Goal: Task Accomplishment & Management: Use online tool/utility

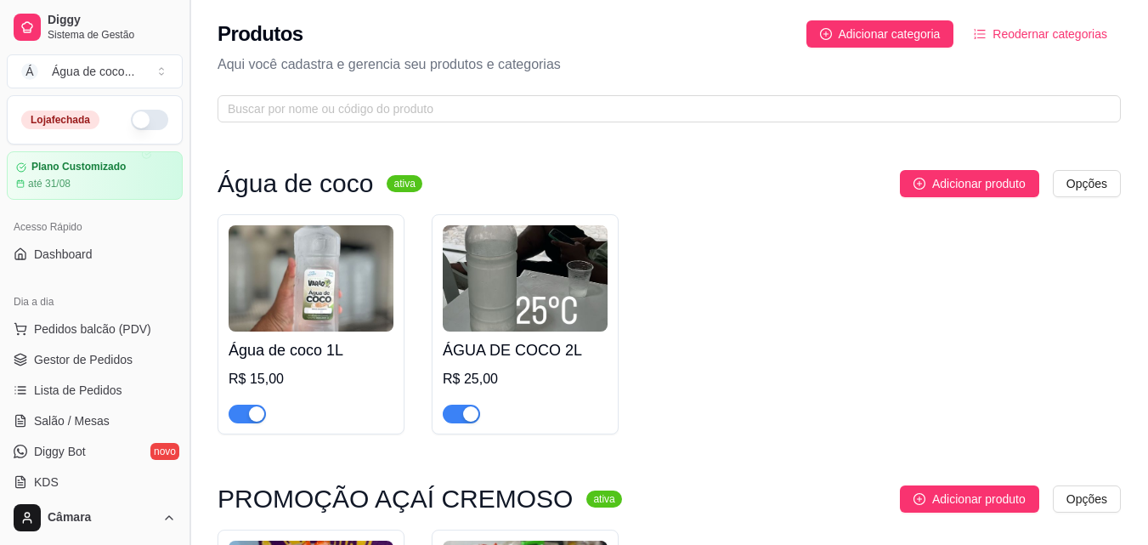
click at [185, 220] on button "Toggle Sidebar" at bounding box center [190, 272] width 14 height 545
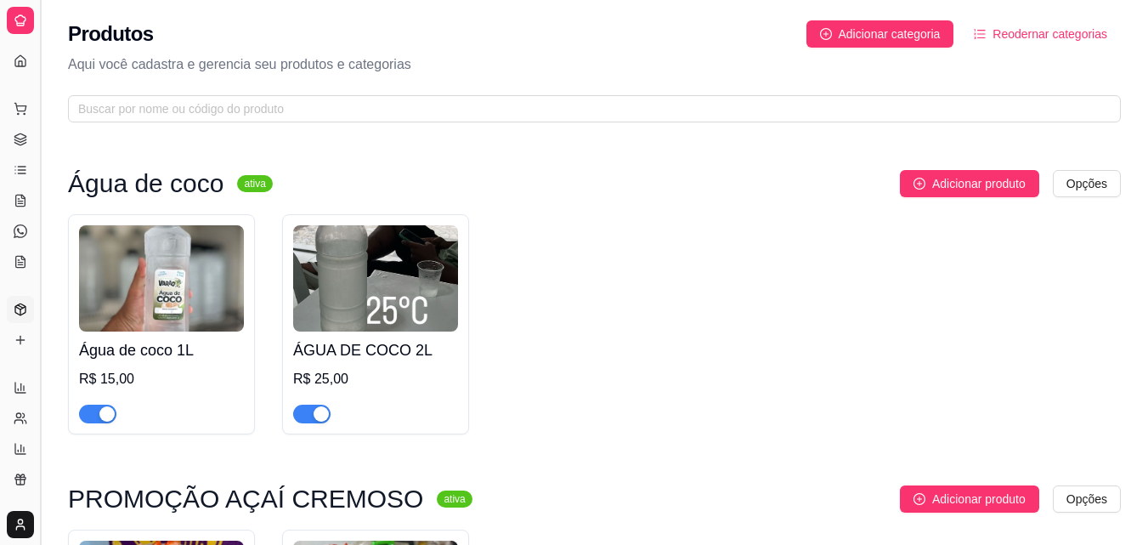
click at [43, 206] on button "Toggle Sidebar" at bounding box center [40, 272] width 14 height 545
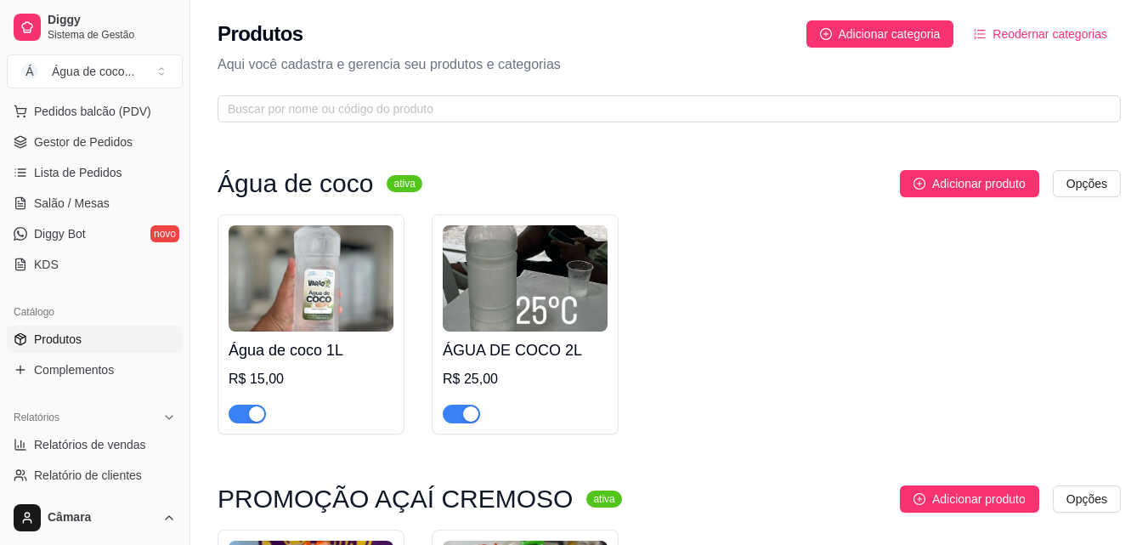
scroll to position [212, 0]
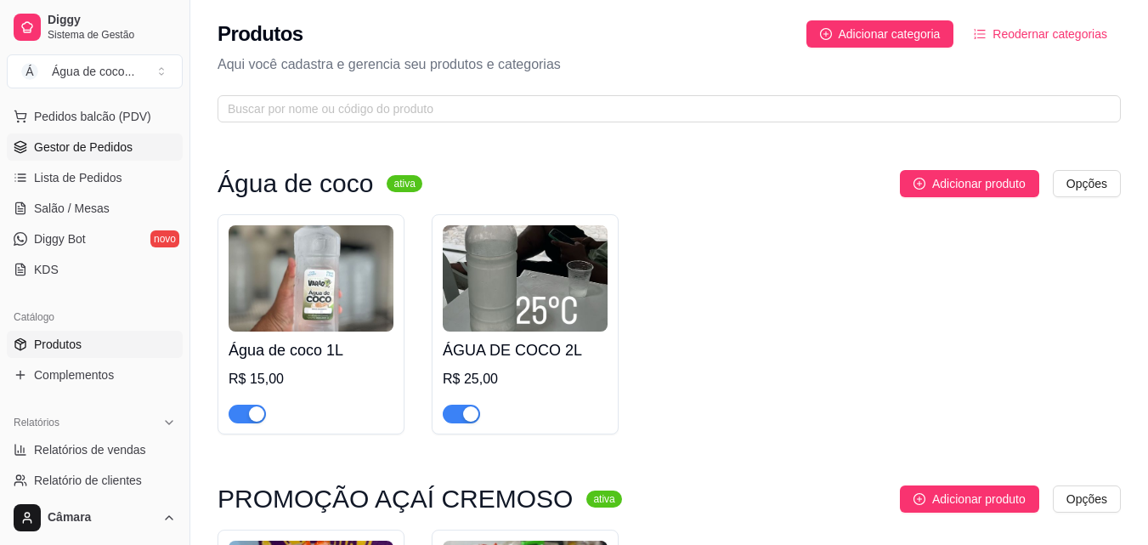
click at [82, 151] on span "Gestor de Pedidos" at bounding box center [83, 147] width 99 height 17
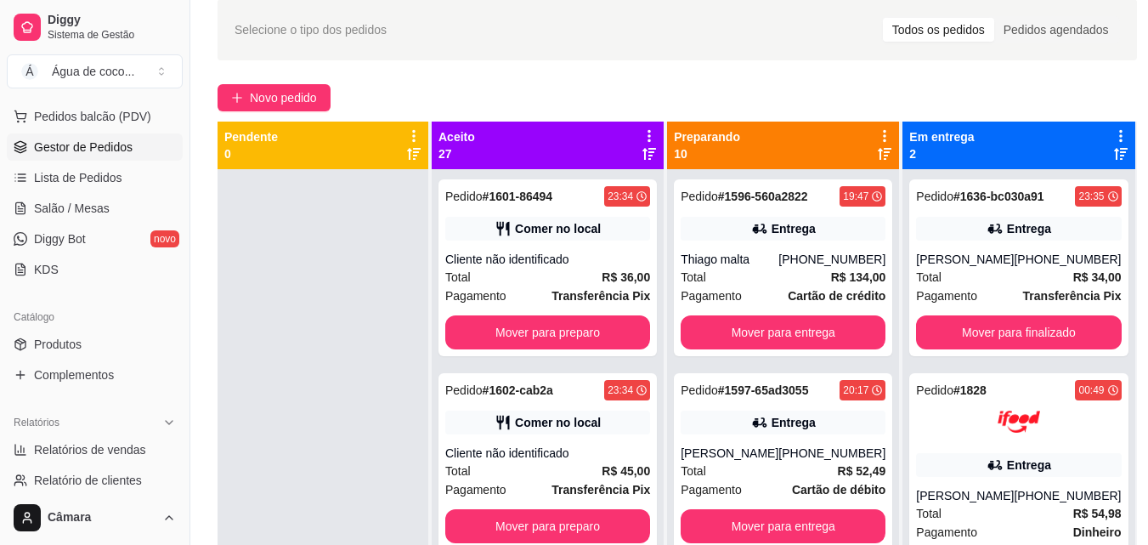
scroll to position [76, 0]
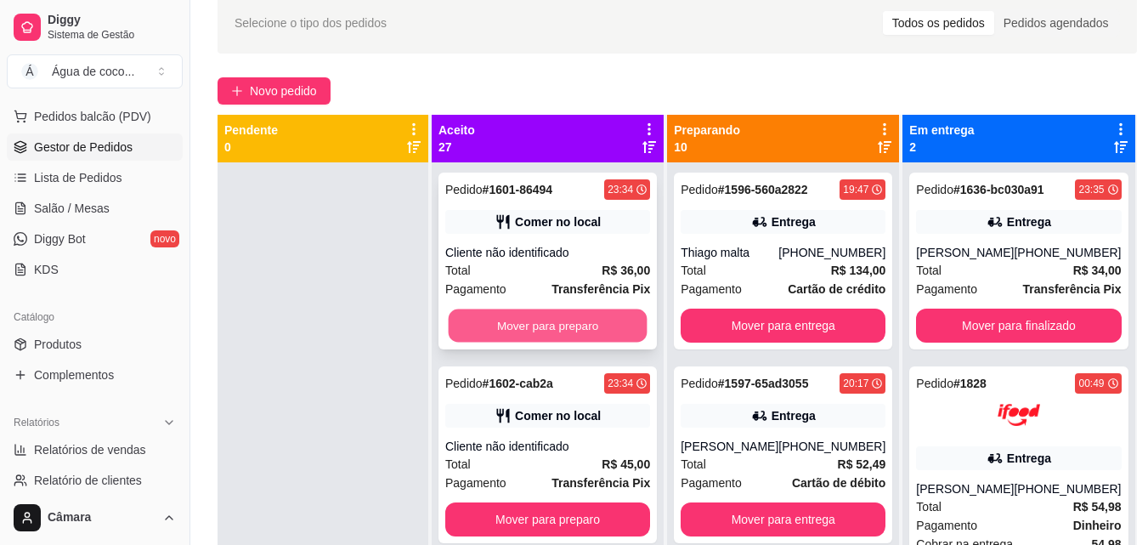
click at [593, 323] on button "Mover para preparo" at bounding box center [548, 325] width 199 height 33
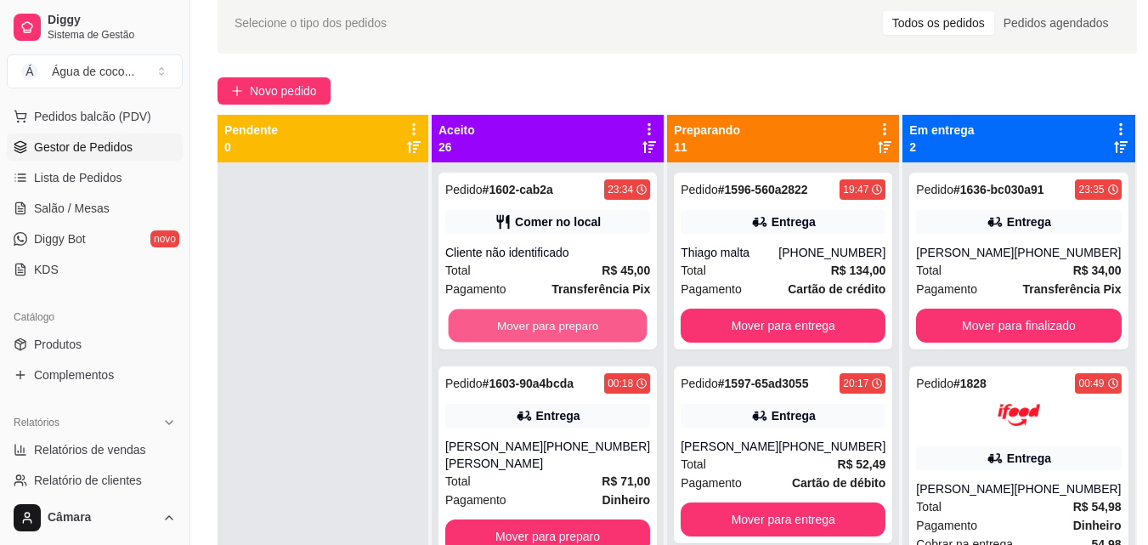
click at [591, 328] on button "Mover para preparo" at bounding box center [548, 325] width 199 height 33
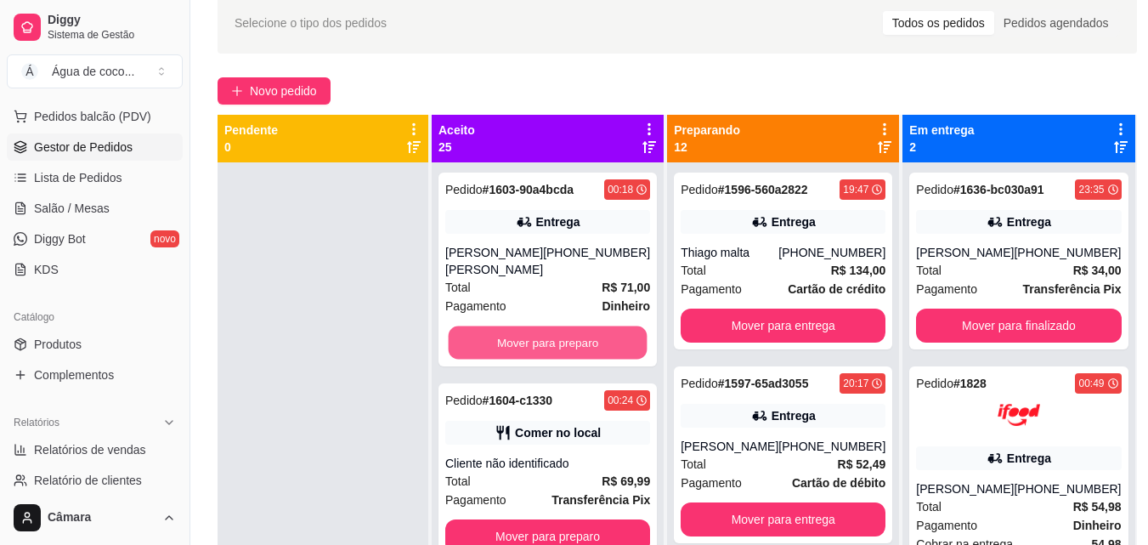
click at [591, 328] on button "Mover para preparo" at bounding box center [548, 342] width 199 height 33
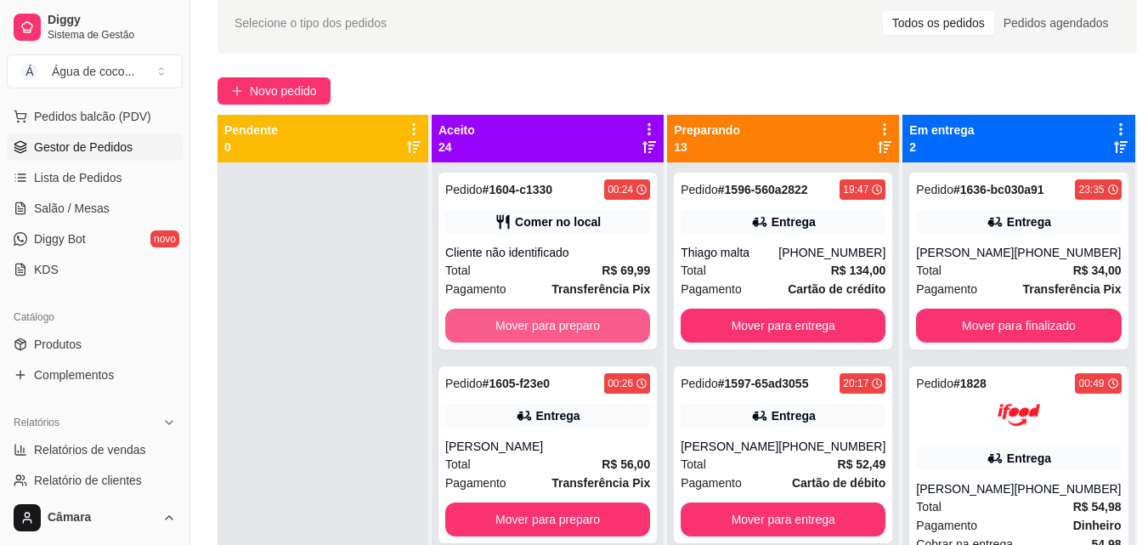
click at [591, 328] on button "Mover para preparo" at bounding box center [547, 325] width 205 height 34
click at [591, 328] on button "Mover para preparo" at bounding box center [548, 325] width 199 height 33
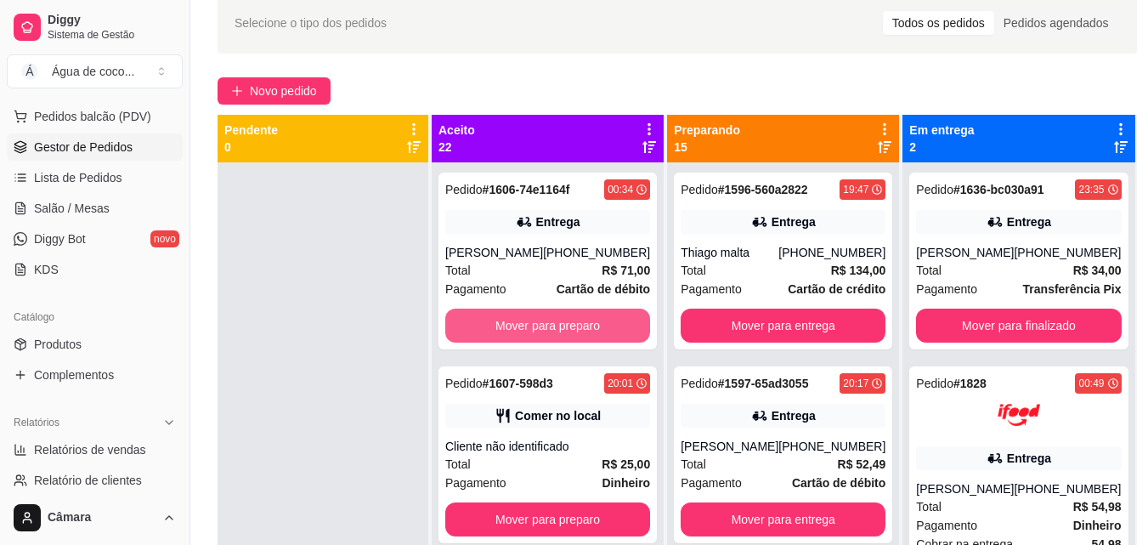
click at [591, 328] on button "Mover para preparo" at bounding box center [547, 325] width 205 height 34
click at [591, 502] on button "Mover para preparo" at bounding box center [547, 519] width 205 height 34
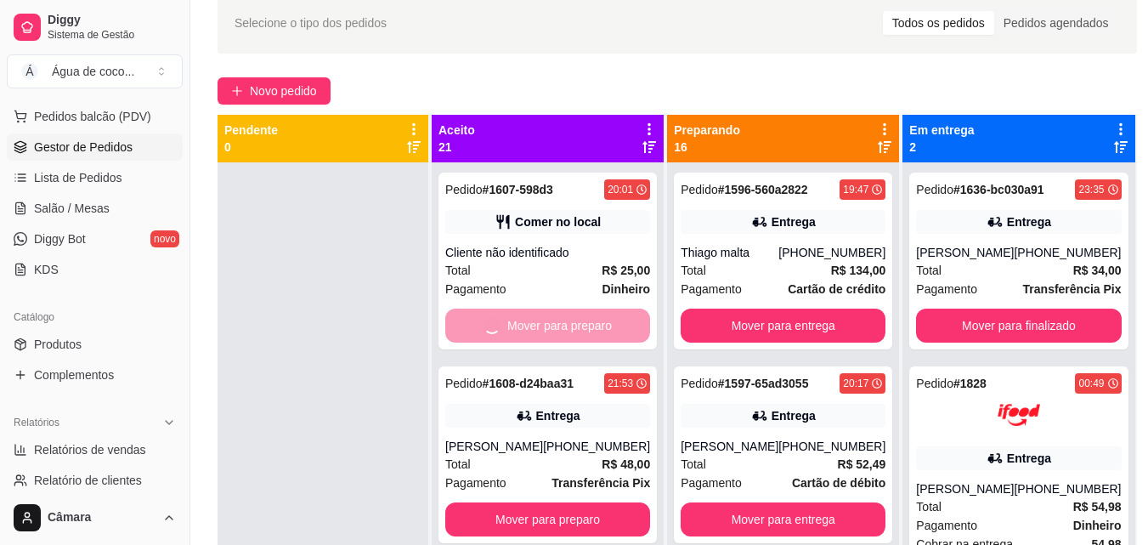
click at [591, 502] on button "Mover para preparo" at bounding box center [547, 519] width 205 height 34
click at [593, 502] on button "Mover para preparo" at bounding box center [547, 519] width 205 height 34
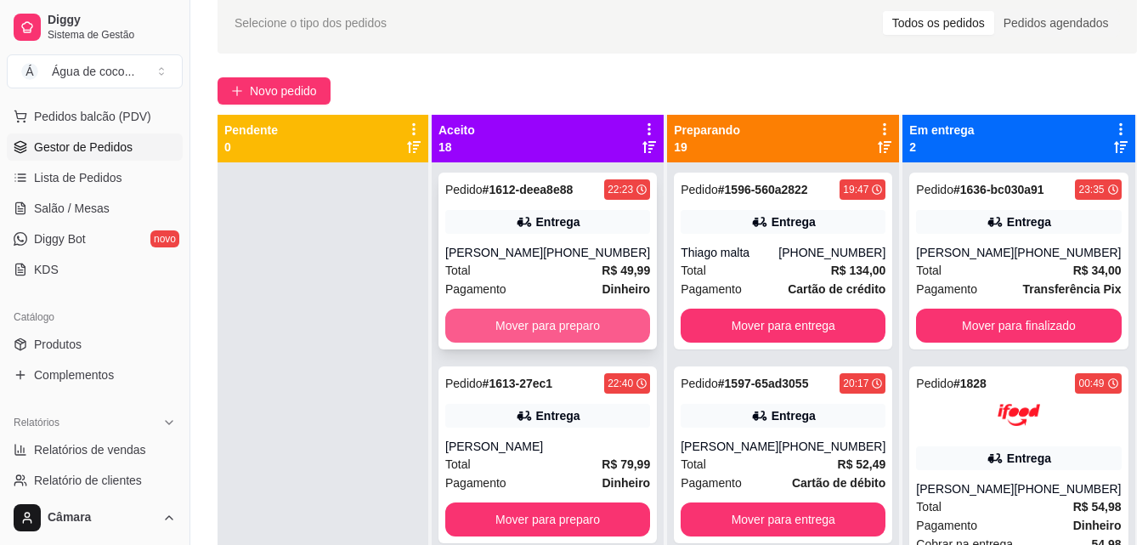
click at [592, 329] on div "Mover para preparo" at bounding box center [547, 325] width 205 height 34
click at [591, 319] on button "Mover para preparo" at bounding box center [548, 325] width 199 height 33
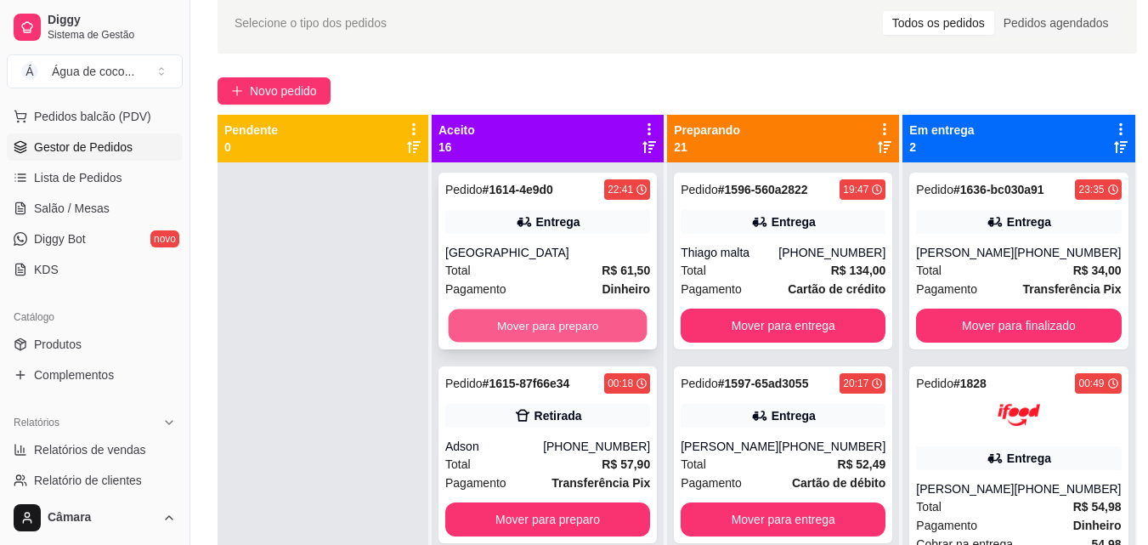
click at [597, 325] on button "Mover para preparo" at bounding box center [548, 325] width 199 height 33
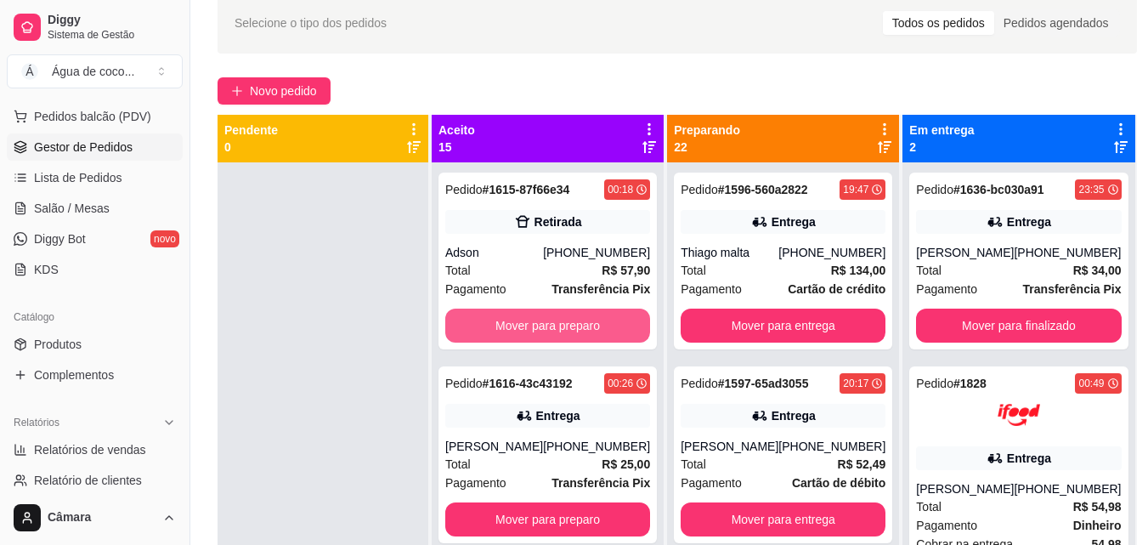
click at [597, 325] on button "Mover para preparo" at bounding box center [547, 325] width 205 height 34
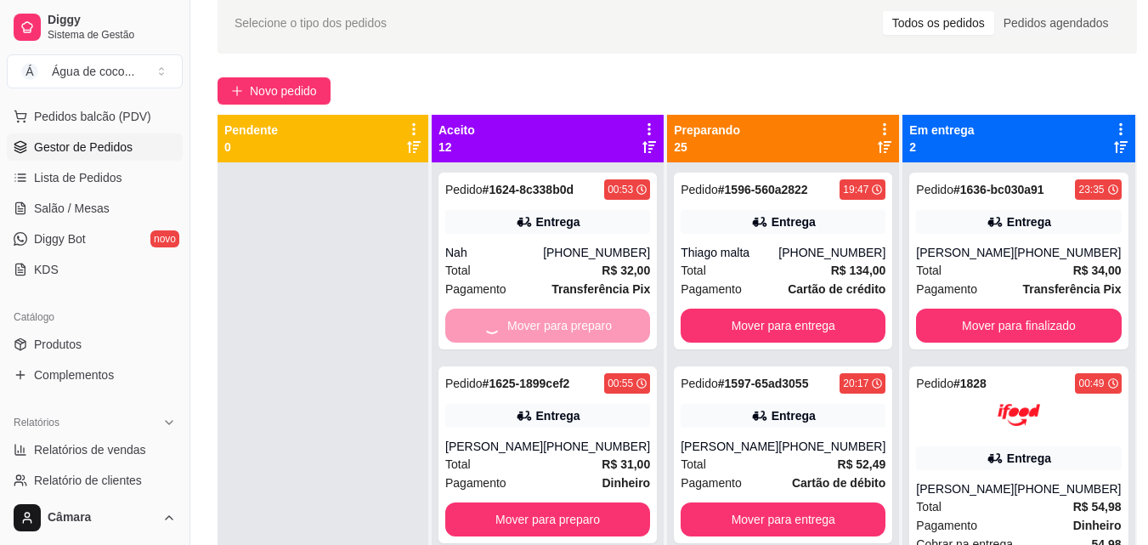
click at [597, 502] on button "Mover para preparo" at bounding box center [547, 519] width 205 height 34
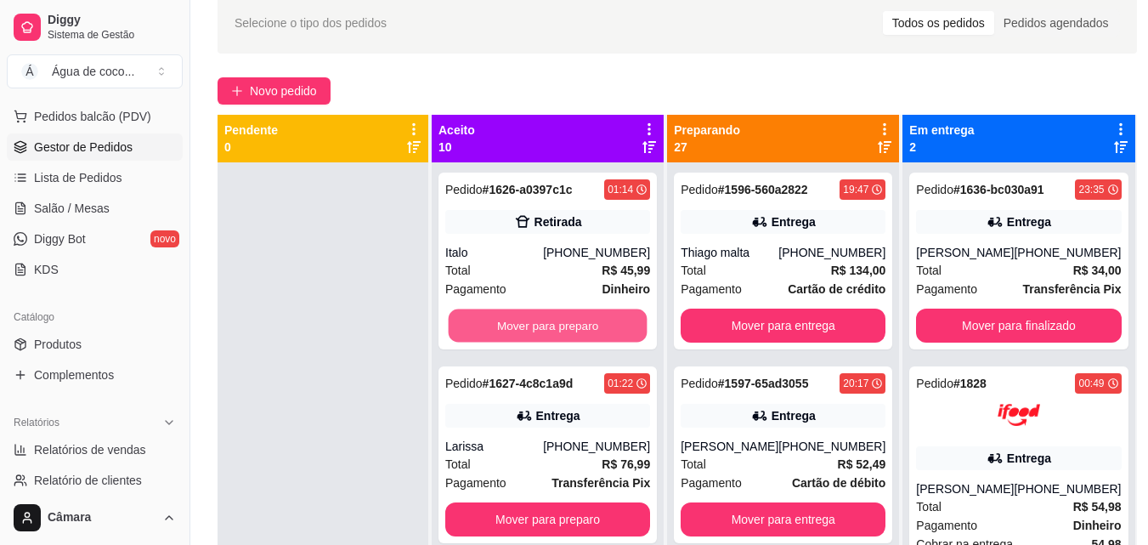
click at [597, 325] on button "Mover para preparo" at bounding box center [548, 325] width 199 height 33
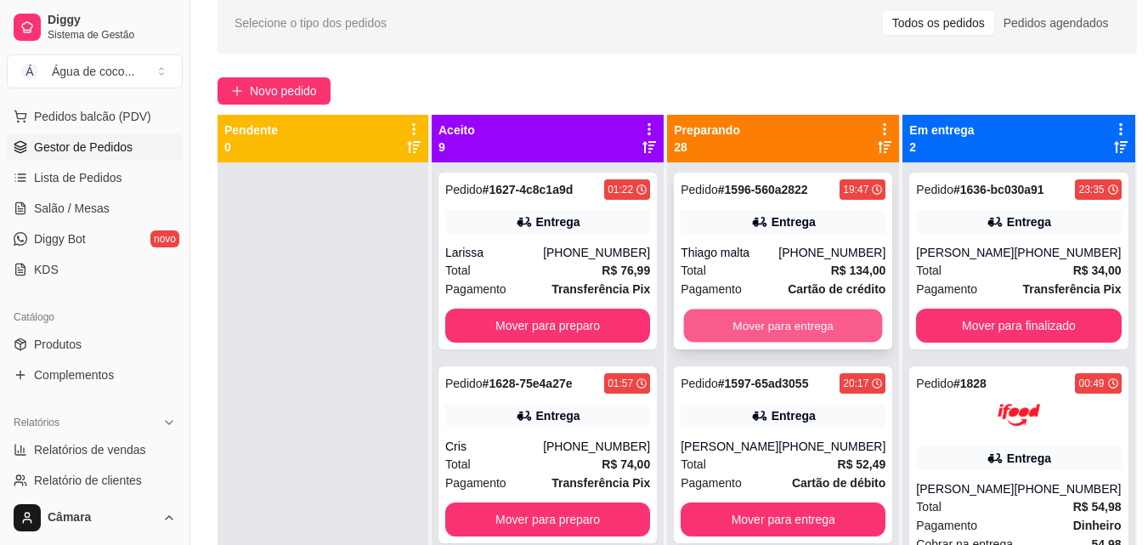
click at [774, 318] on button "Mover para entrega" at bounding box center [783, 325] width 199 height 33
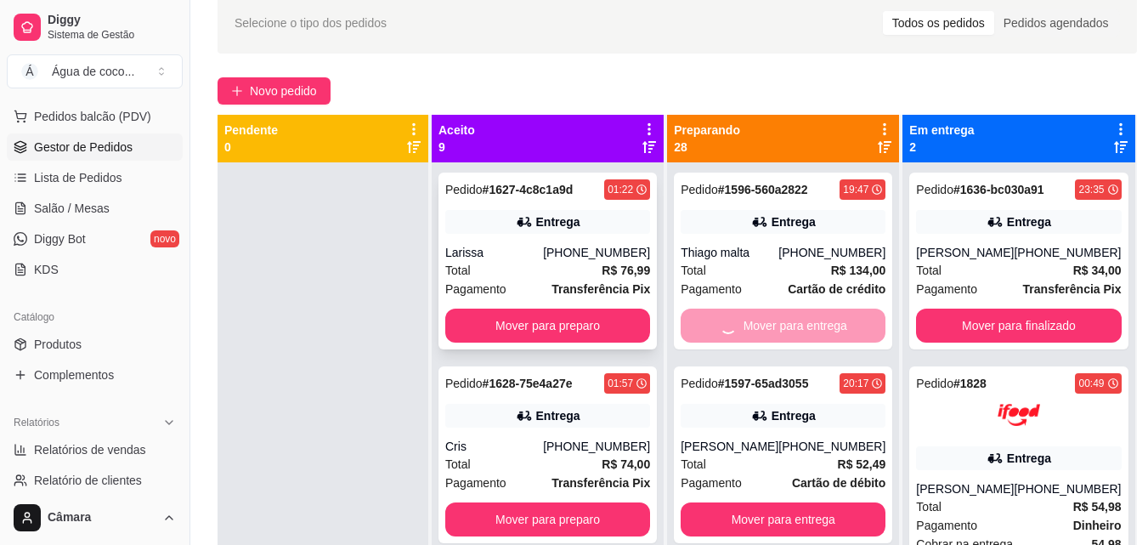
click at [595, 327] on button "Mover para preparo" at bounding box center [547, 325] width 205 height 34
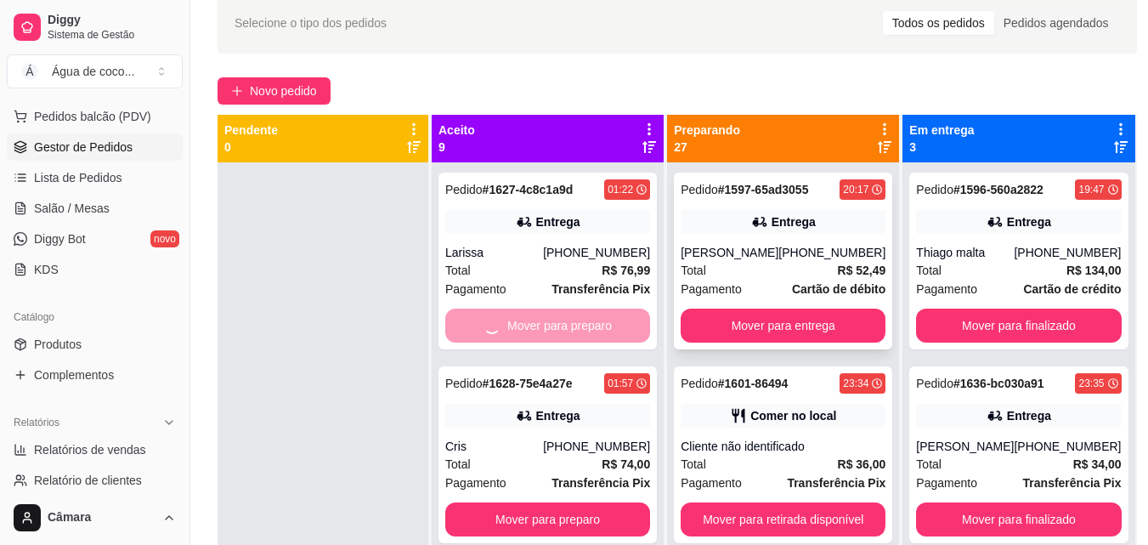
click at [733, 319] on button "Mover para entrega" at bounding box center [783, 325] width 205 height 34
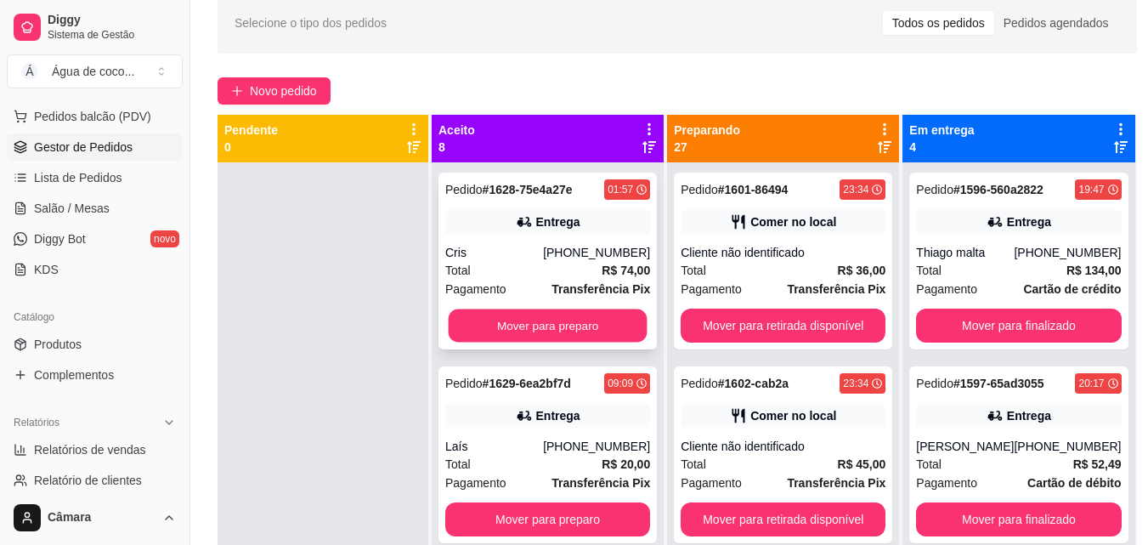
click at [581, 334] on button "Mover para preparo" at bounding box center [548, 325] width 199 height 33
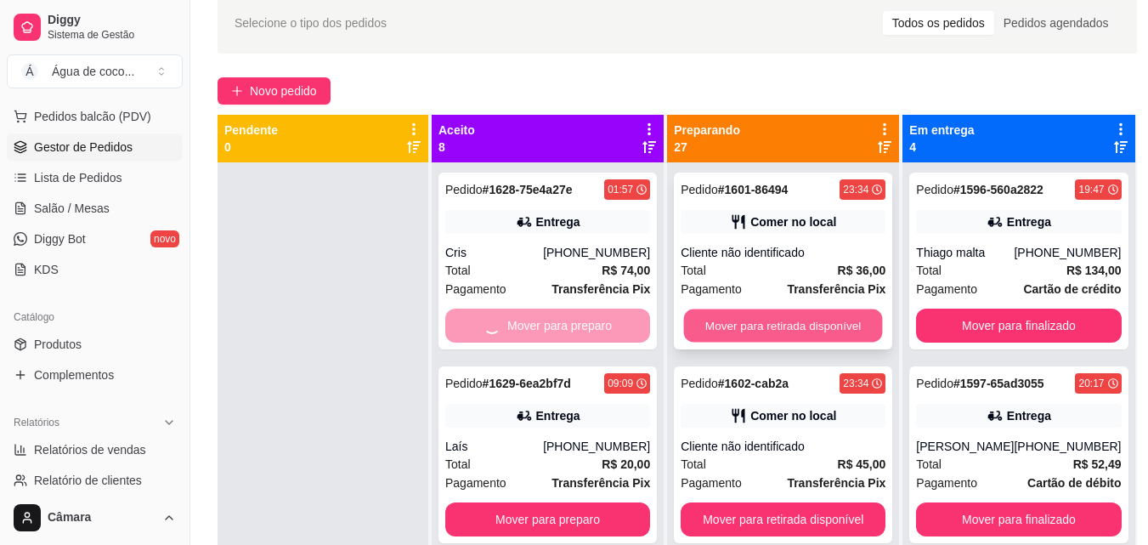
click at [702, 322] on button "Mover para retirada disponível" at bounding box center [783, 325] width 199 height 33
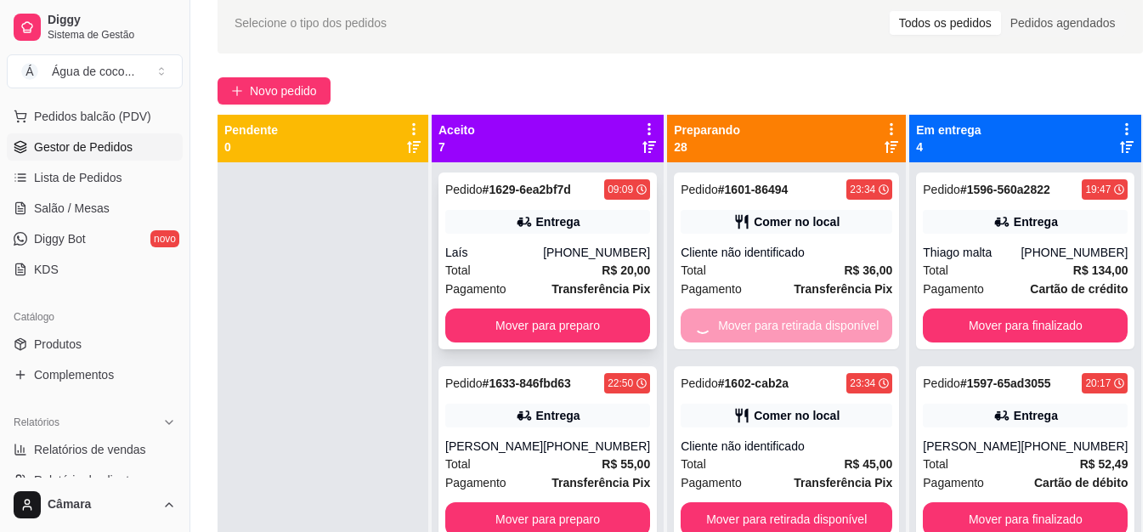
click at [614, 325] on div "Pedido # 1629-6ea2bf7d 09:09 Entrega Laís [PHONE_NUMBER] Total R$ 20,00 Pagamen…" at bounding box center [547, 260] width 218 height 177
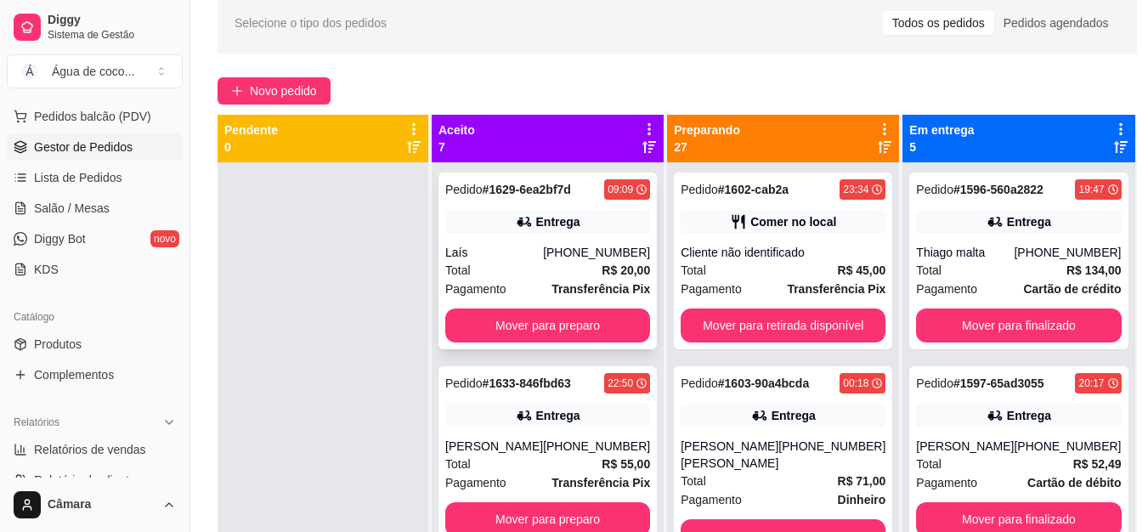
click at [686, 328] on button "Enviar link de avaliação" at bounding box center [574, 338] width 452 height 34
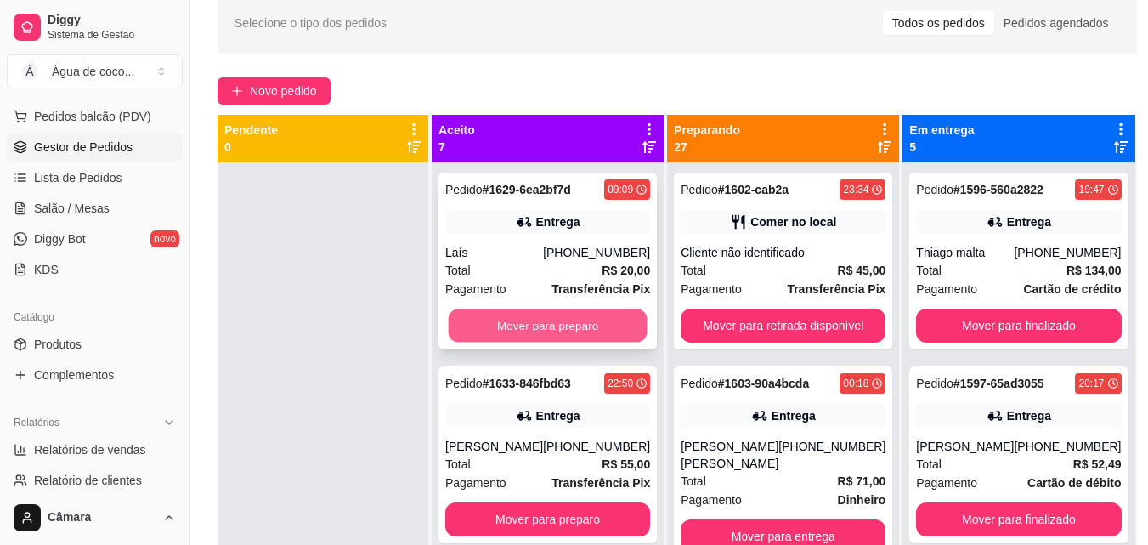
click at [616, 325] on button "Mover para preparo" at bounding box center [548, 325] width 199 height 33
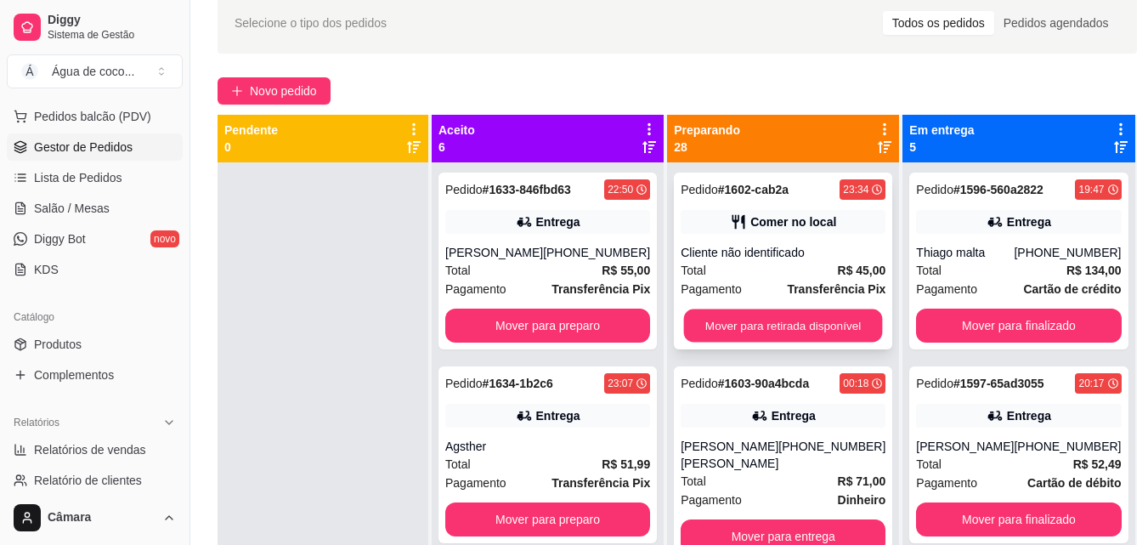
click at [703, 325] on button "Mover para retirada disponível" at bounding box center [783, 325] width 199 height 33
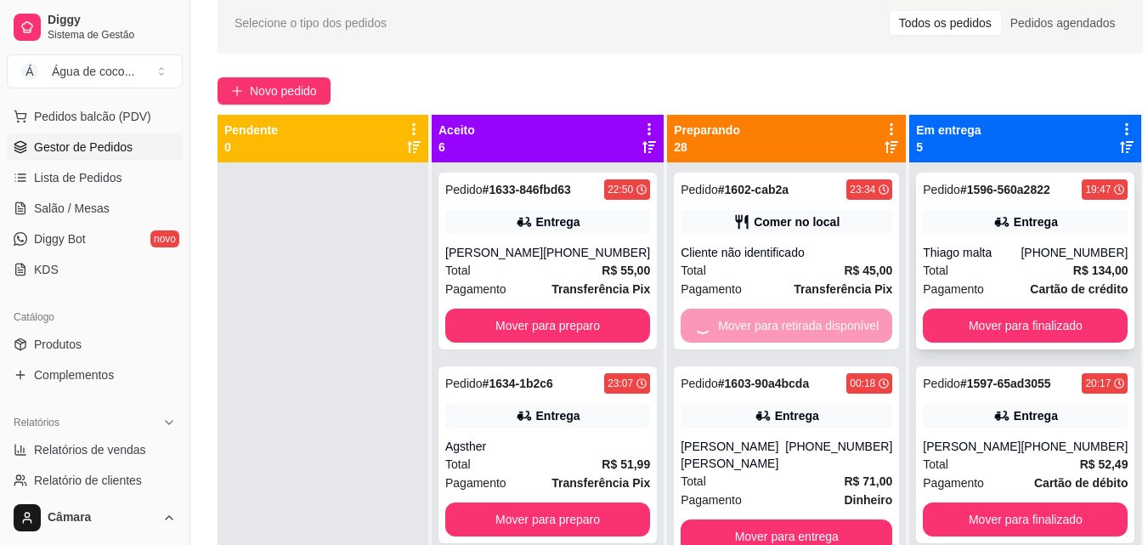
click at [948, 298] on span "Pagamento" at bounding box center [953, 289] width 61 height 19
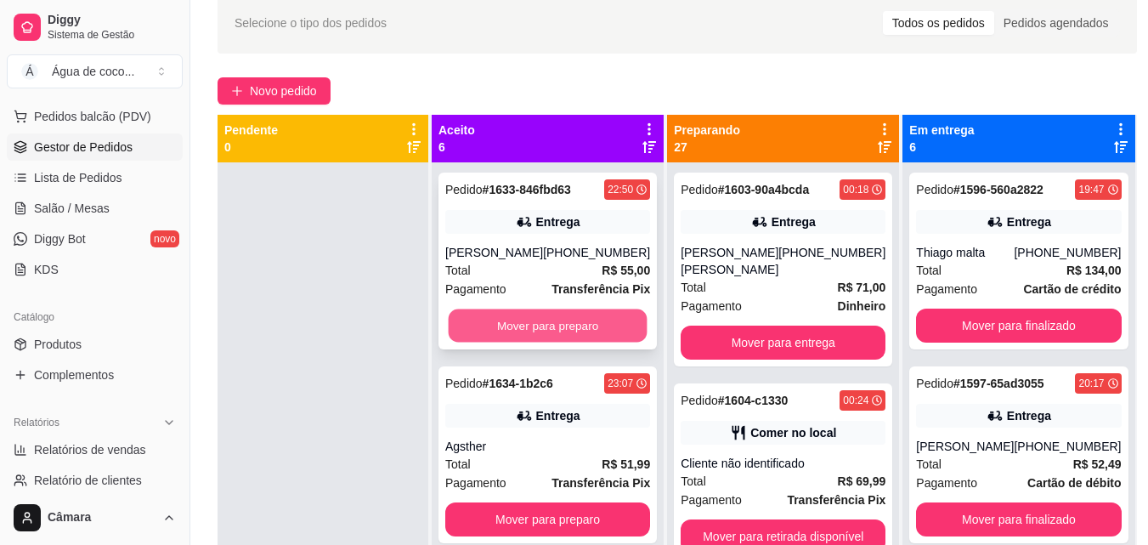
click at [587, 336] on button "Mover para preparo" at bounding box center [548, 325] width 199 height 33
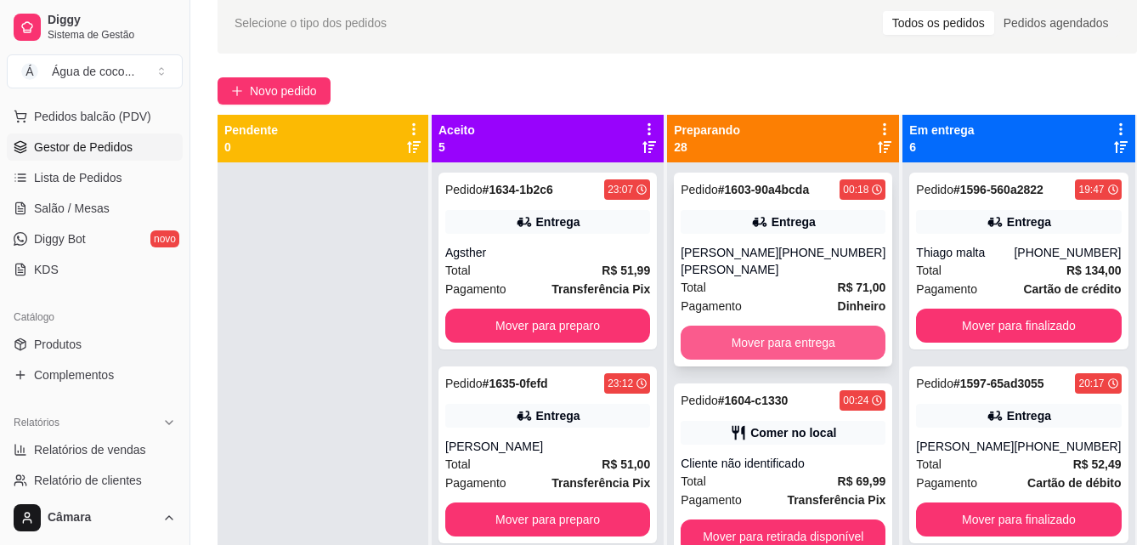
click at [703, 333] on button "Mover para entrega" at bounding box center [783, 342] width 205 height 34
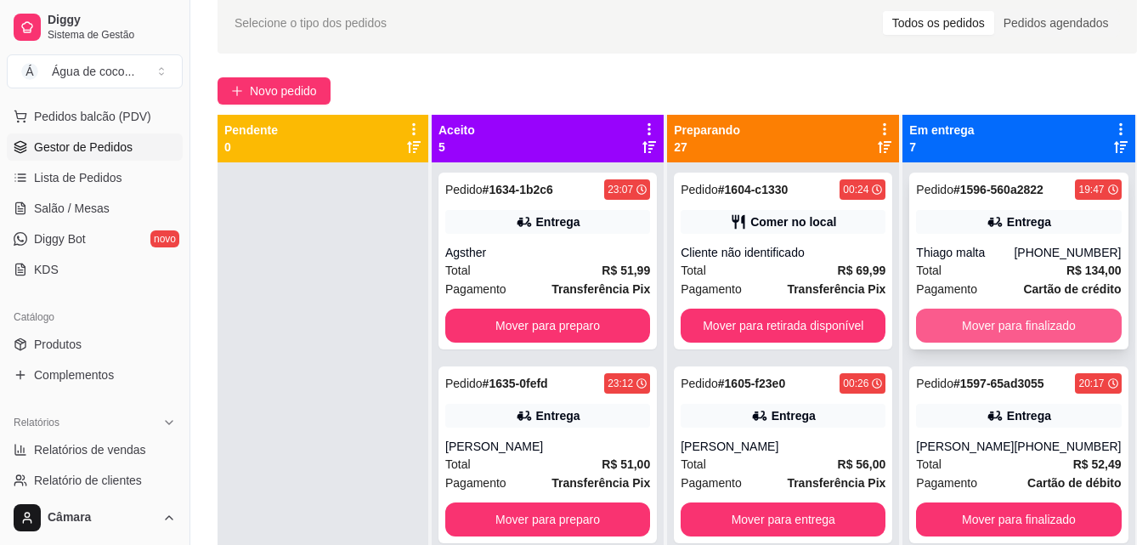
click at [936, 326] on button "Mover para finalizado" at bounding box center [1018, 325] width 205 height 34
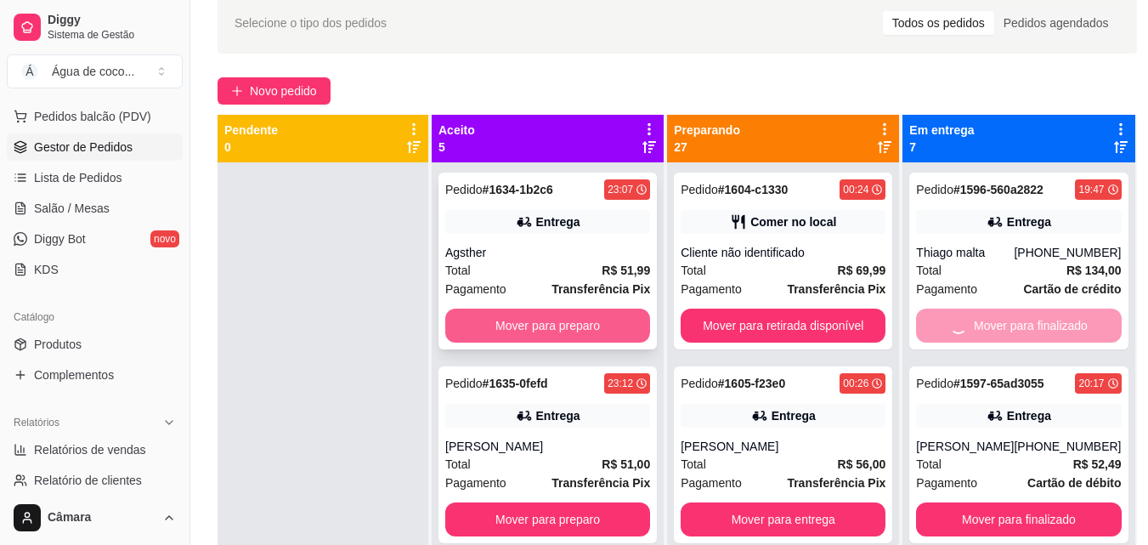
click at [592, 334] on button "Mover para preparo" at bounding box center [547, 325] width 205 height 34
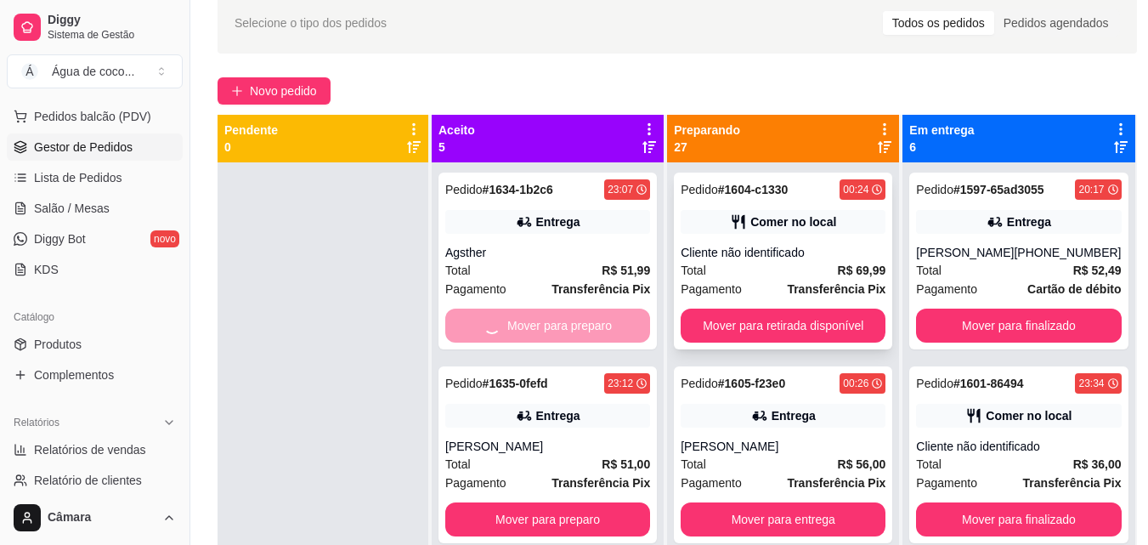
click at [753, 325] on button "Mover para retirada disponível" at bounding box center [783, 325] width 205 height 34
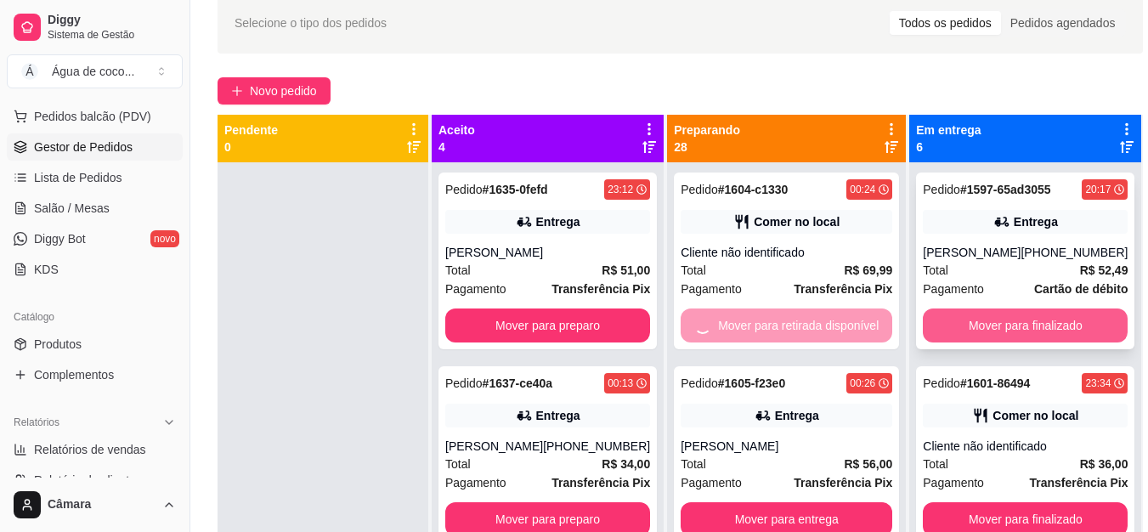
click at [971, 342] on button "Mover para finalizado" at bounding box center [1025, 325] width 205 height 34
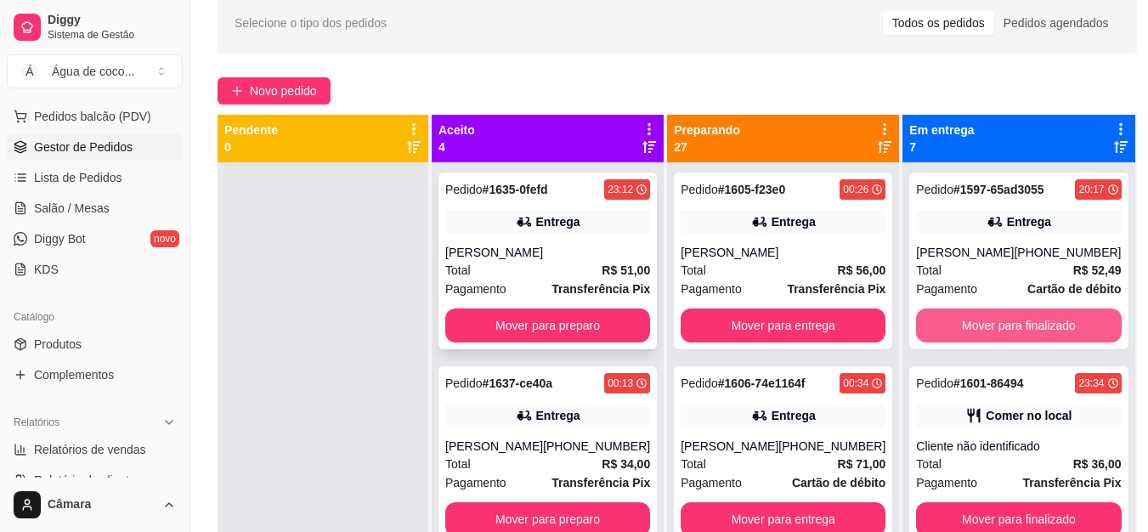
click at [598, 327] on button "Mover para preparo" at bounding box center [547, 325] width 205 height 34
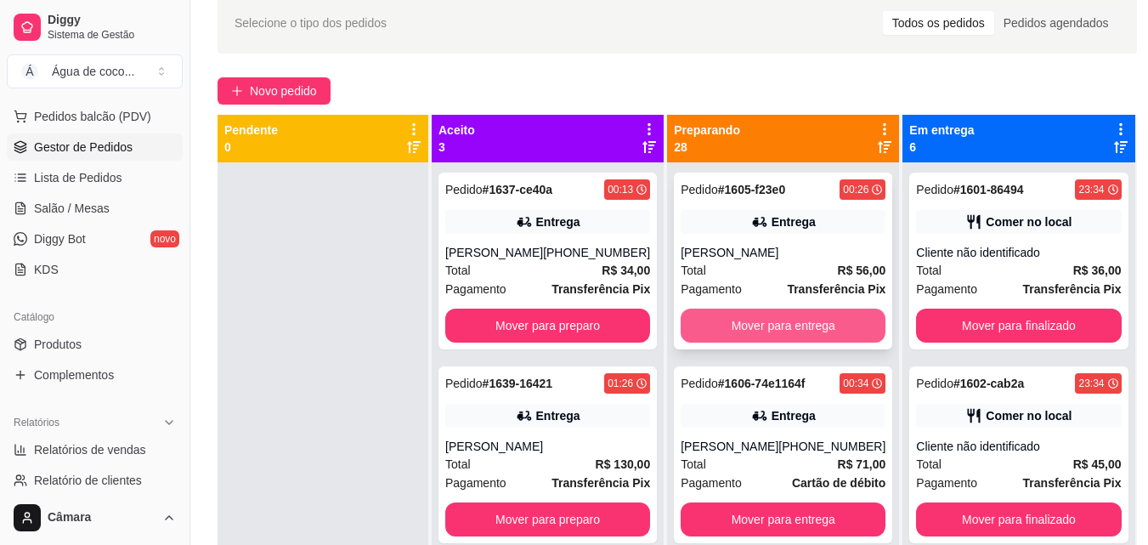
click at [734, 333] on button "Mover para entrega" at bounding box center [783, 325] width 205 height 34
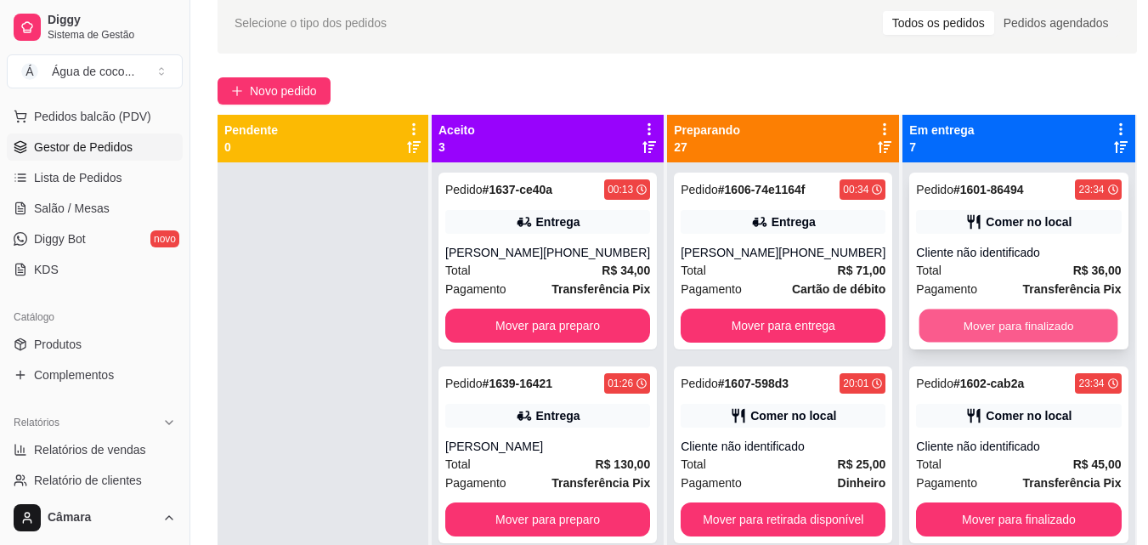
click at [923, 329] on button "Mover para finalizado" at bounding box center [1018, 325] width 199 height 33
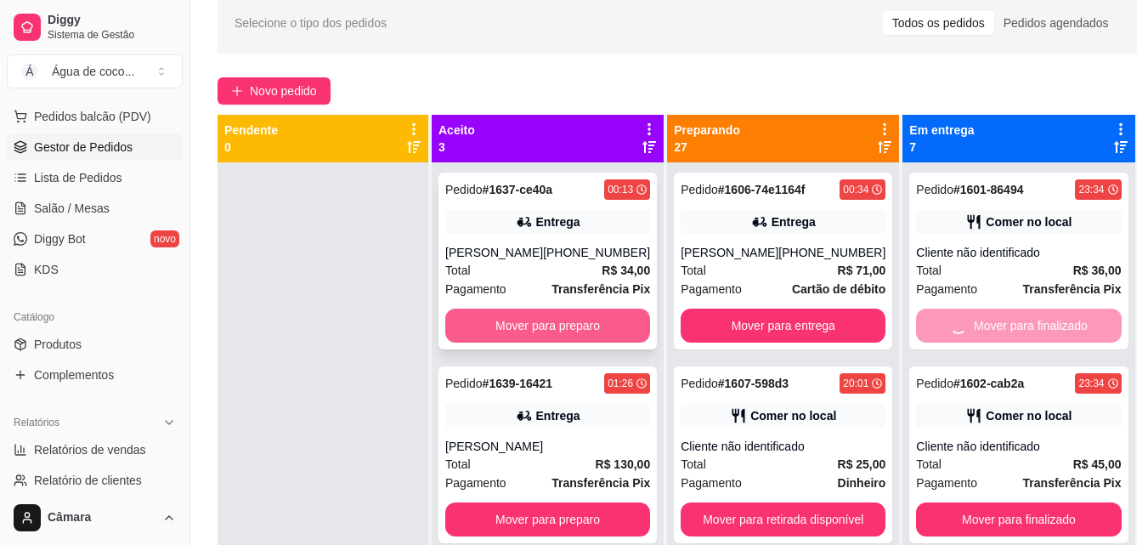
click at [585, 336] on button "Mover para preparo" at bounding box center [547, 325] width 205 height 34
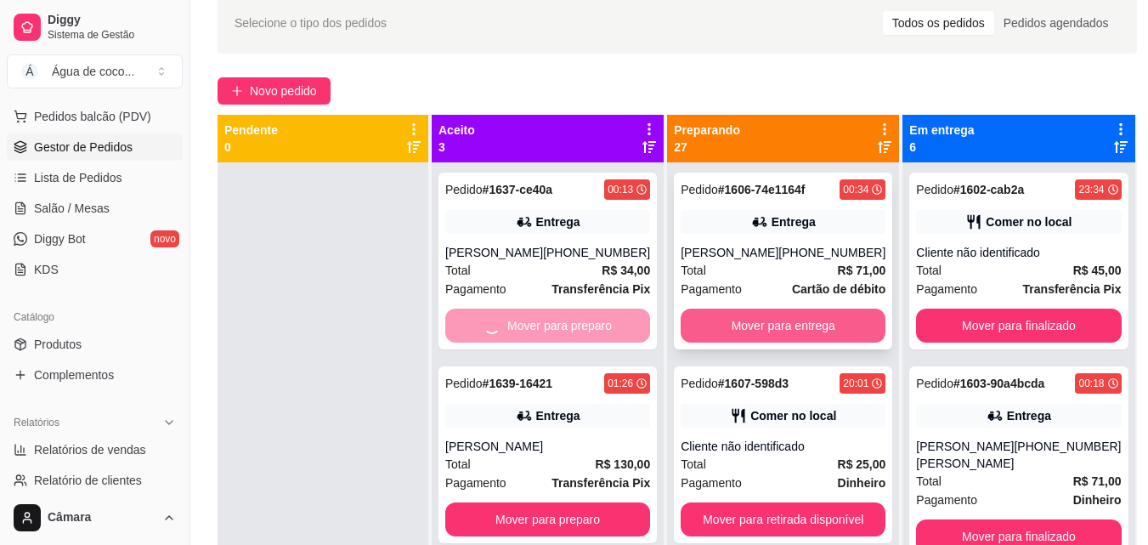
click at [732, 338] on button "Mover para entrega" at bounding box center [783, 325] width 205 height 34
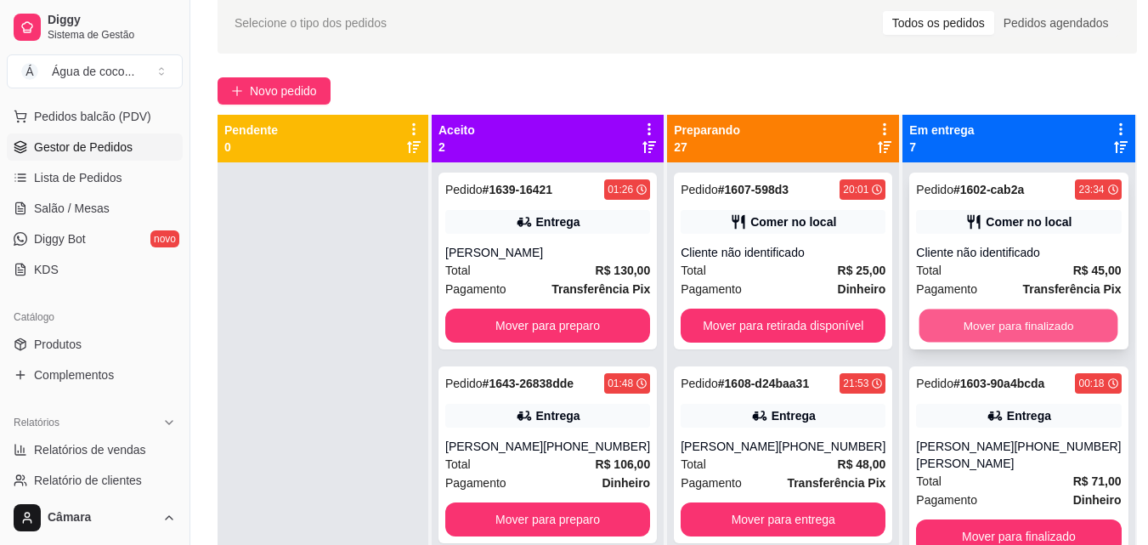
click at [919, 331] on button "Mover para finalizado" at bounding box center [1018, 325] width 199 height 33
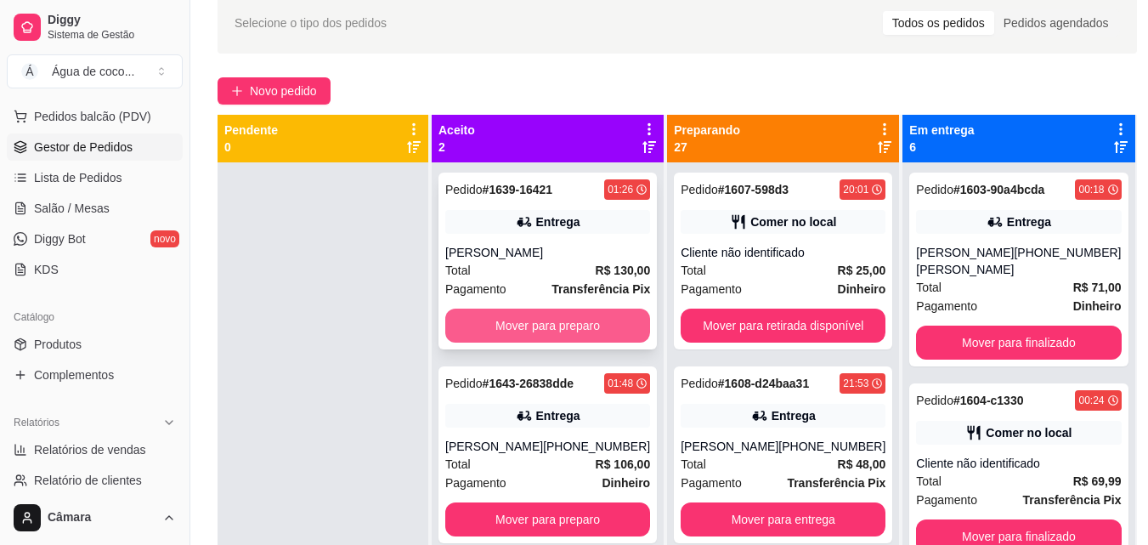
click at [631, 324] on button "Mover para preparo" at bounding box center [547, 325] width 205 height 34
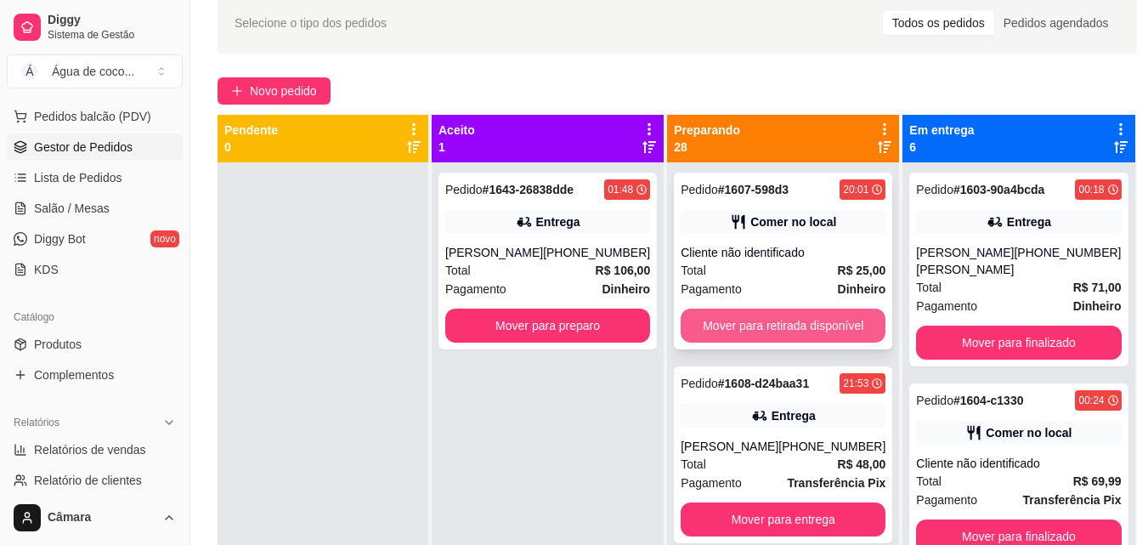
click at [729, 332] on button "Mover para retirada disponível" at bounding box center [783, 325] width 205 height 34
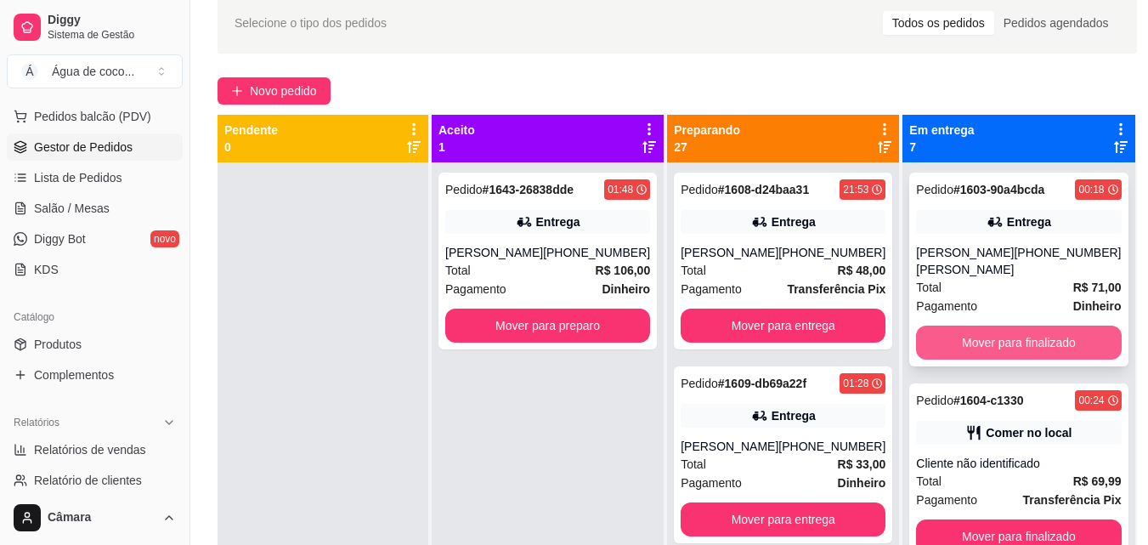
click at [950, 341] on button "Mover para finalizado" at bounding box center [1018, 342] width 205 height 34
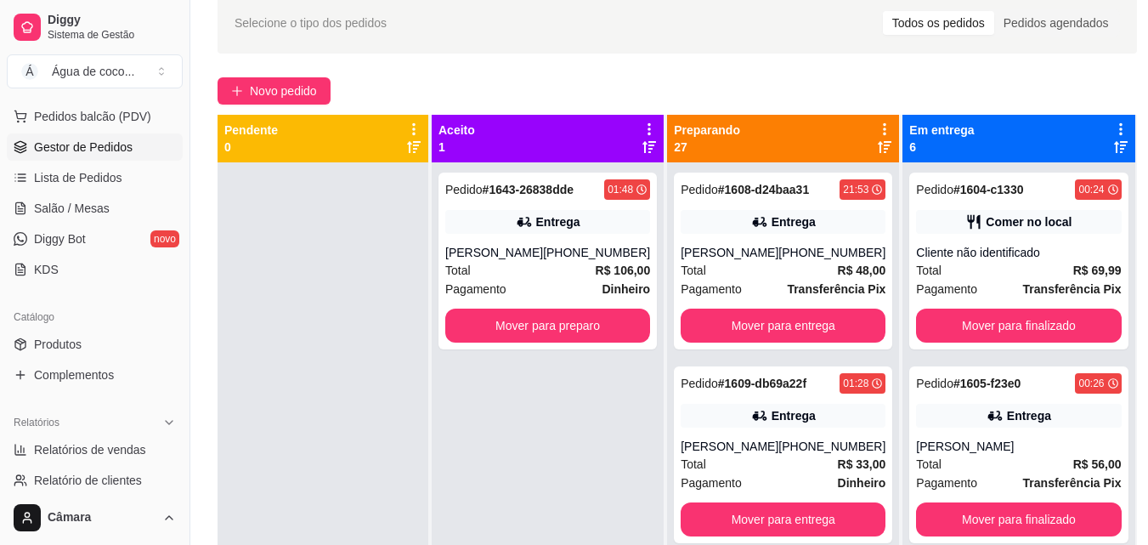
click at [626, 334] on button "Mover para preparo" at bounding box center [547, 325] width 205 height 34
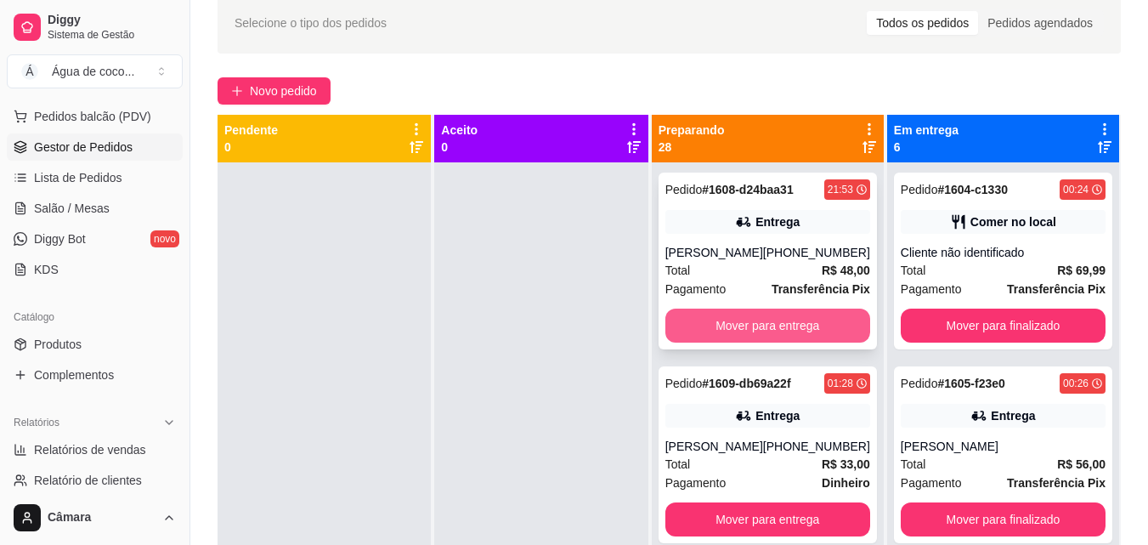
click at [724, 336] on button "Mover para entrega" at bounding box center [767, 325] width 205 height 34
click at [781, 331] on button "Mover para entrega" at bounding box center [767, 325] width 205 height 34
click at [801, 331] on button "Mover para entrega" at bounding box center [767, 325] width 205 height 34
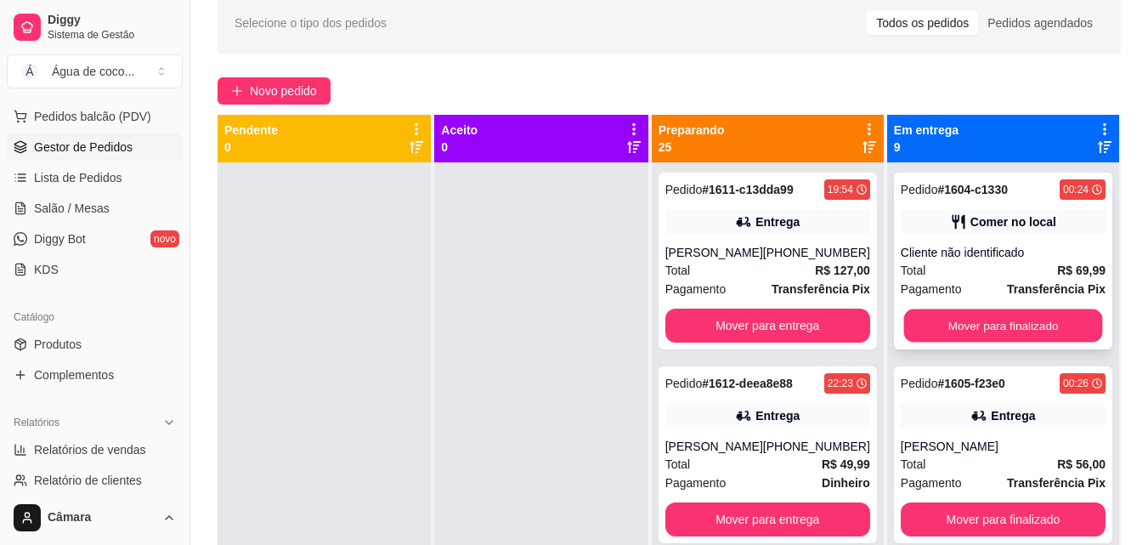
click at [947, 320] on button "Mover para finalizado" at bounding box center [1002, 325] width 199 height 33
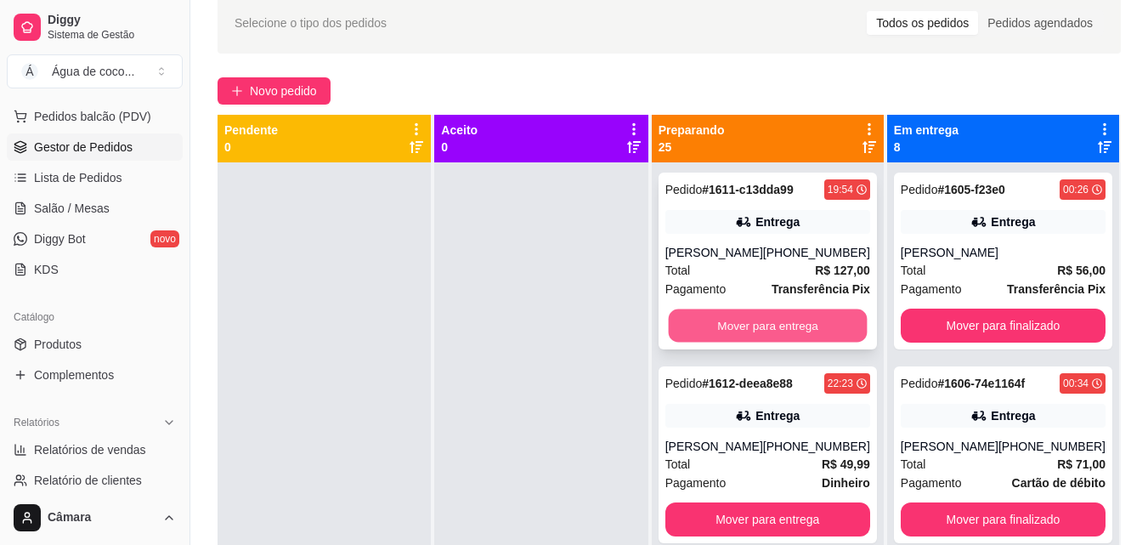
click at [831, 329] on button "Mover para entrega" at bounding box center [767, 325] width 199 height 33
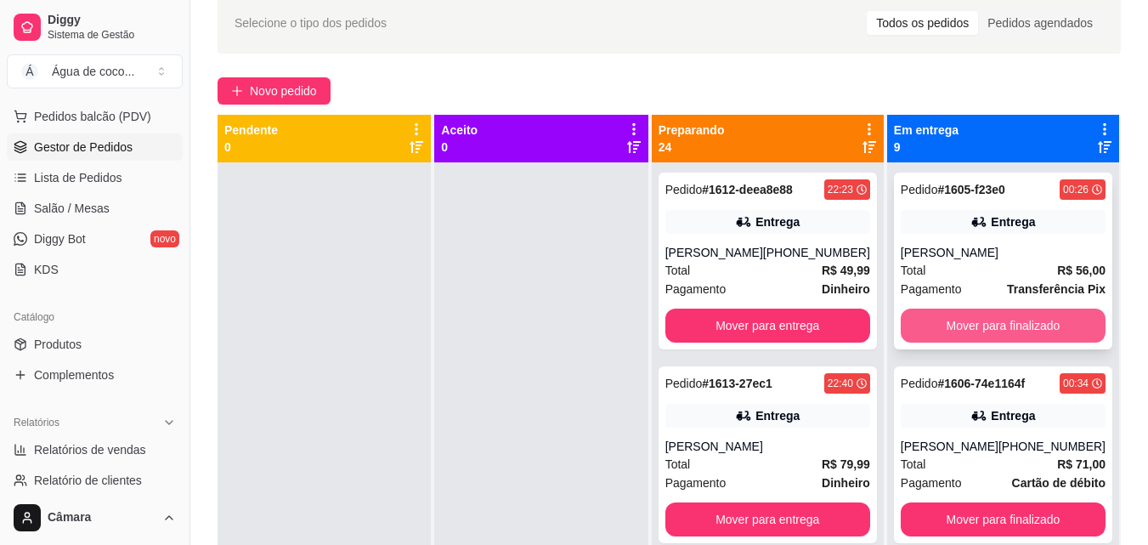
click at [916, 318] on button "Mover para finalizado" at bounding box center [1003, 325] width 205 height 34
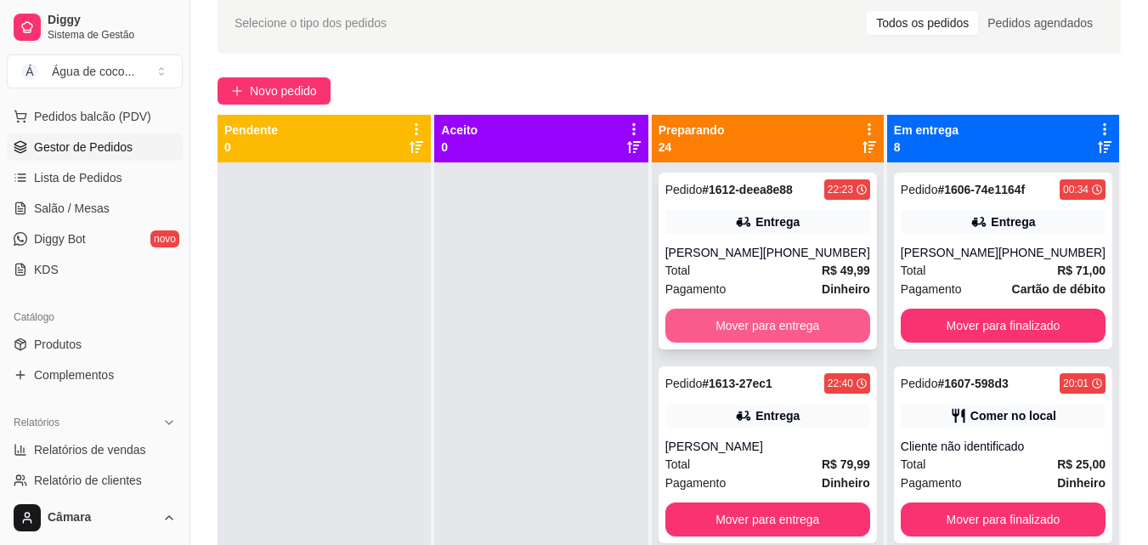
click at [845, 330] on button "Mover para entrega" at bounding box center [767, 325] width 205 height 34
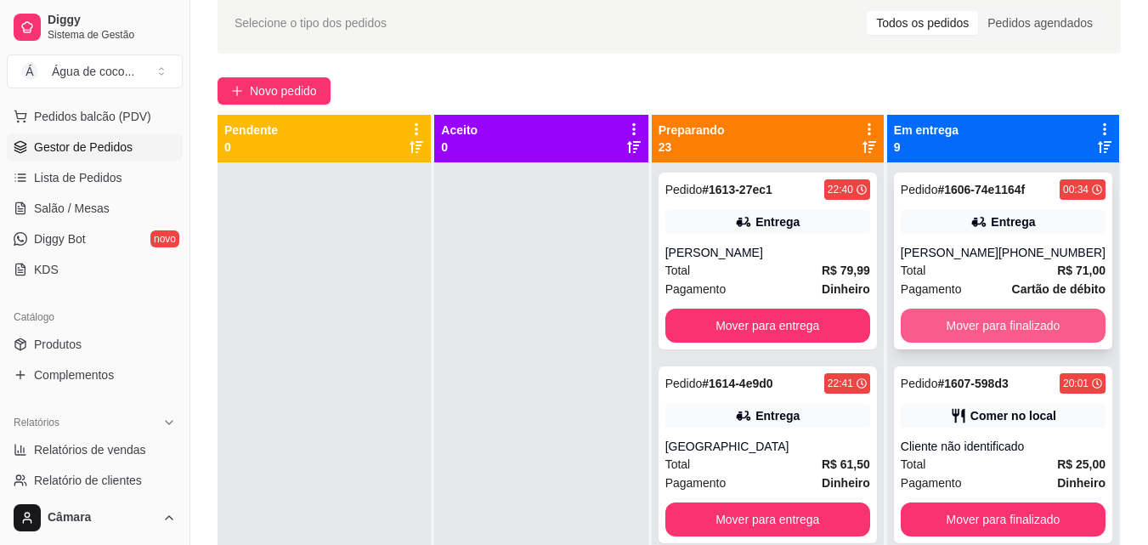
click at [936, 328] on button "Mover para finalizado" at bounding box center [1003, 325] width 205 height 34
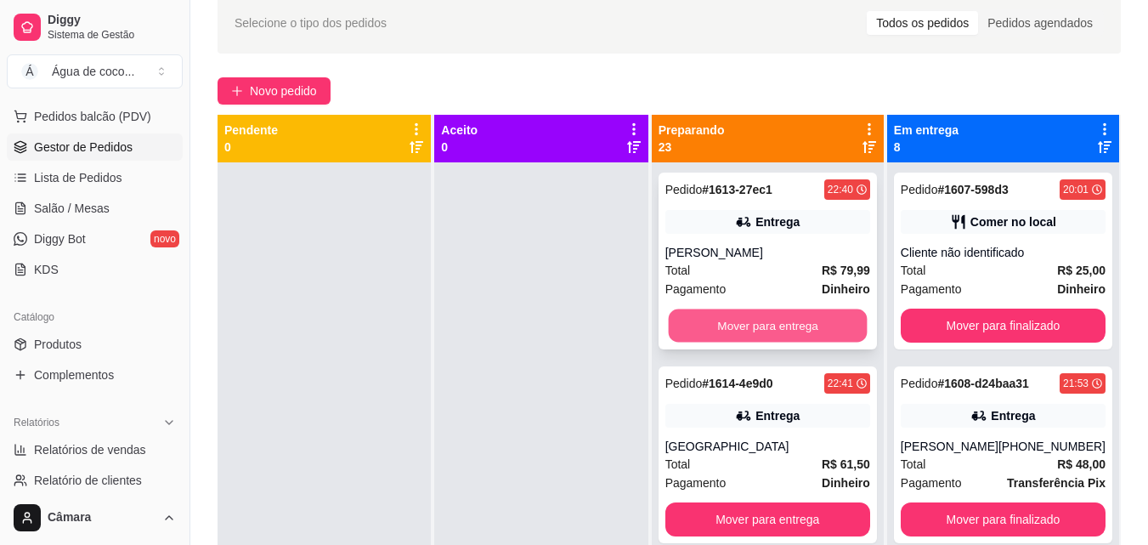
click at [808, 341] on button "Mover para entrega" at bounding box center [767, 325] width 199 height 33
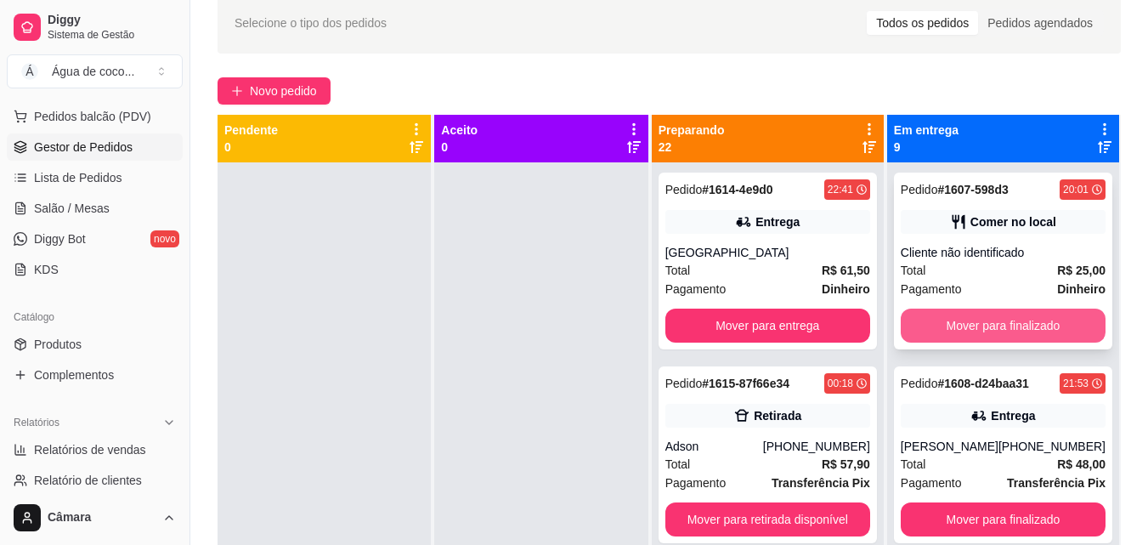
click at [951, 329] on button "Mover para finalizado" at bounding box center [1003, 325] width 205 height 34
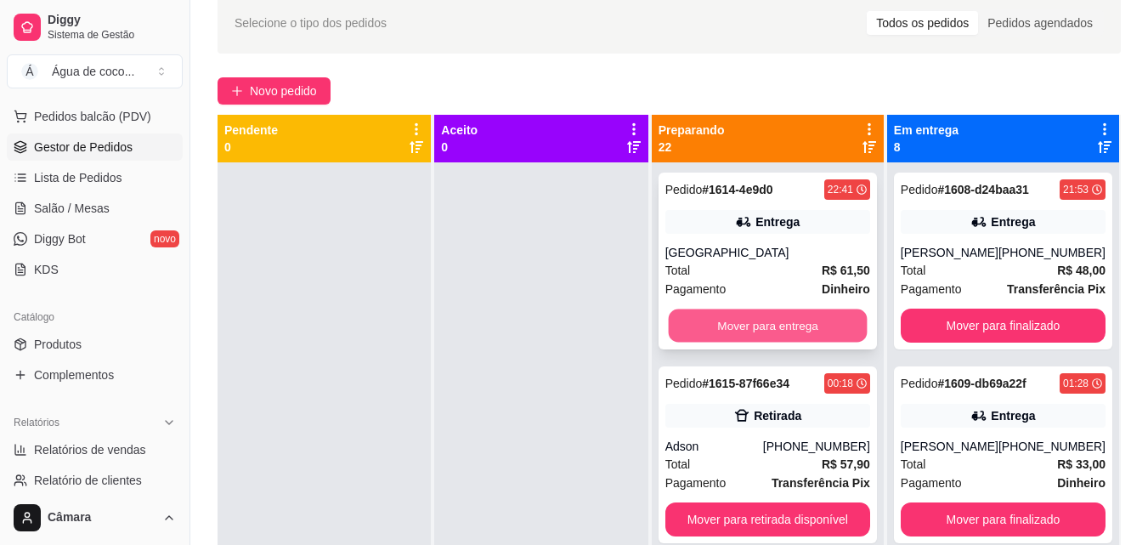
click at [828, 324] on button "Mover para entrega" at bounding box center [767, 325] width 199 height 33
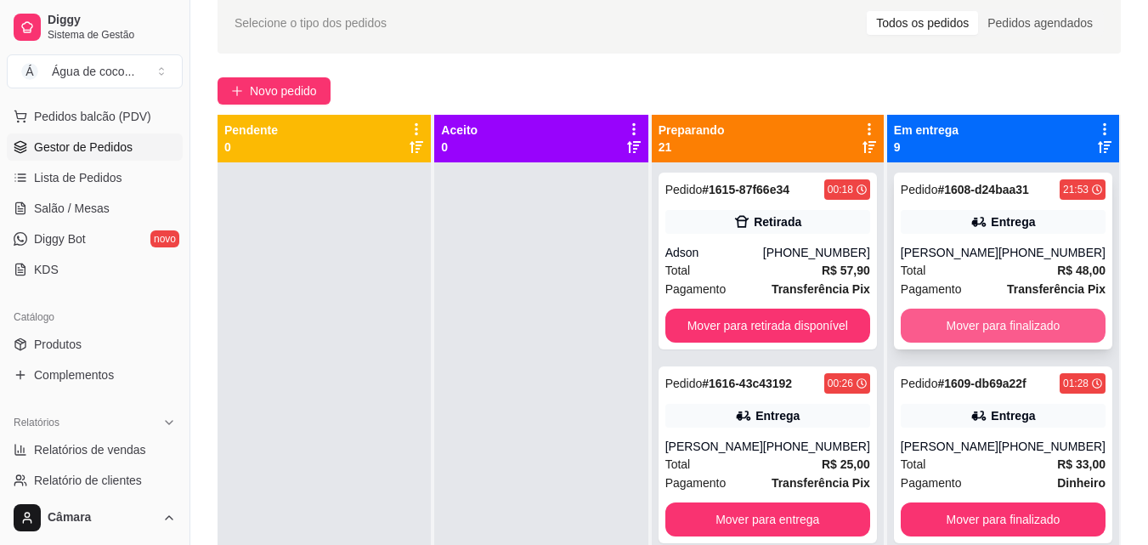
click at [930, 327] on button "Mover para finalizado" at bounding box center [1003, 325] width 205 height 34
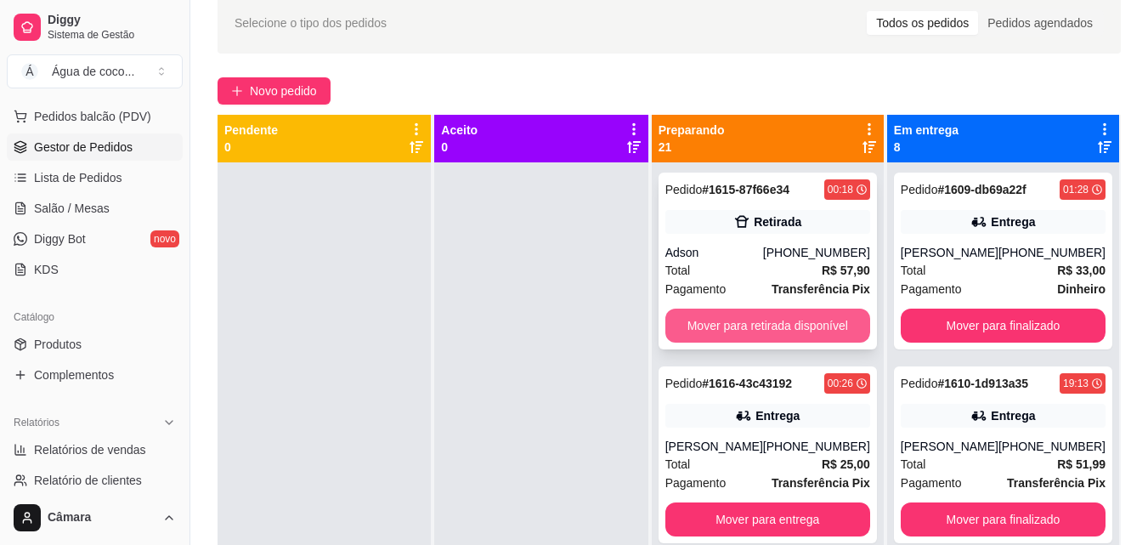
click at [760, 319] on button "Mover para retirada disponível" at bounding box center [767, 325] width 205 height 34
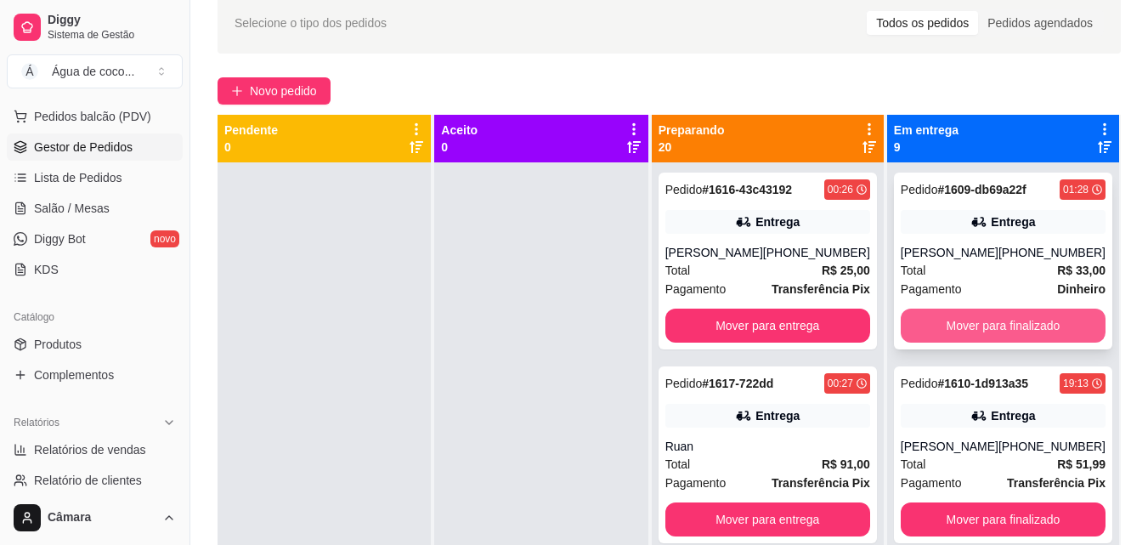
click at [943, 331] on button "Mover para finalizado" at bounding box center [1003, 325] width 205 height 34
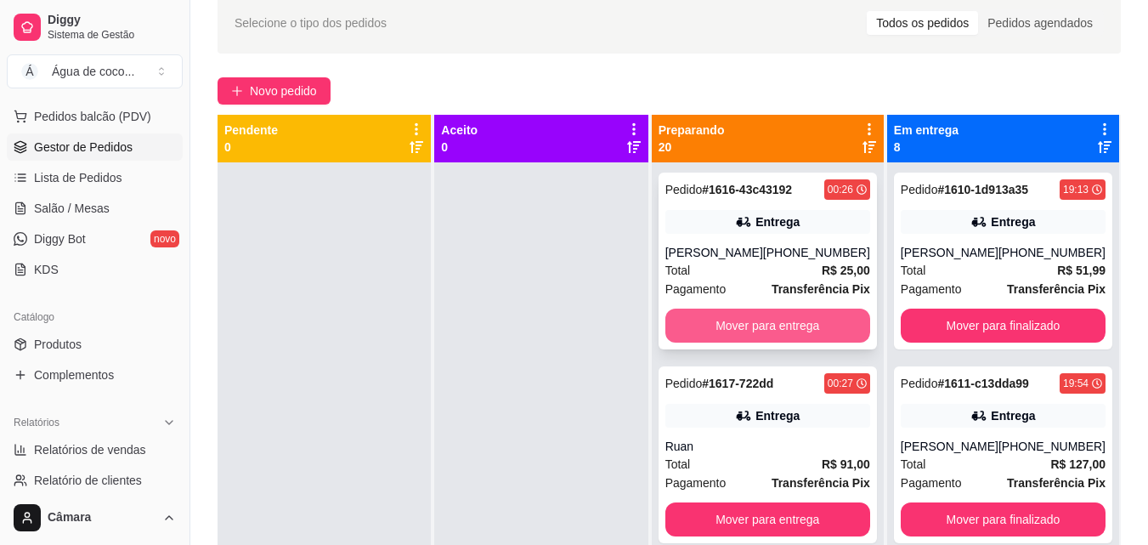
click at [838, 339] on button "Mover para entrega" at bounding box center [767, 325] width 205 height 34
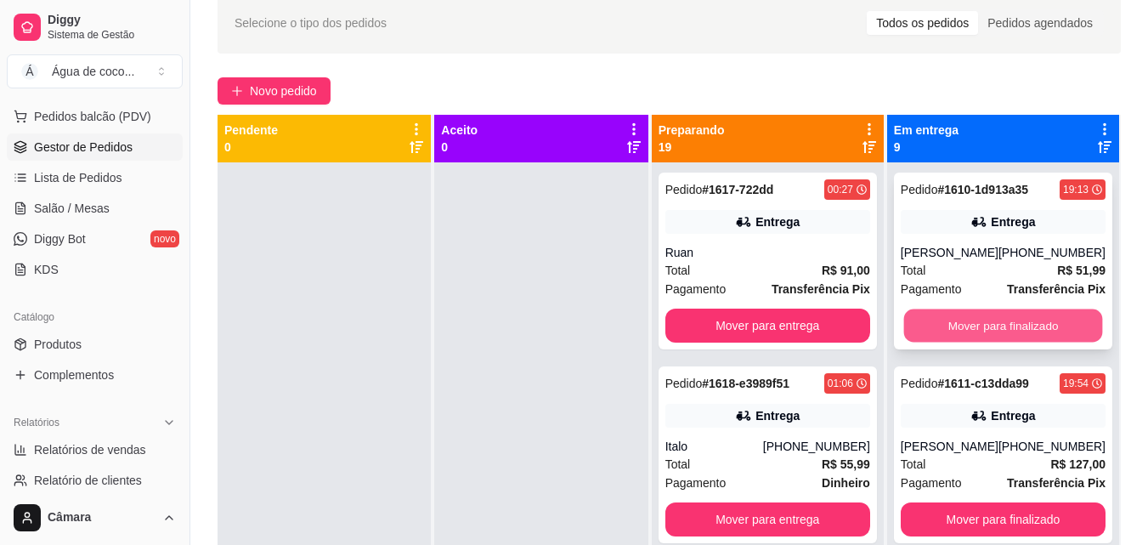
click at [921, 330] on button "Mover para finalizado" at bounding box center [1002, 325] width 199 height 33
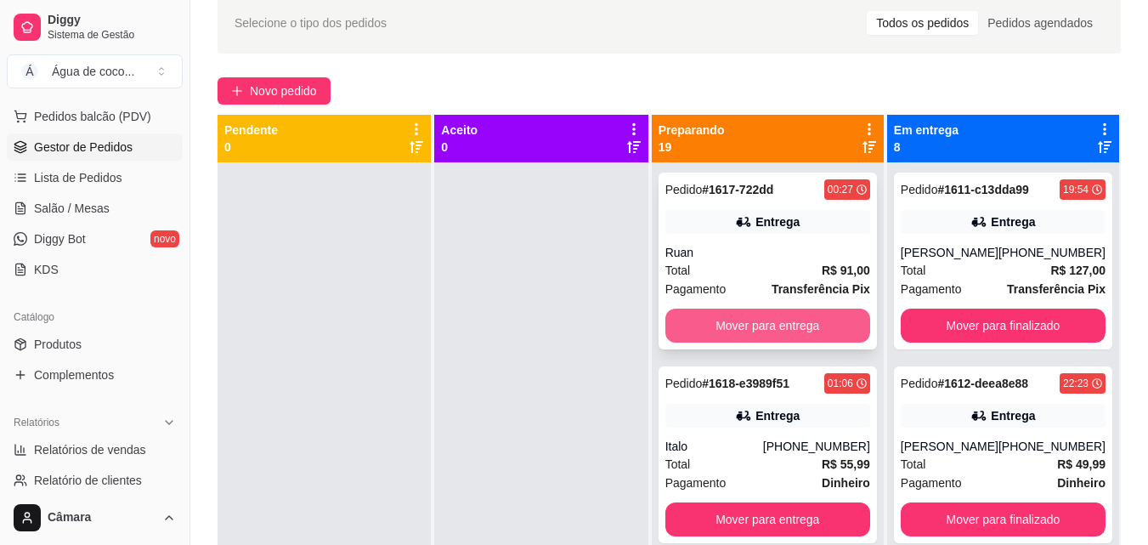
click at [841, 334] on button "Mover para entrega" at bounding box center [767, 325] width 205 height 34
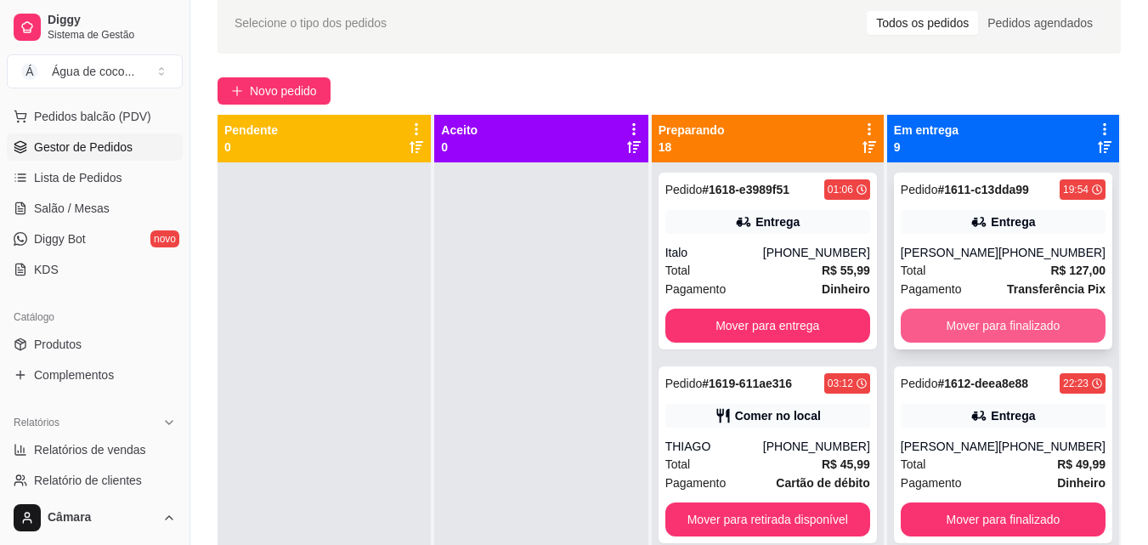
click at [922, 315] on button "Mover para finalizado" at bounding box center [1003, 325] width 205 height 34
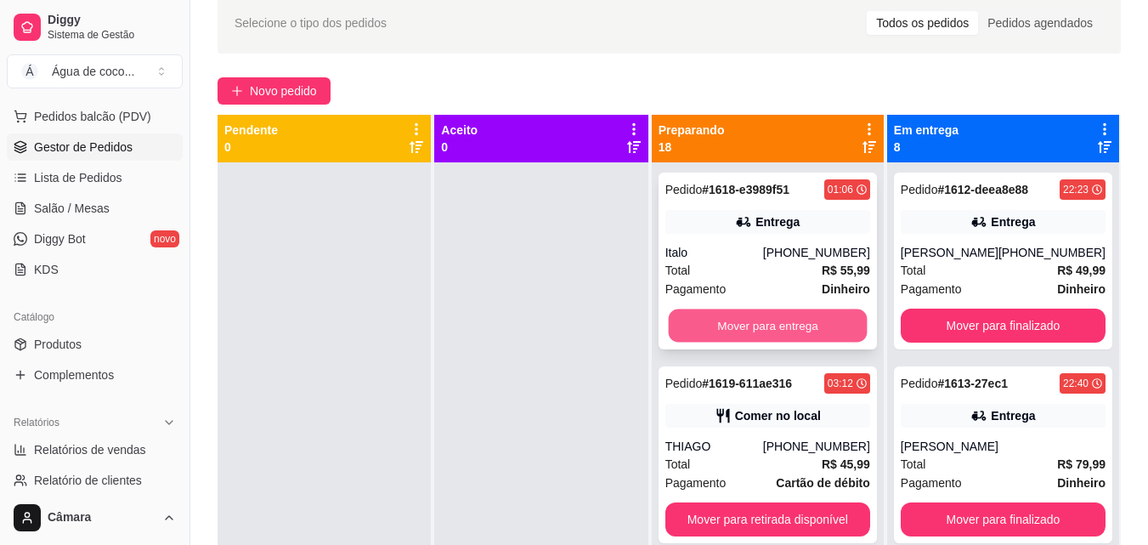
click at [788, 335] on button "Mover para entrega" at bounding box center [767, 325] width 199 height 33
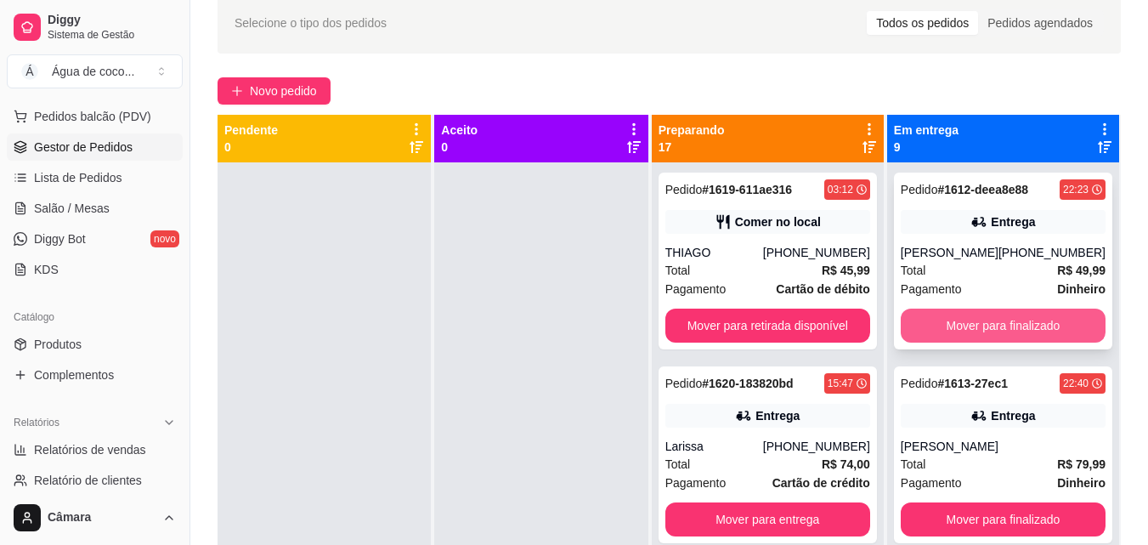
click at [940, 332] on button "Mover para finalizado" at bounding box center [1003, 325] width 205 height 34
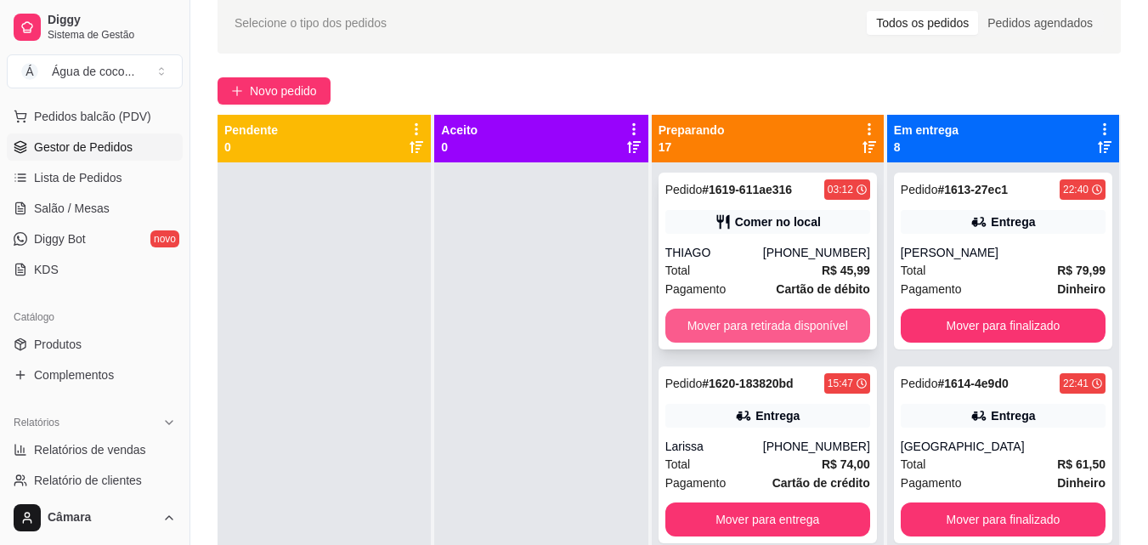
click at [823, 332] on button "Mover para retirada disponível" at bounding box center [767, 325] width 205 height 34
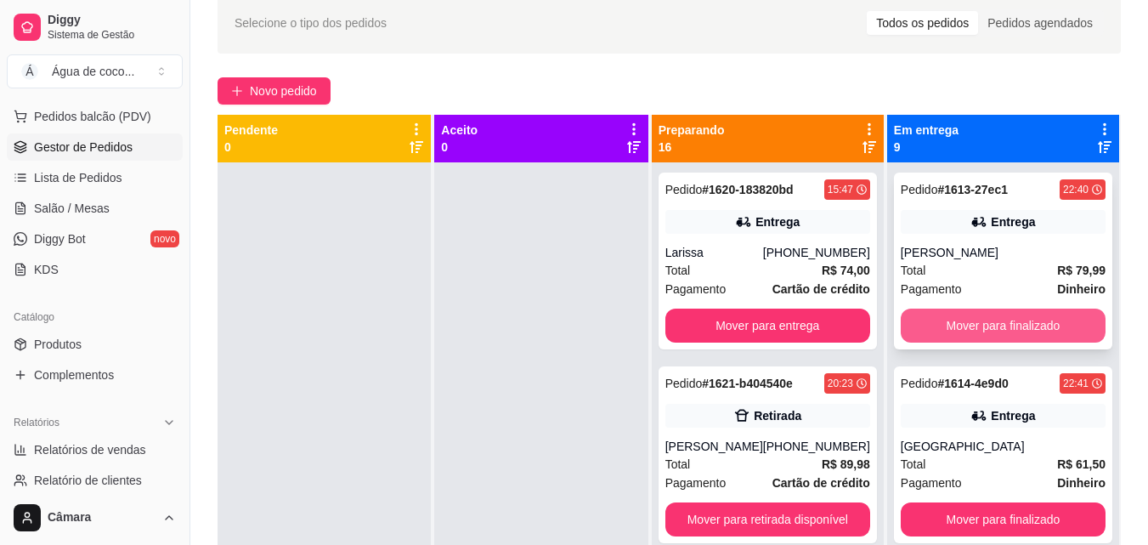
click at [948, 331] on button "Mover para finalizado" at bounding box center [1003, 325] width 205 height 34
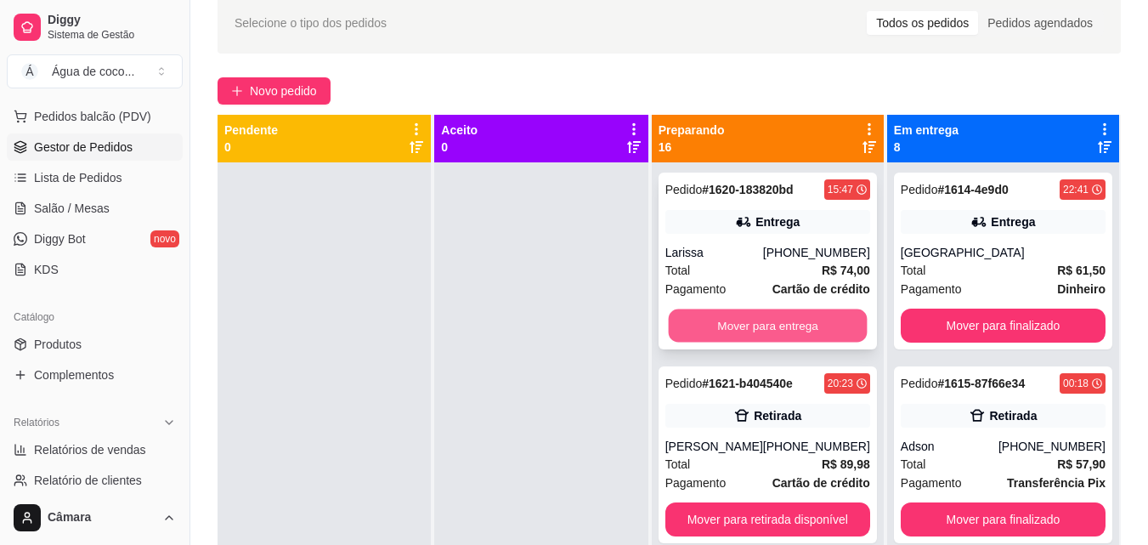
click at [815, 331] on button "Mover para entrega" at bounding box center [767, 325] width 199 height 33
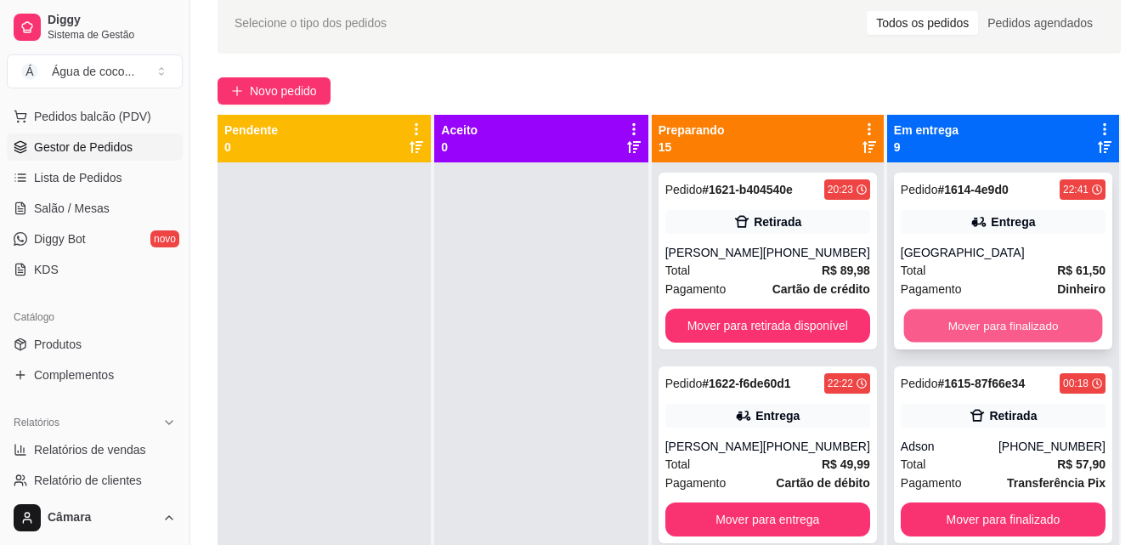
click at [961, 330] on button "Mover para finalizado" at bounding box center [1002, 325] width 199 height 33
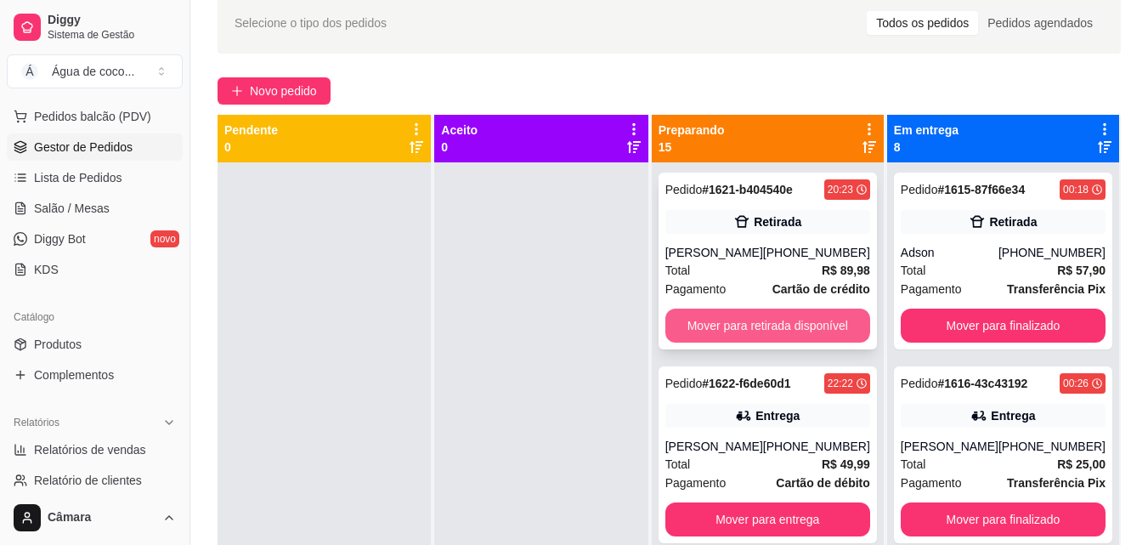
click at [838, 328] on button "Mover para retirada disponível" at bounding box center [767, 325] width 205 height 34
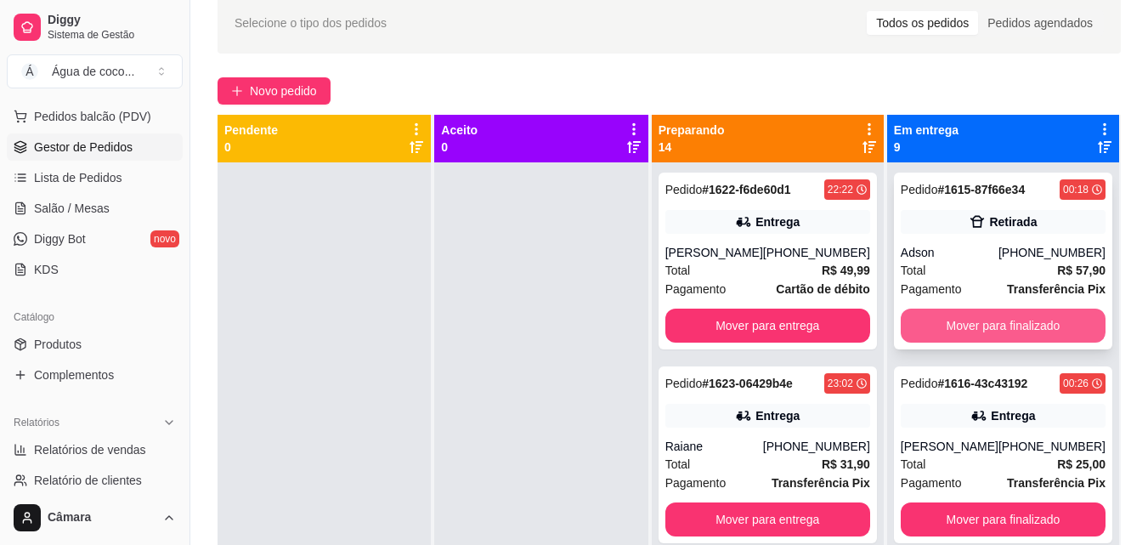
click at [938, 334] on button "Mover para finalizado" at bounding box center [1003, 325] width 205 height 34
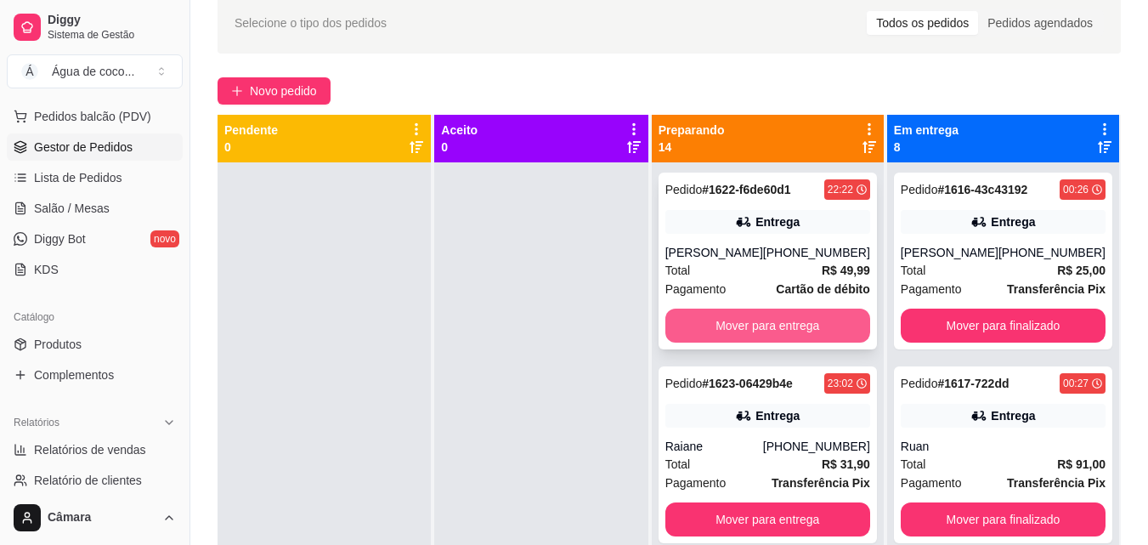
click at [837, 332] on button "Mover para entrega" at bounding box center [767, 325] width 205 height 34
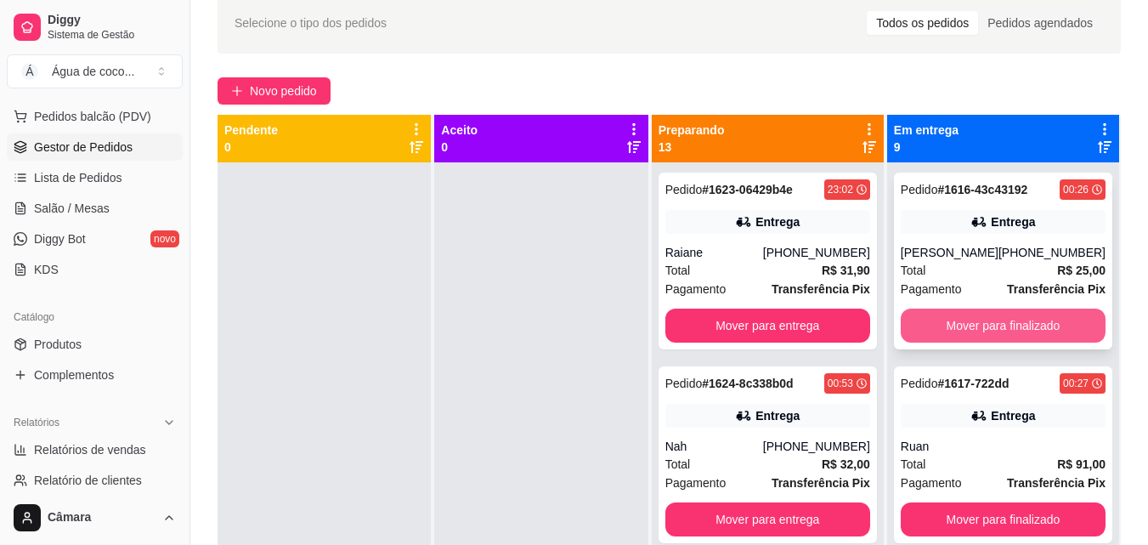
click at [946, 339] on button "Mover para finalizado" at bounding box center [1003, 325] width 205 height 34
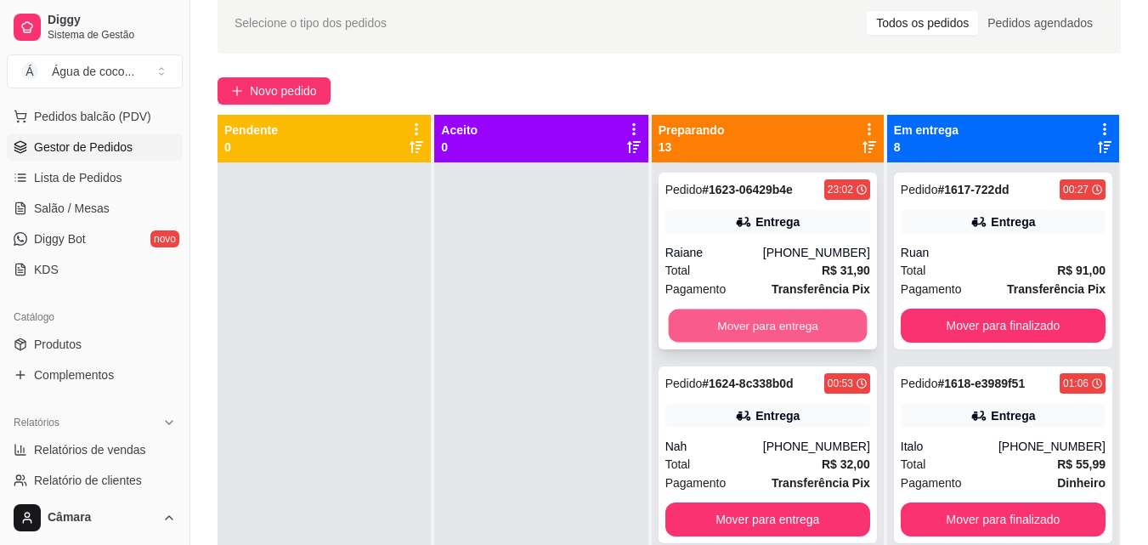
click at [805, 336] on button "Mover para entrega" at bounding box center [767, 325] width 199 height 33
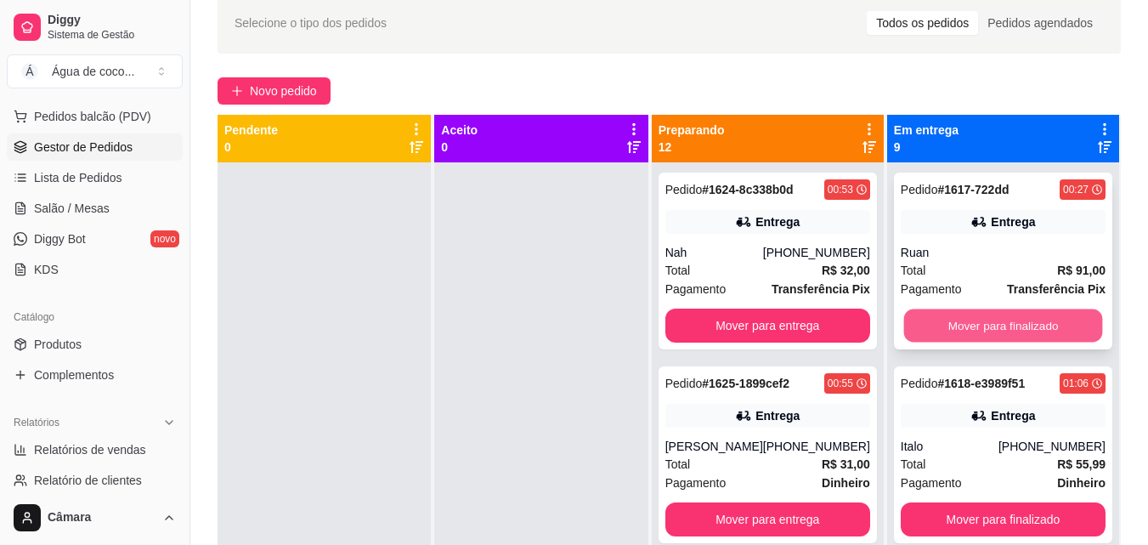
click at [939, 338] on button "Mover para finalizado" at bounding box center [1002, 325] width 199 height 33
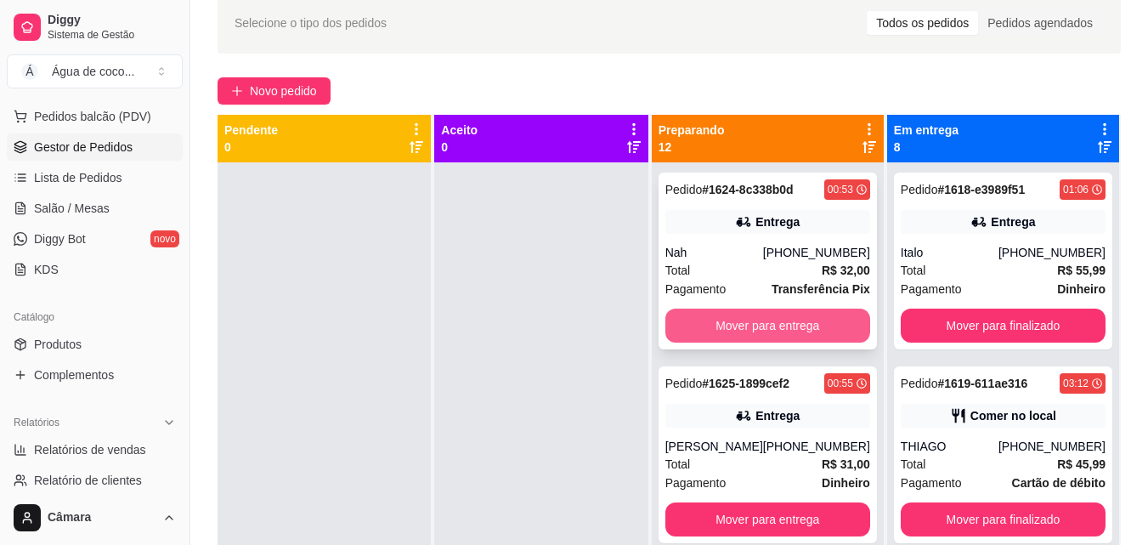
click at [785, 318] on button "Mover para entrega" at bounding box center [767, 325] width 205 height 34
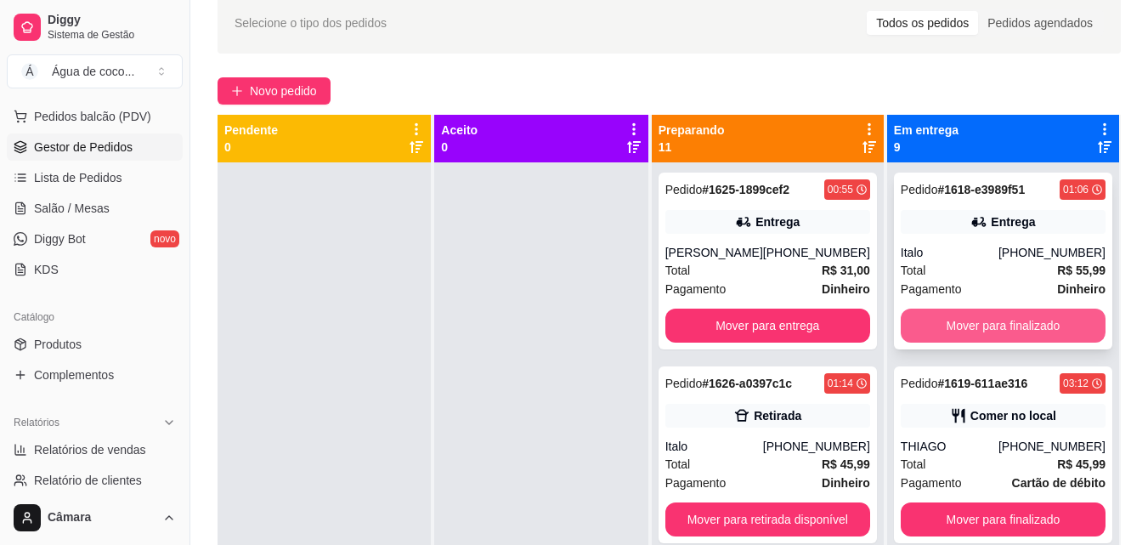
click at [1004, 333] on button "Mover para finalizado" at bounding box center [1003, 325] width 205 height 34
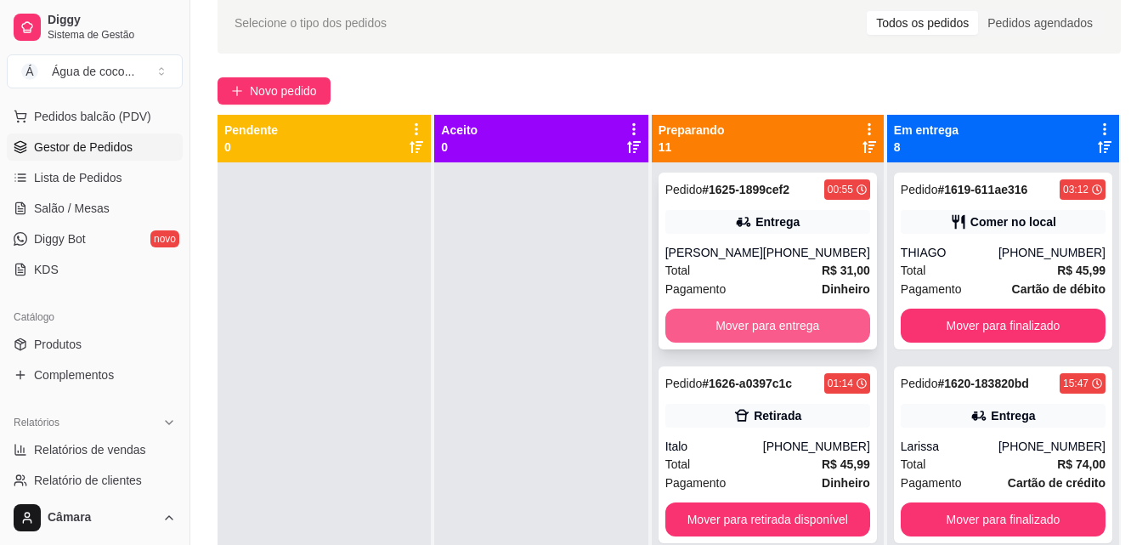
click at [772, 330] on button "Mover para entrega" at bounding box center [767, 325] width 205 height 34
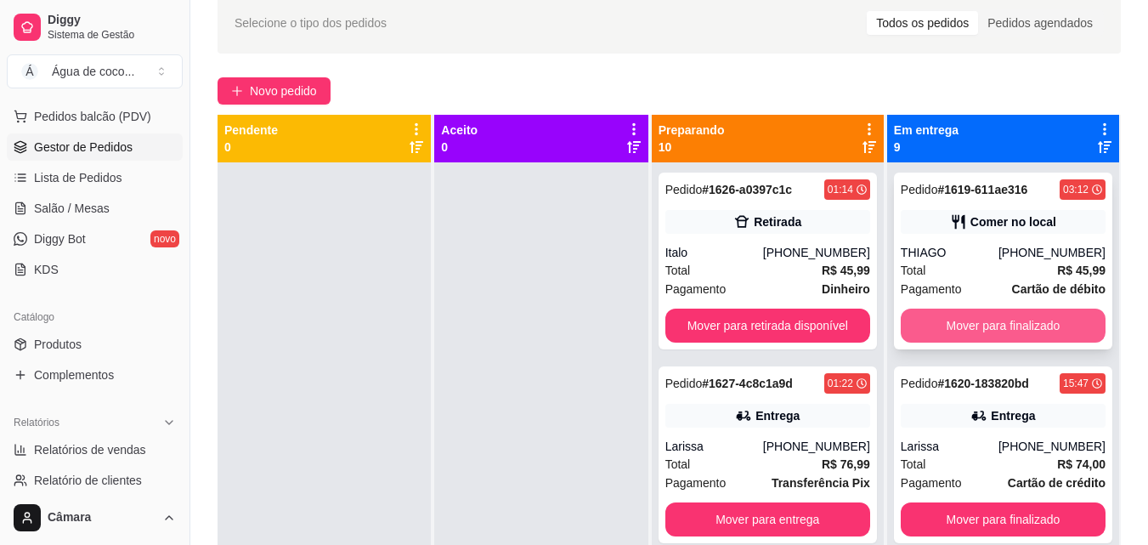
click at [951, 331] on button "Mover para finalizado" at bounding box center [1003, 325] width 205 height 34
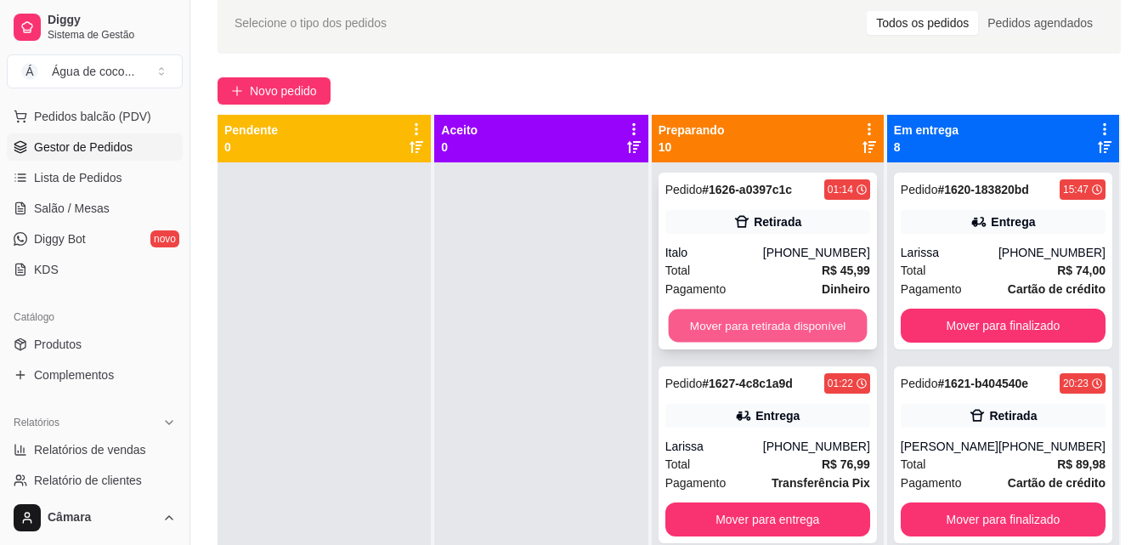
click at [792, 326] on button "Mover para retirada disponível" at bounding box center [767, 325] width 199 height 33
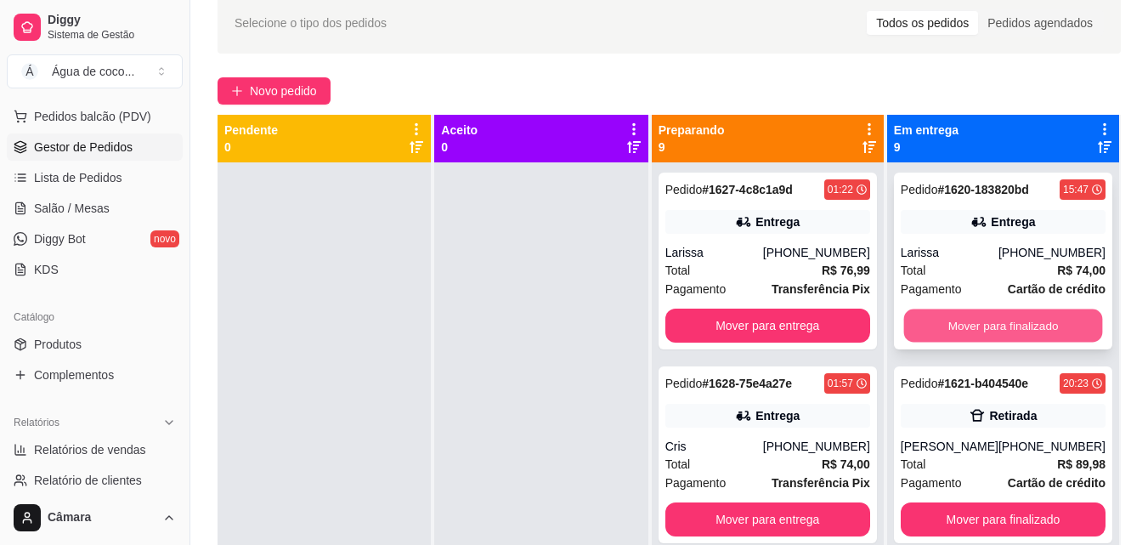
click at [950, 331] on button "Mover para finalizado" at bounding box center [1002, 325] width 199 height 33
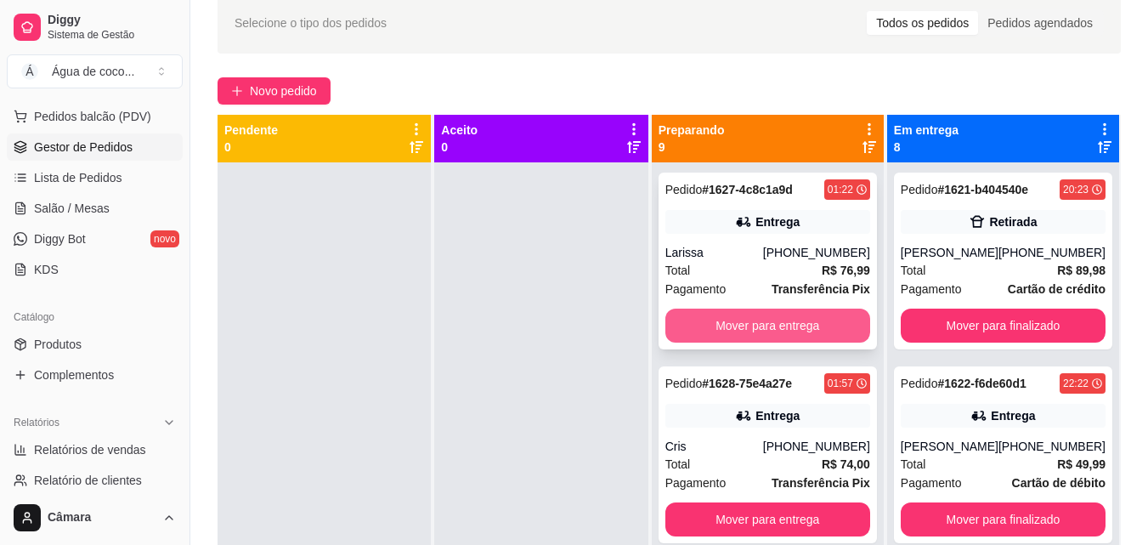
click at [839, 334] on button "Mover para entrega" at bounding box center [767, 325] width 205 height 34
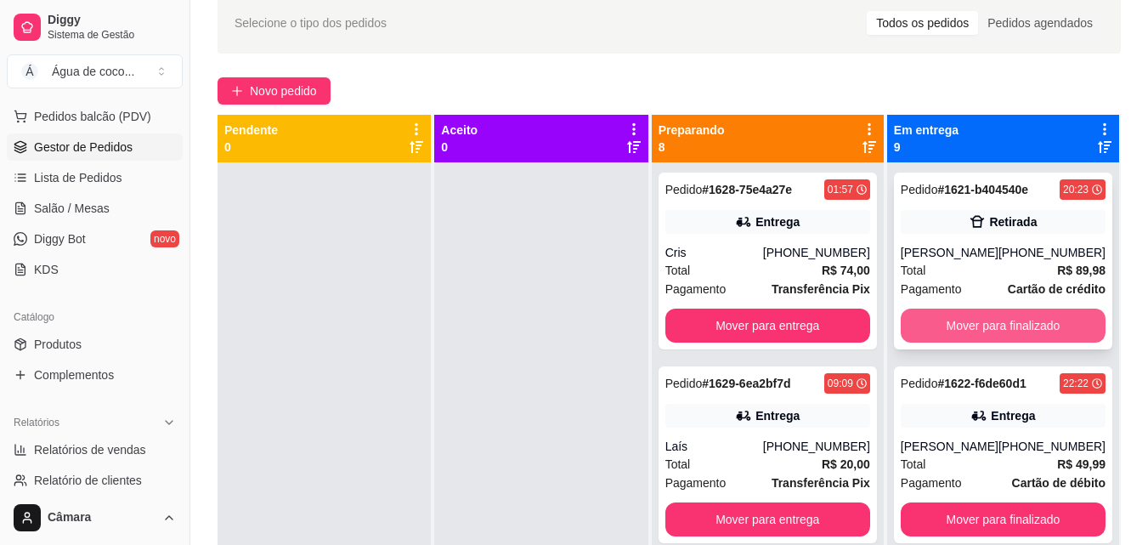
click at [931, 331] on button "Mover para finalizado" at bounding box center [1003, 325] width 205 height 34
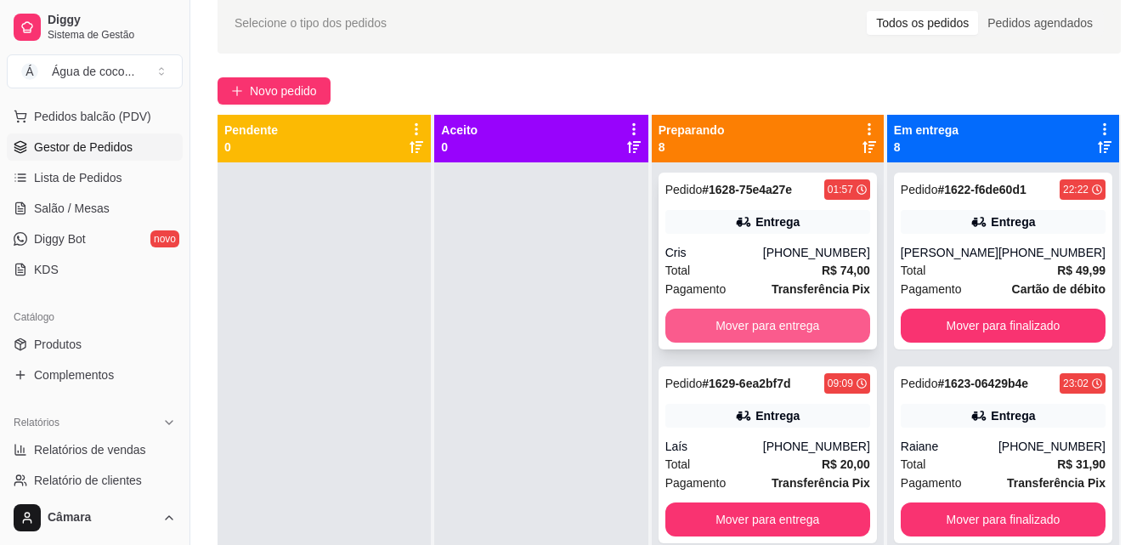
click at [764, 332] on button "Mover para entrega" at bounding box center [767, 325] width 205 height 34
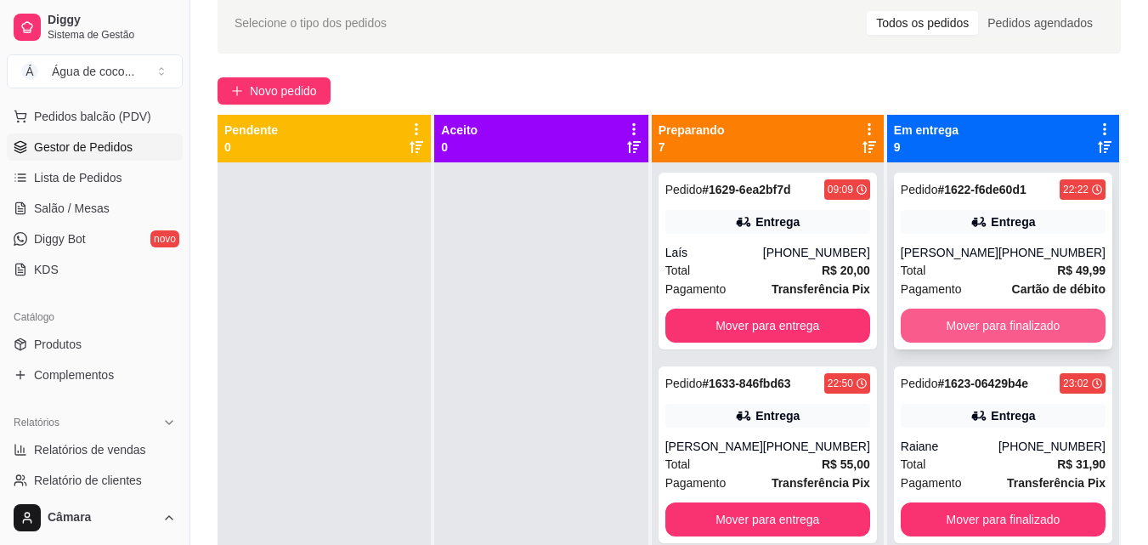
click at [913, 326] on button "Mover para finalizado" at bounding box center [1003, 325] width 205 height 34
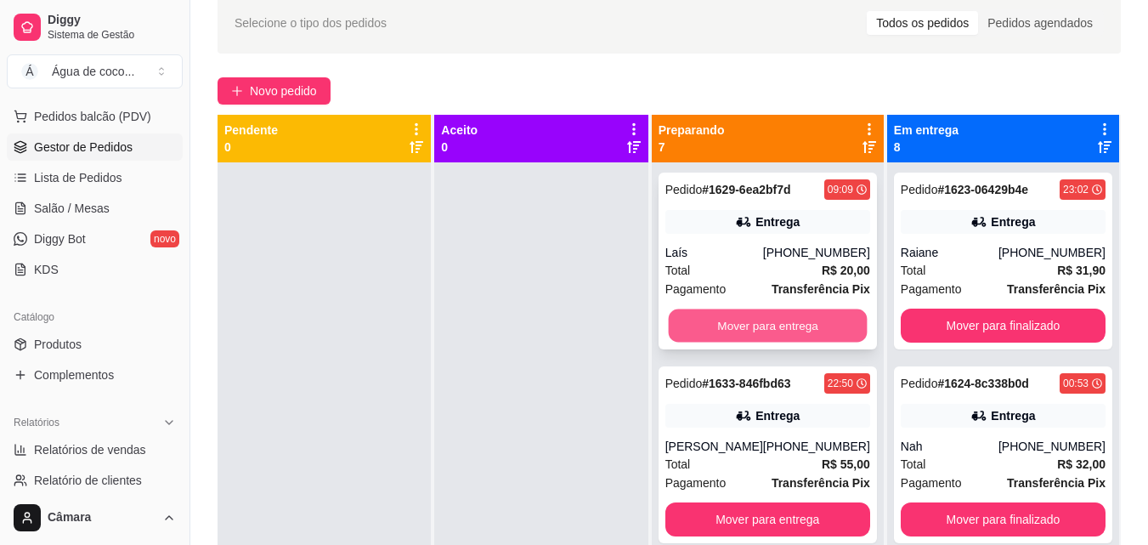
click at [806, 332] on button "Mover para entrega" at bounding box center [767, 325] width 199 height 33
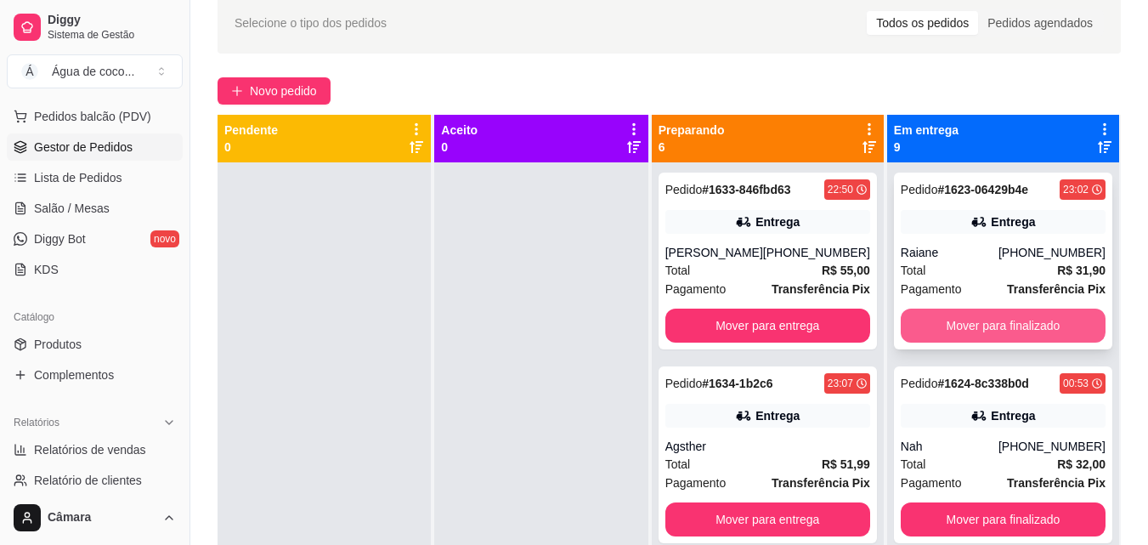
click at [917, 331] on button "Mover para finalizado" at bounding box center [1003, 325] width 205 height 34
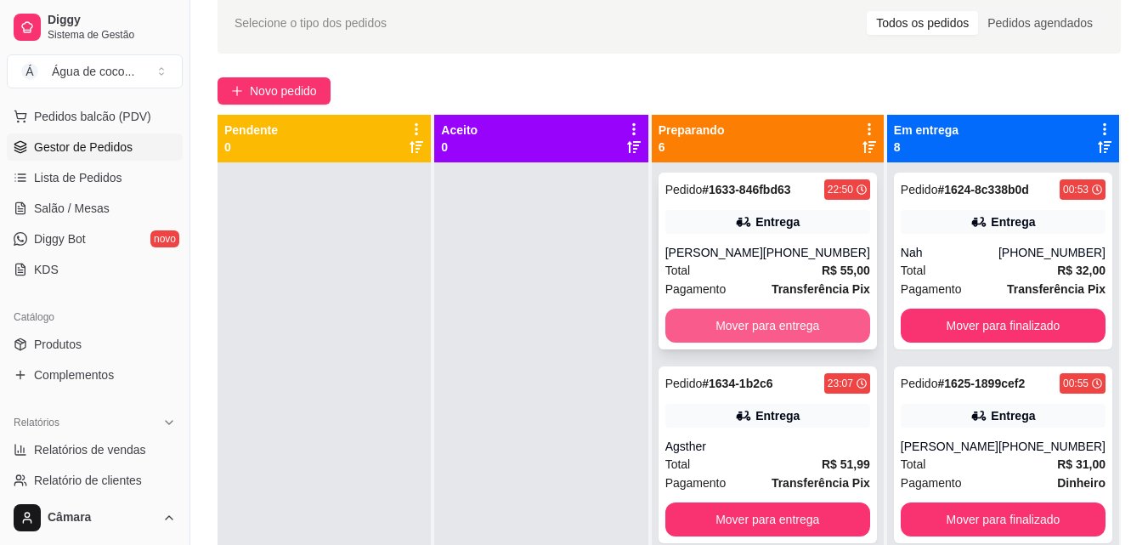
click at [783, 325] on button "Mover para entrega" at bounding box center [767, 325] width 205 height 34
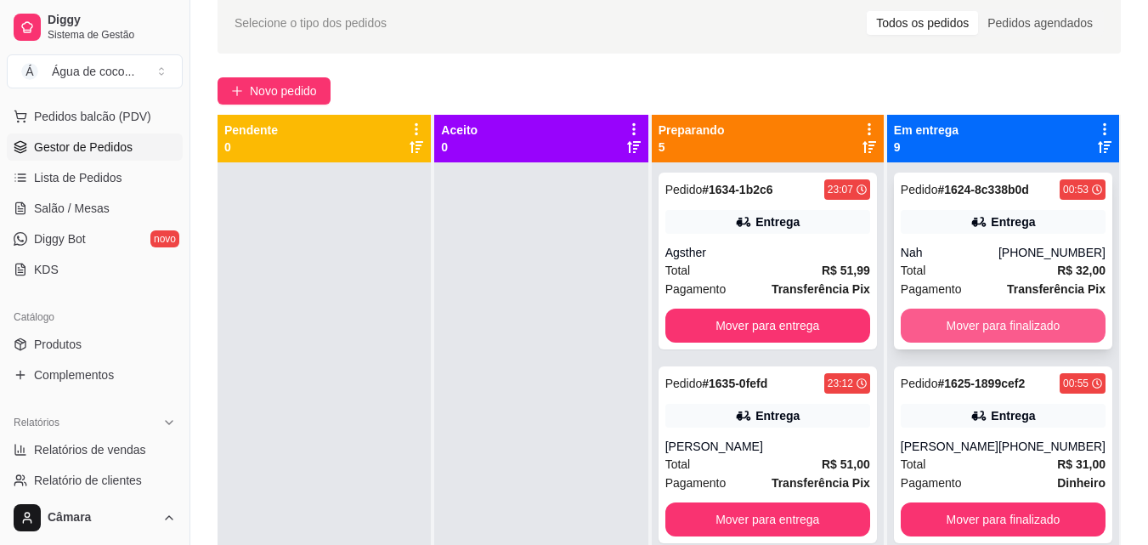
click at [926, 319] on button "Mover para finalizado" at bounding box center [1003, 325] width 205 height 34
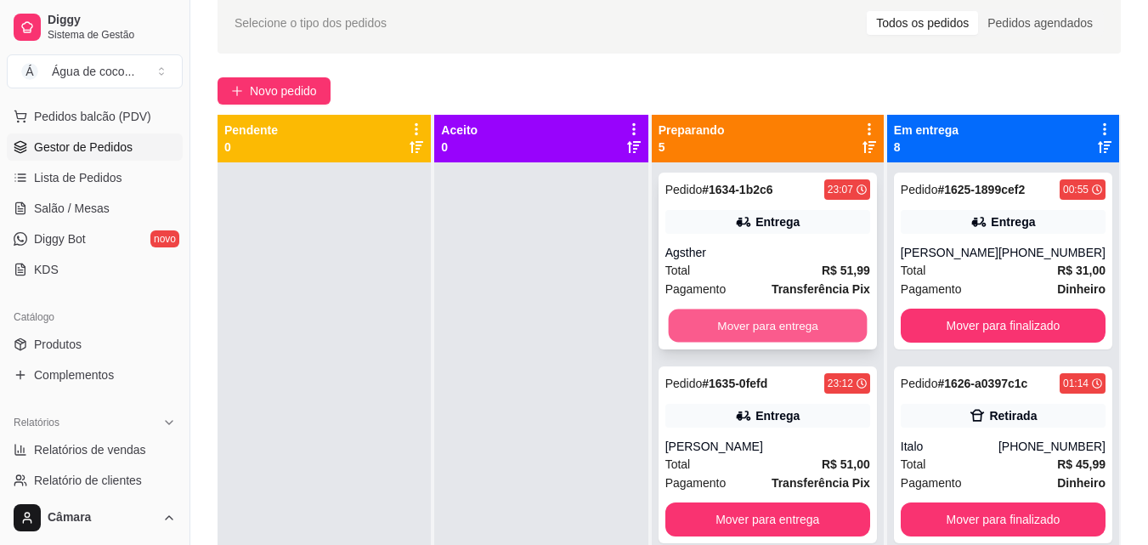
click at [837, 334] on button "Mover para entrega" at bounding box center [767, 325] width 199 height 33
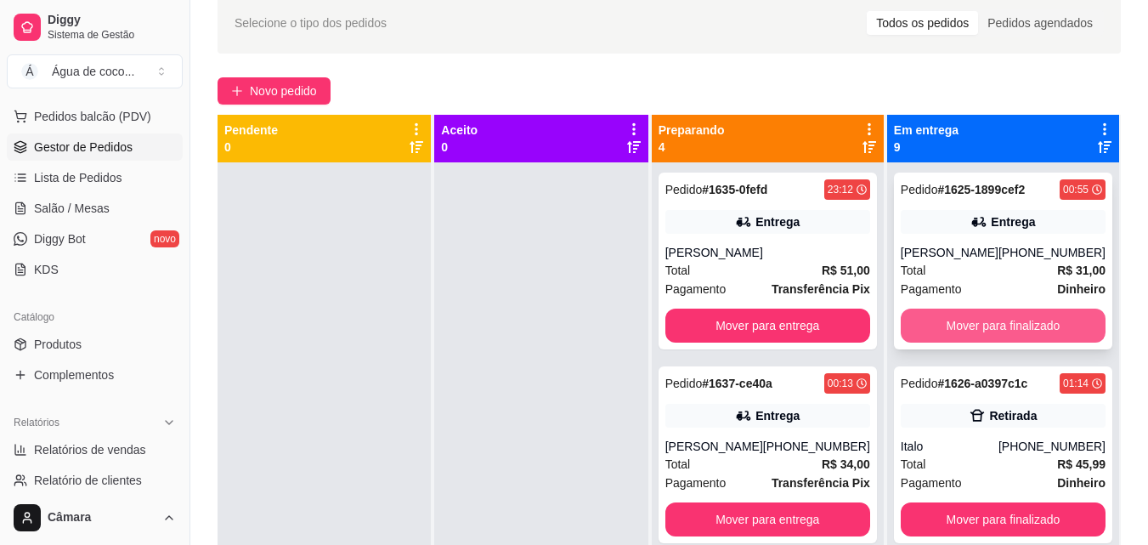
click at [944, 325] on button "Mover para finalizado" at bounding box center [1003, 325] width 205 height 34
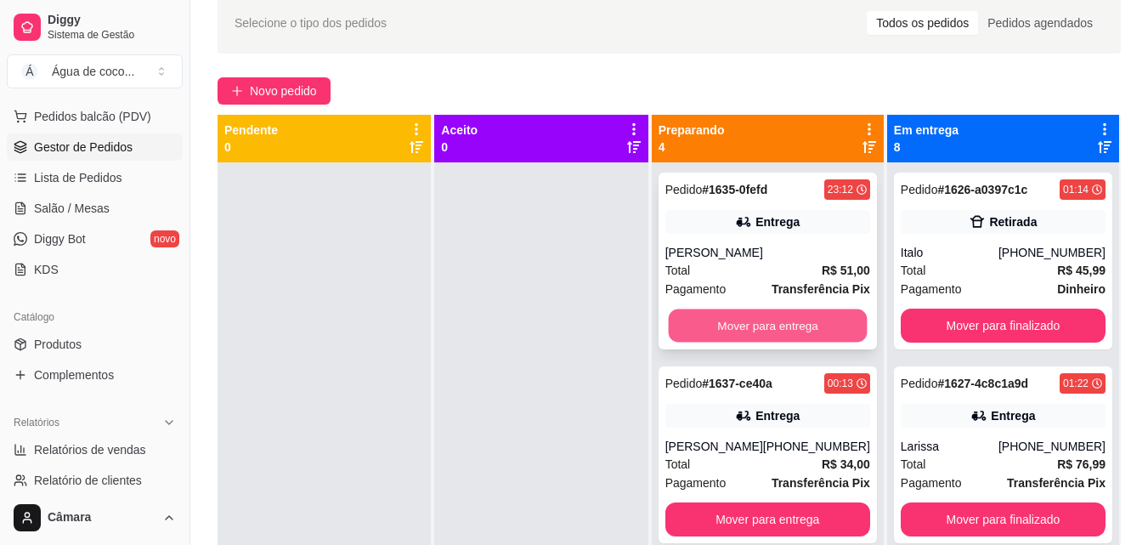
click at [854, 335] on button "Mover para entrega" at bounding box center [767, 325] width 199 height 33
click at [837, 326] on button "Mover para entrega" at bounding box center [767, 325] width 205 height 34
click at [837, 326] on button "Mover para entrega" at bounding box center [767, 325] width 199 height 33
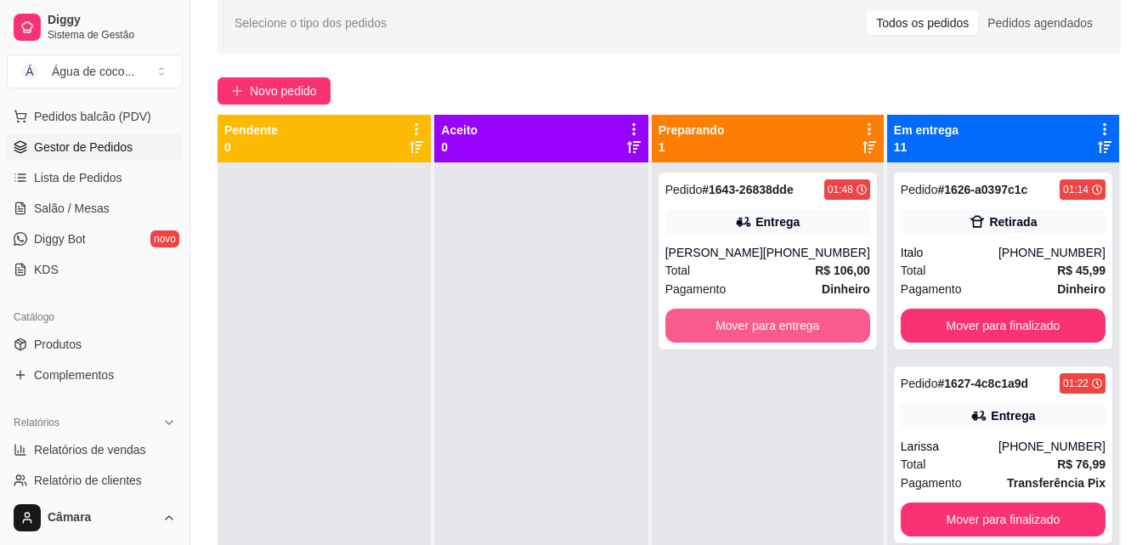
click at [837, 326] on button "Mover para entrega" at bounding box center [767, 325] width 205 height 34
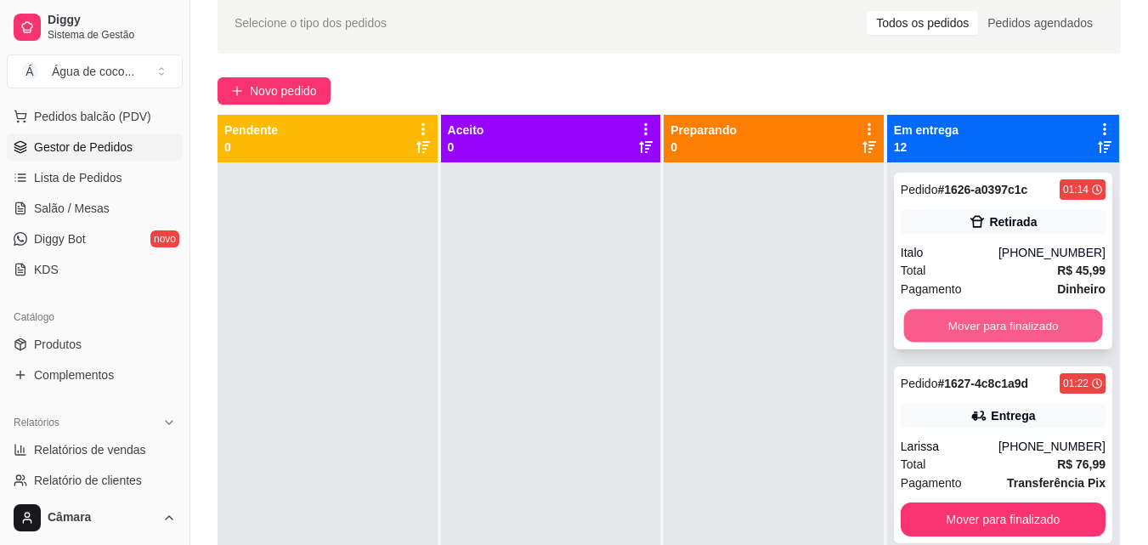
click at [912, 322] on button "Mover para finalizado" at bounding box center [1002, 325] width 199 height 33
click at [912, 322] on button "Mover para finalizado" at bounding box center [1003, 325] width 205 height 34
click at [912, 323] on button "Mover para finalizado" at bounding box center [1002, 325] width 199 height 33
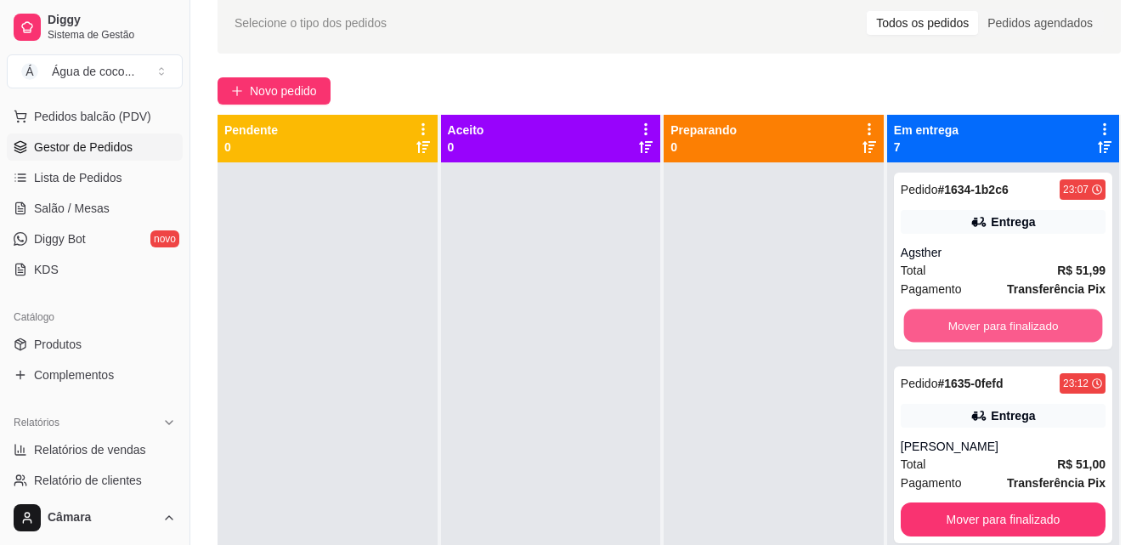
click at [912, 323] on button "Mover para finalizado" at bounding box center [1002, 325] width 199 height 33
click at [909, 329] on button "Mover para finalizado" at bounding box center [1003, 325] width 205 height 34
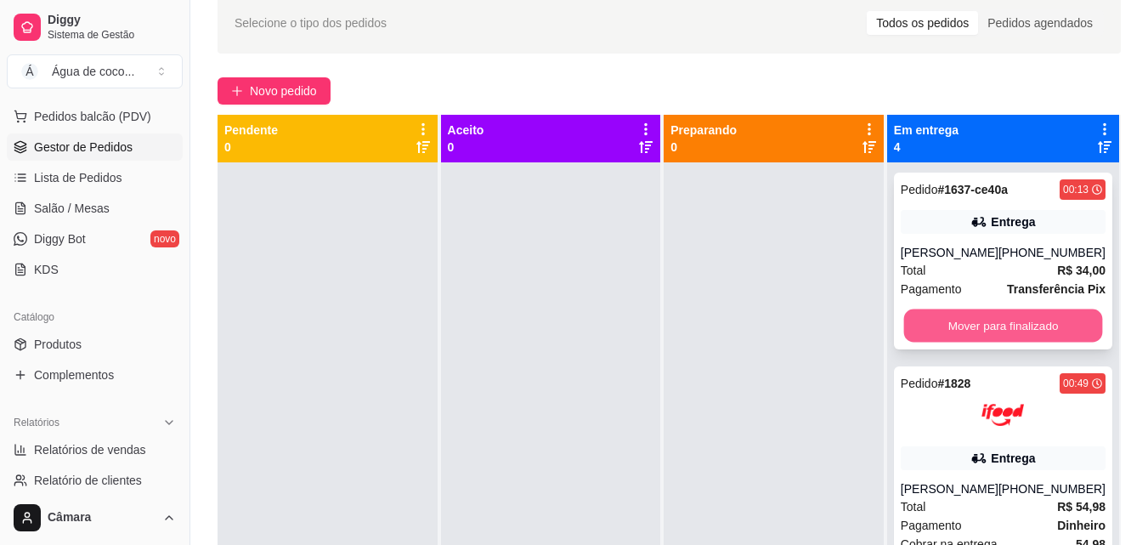
click at [924, 320] on button "Mover para finalizado" at bounding box center [1002, 325] width 199 height 33
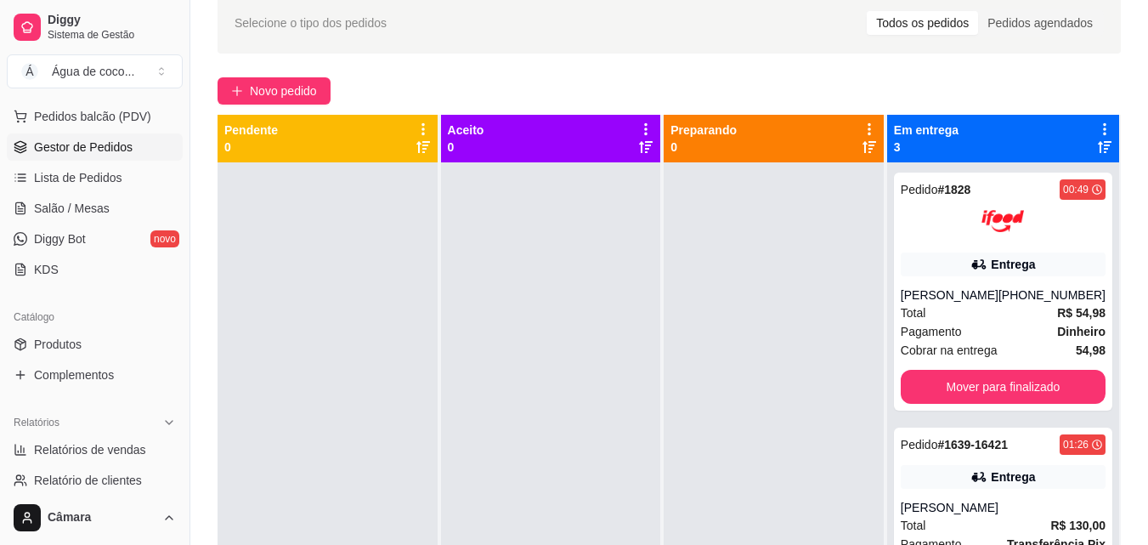
click at [924, 320] on span "Total" at bounding box center [913, 312] width 25 height 19
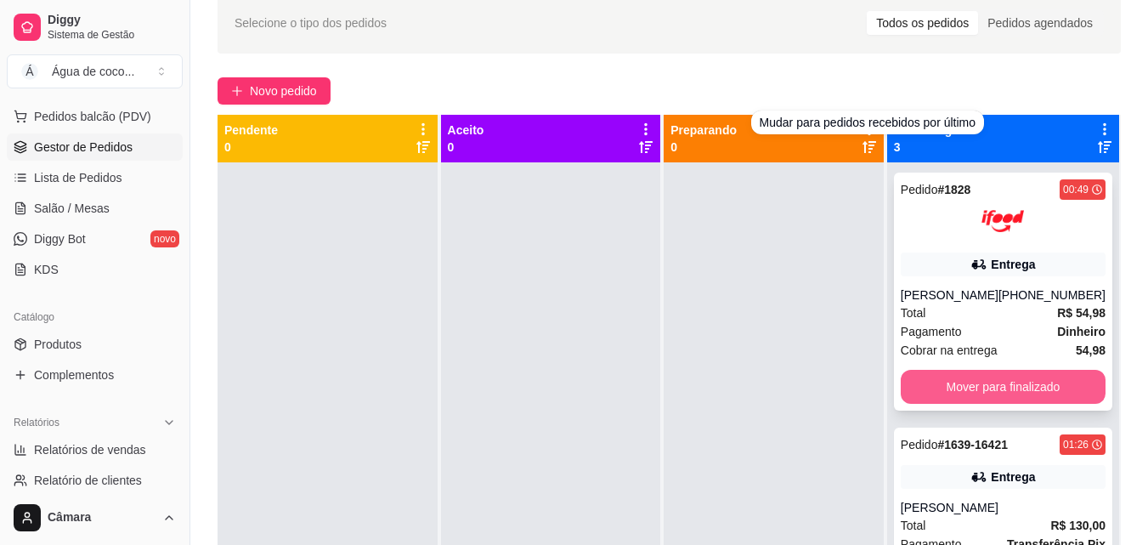
click at [979, 387] on button "Mover para finalizado" at bounding box center [1003, 387] width 205 height 34
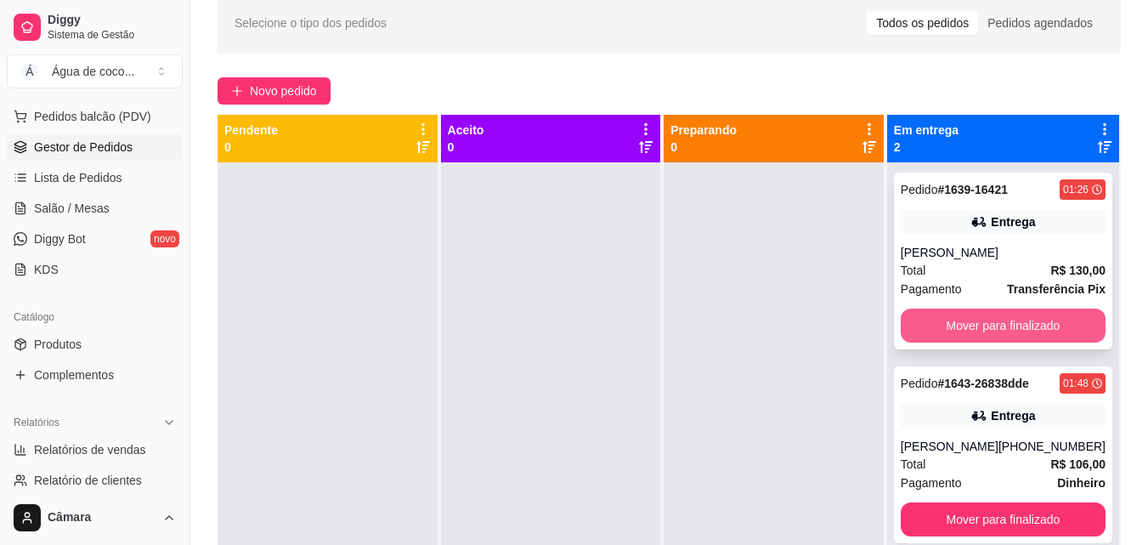
click at [996, 322] on button "Mover para finalizado" at bounding box center [1003, 325] width 205 height 34
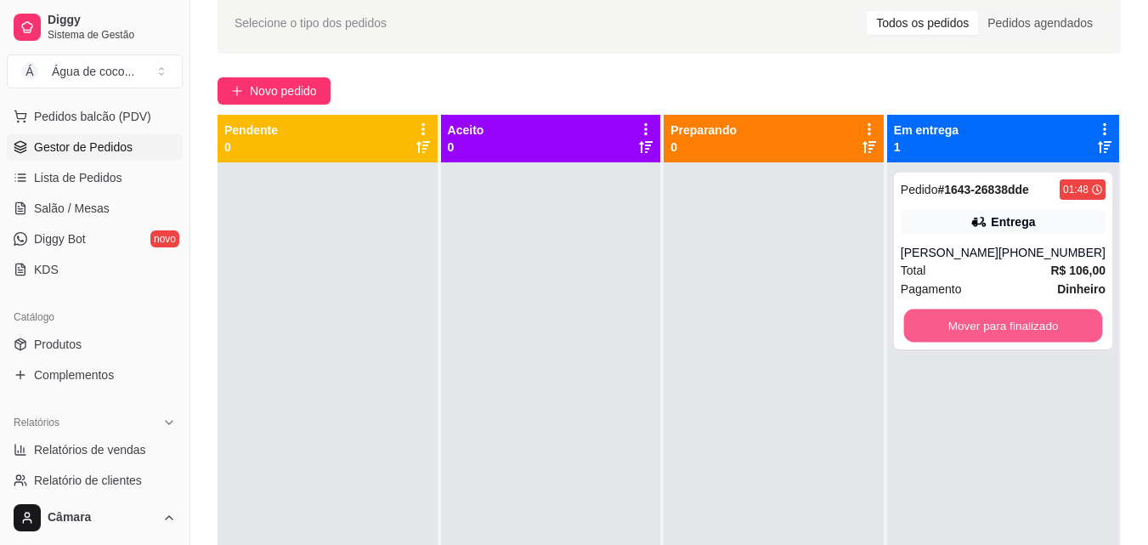
click at [996, 322] on button "Mover para finalizado" at bounding box center [1002, 325] width 199 height 33
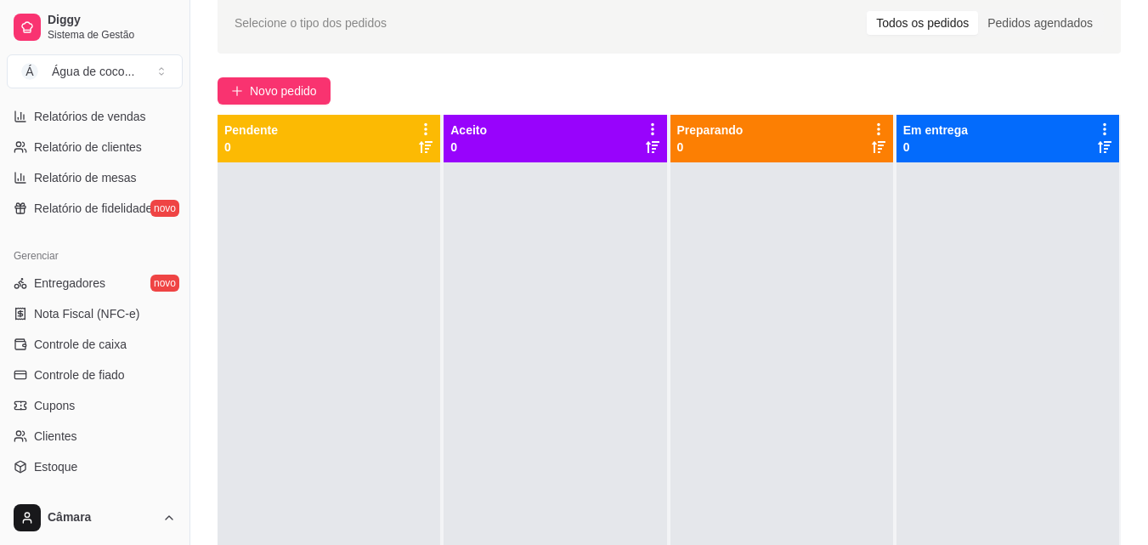
scroll to position [535, 0]
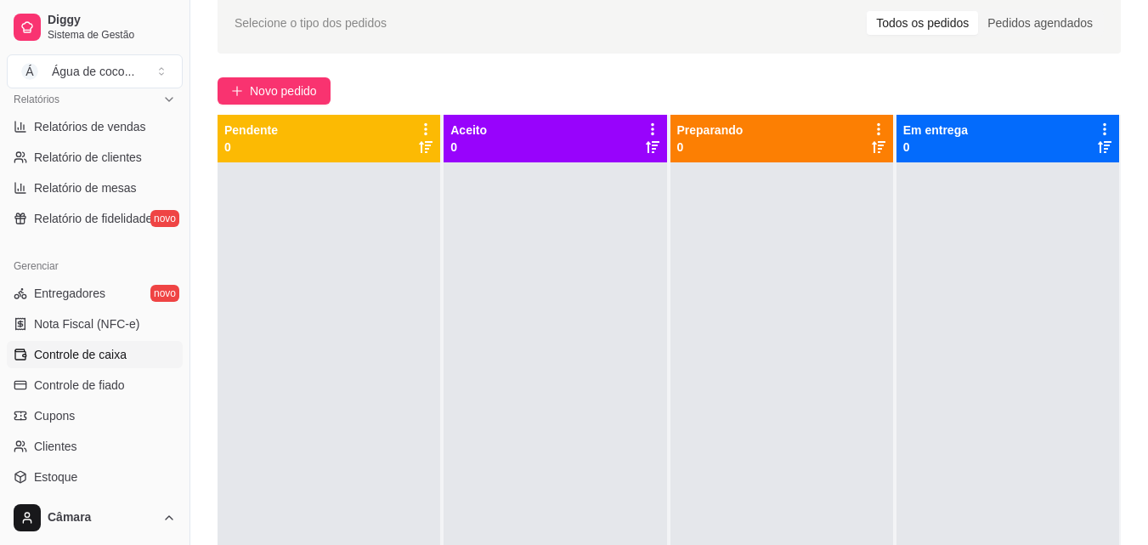
click at [60, 360] on span "Controle de caixa" at bounding box center [80, 354] width 93 height 17
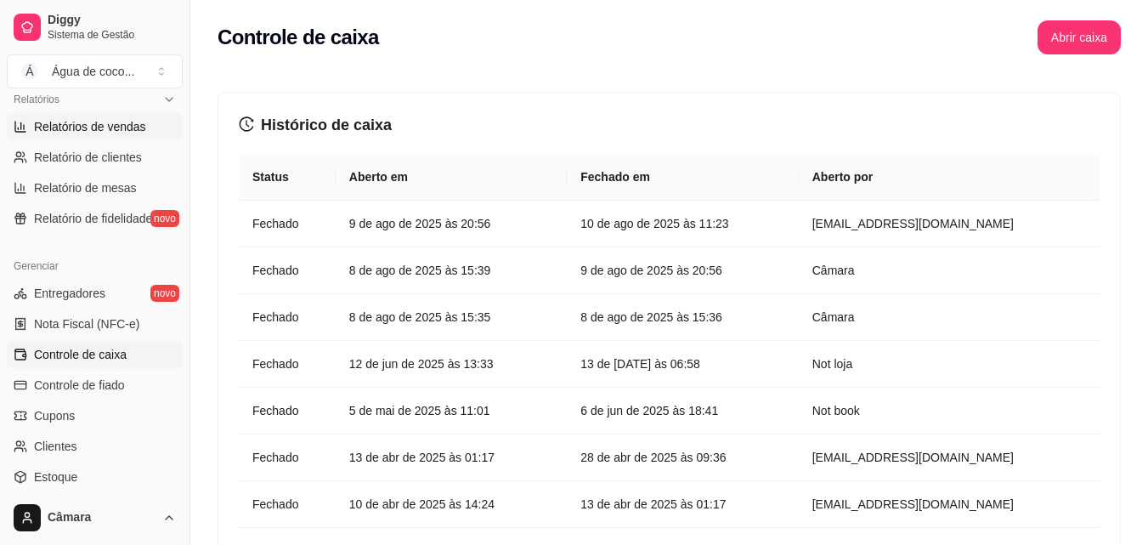
click at [99, 122] on span "Relatórios de vendas" at bounding box center [90, 126] width 112 height 17
select select "ALL"
select select "0"
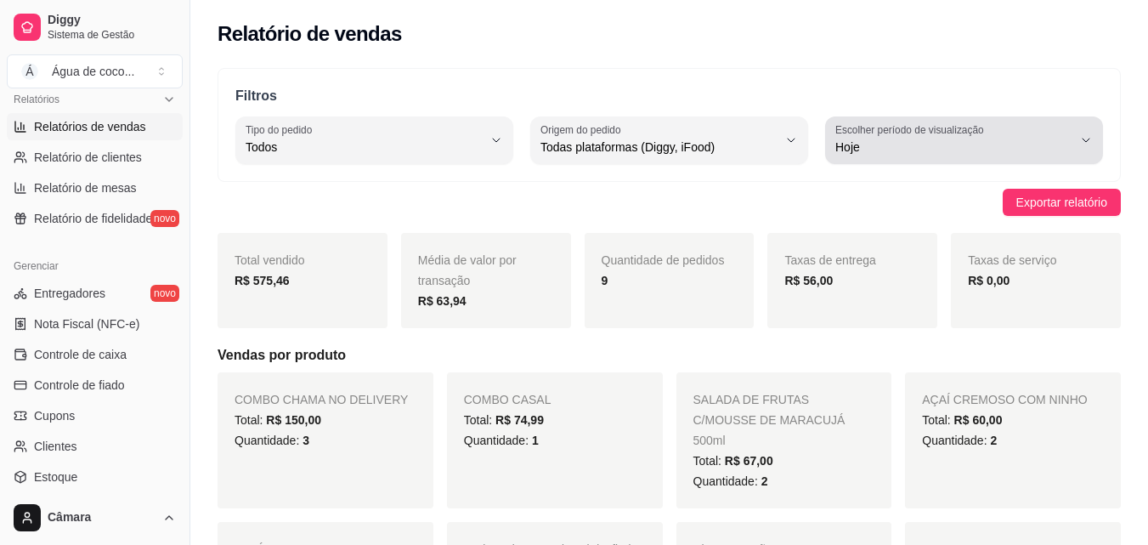
click at [938, 130] on label "Escolher período de visualização" at bounding box center [912, 129] width 154 height 14
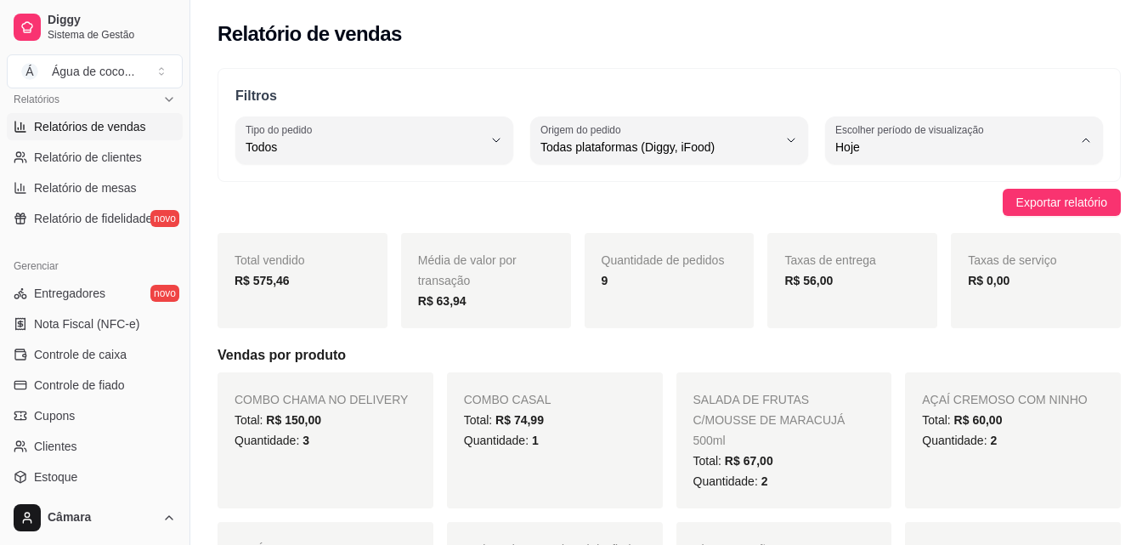
click at [888, 221] on span "Ontem" at bounding box center [956, 215] width 224 height 16
type input "1"
select select "1"
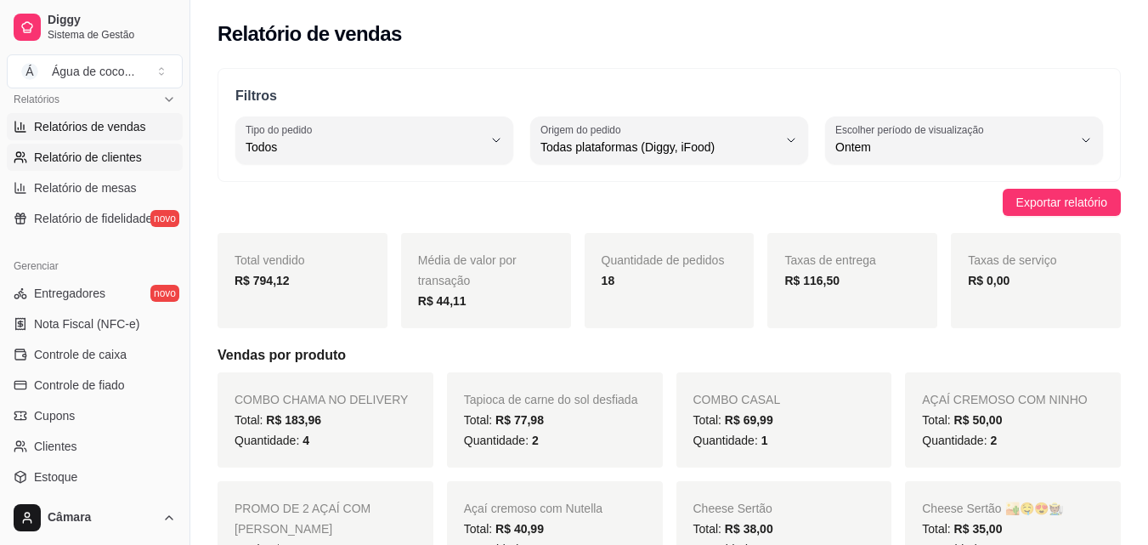
click at [120, 158] on span "Relatório de clientes" at bounding box center [88, 157] width 108 height 17
select select "30"
select select "HIGHEST_TOTAL_SPENT_WITH_ORDERS"
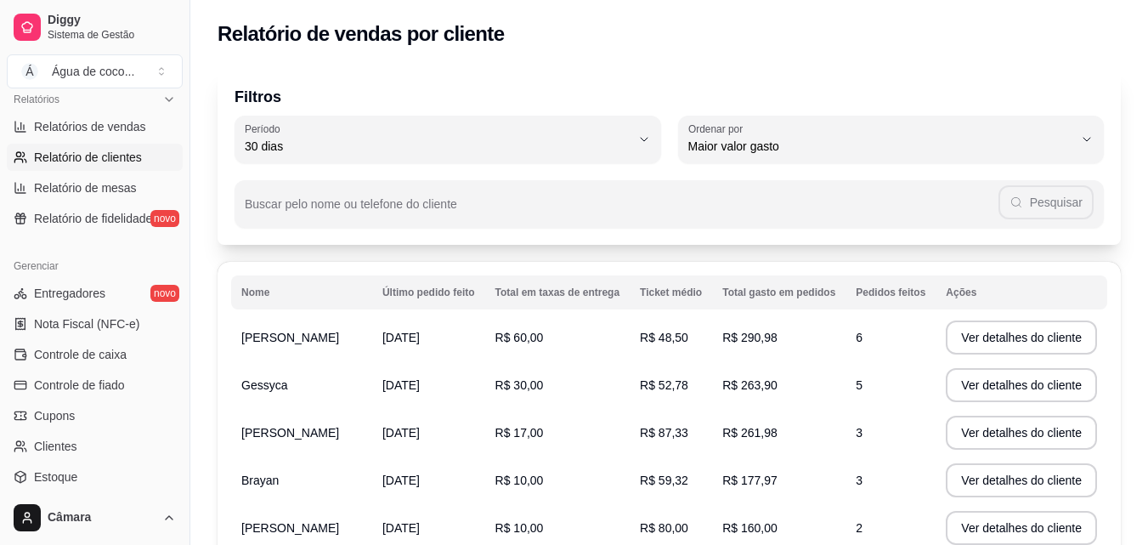
click at [552, 111] on div "Filtros 30 Período Hoje Ontem 7 [PERSON_NAME] 15 [PERSON_NAME] 30 [PERSON_NAME]…" at bounding box center [669, 156] width 903 height 177
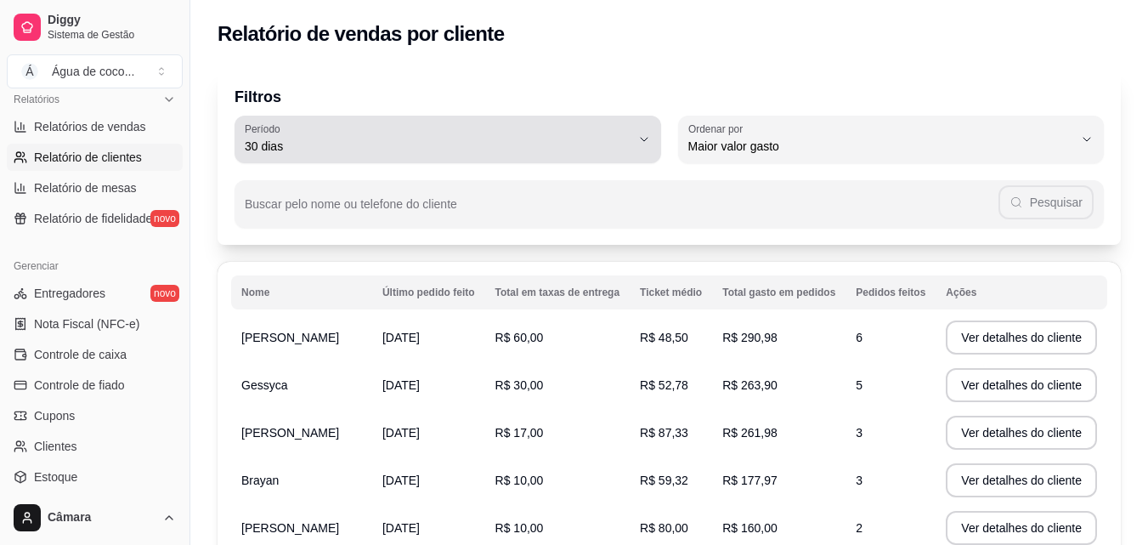
click at [520, 139] on span "30 dias" at bounding box center [438, 146] width 386 height 17
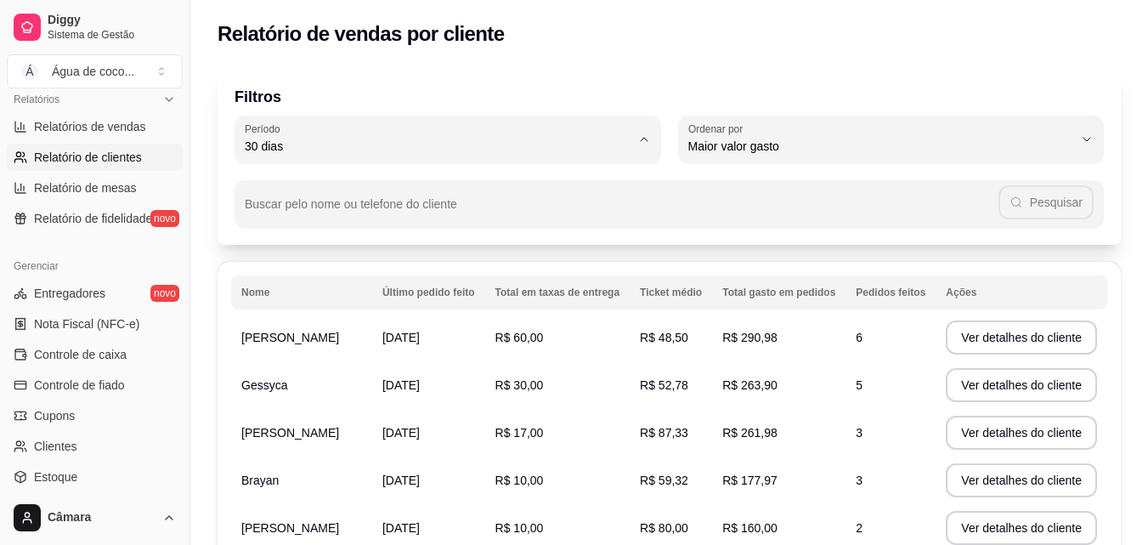
click at [403, 246] on span "7 dias" at bounding box center [439, 243] width 367 height 16
type input "7"
select select "7"
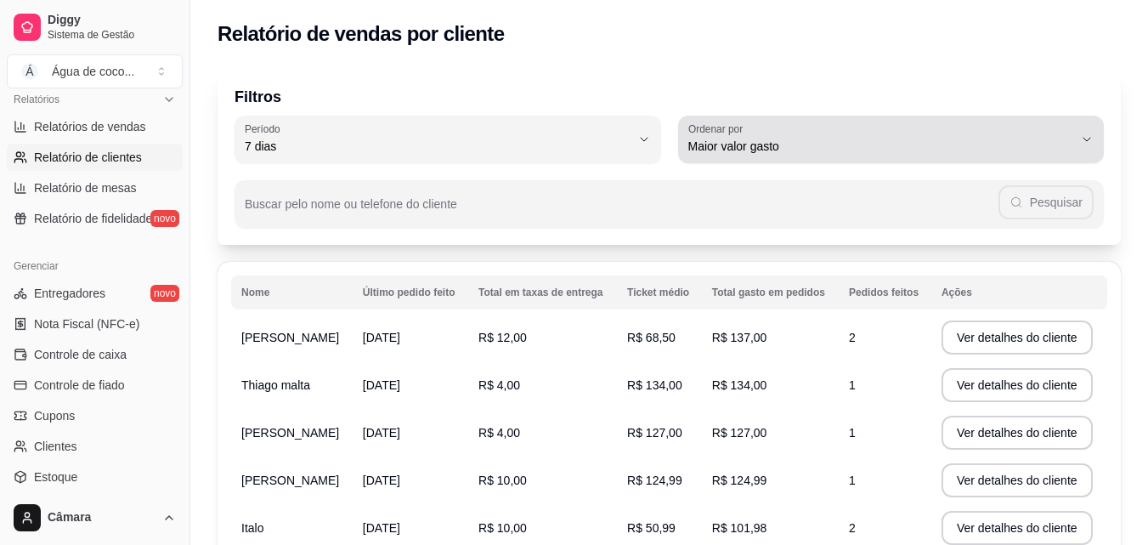
click at [727, 142] on span "Maior valor gasto" at bounding box center [881, 146] width 386 height 17
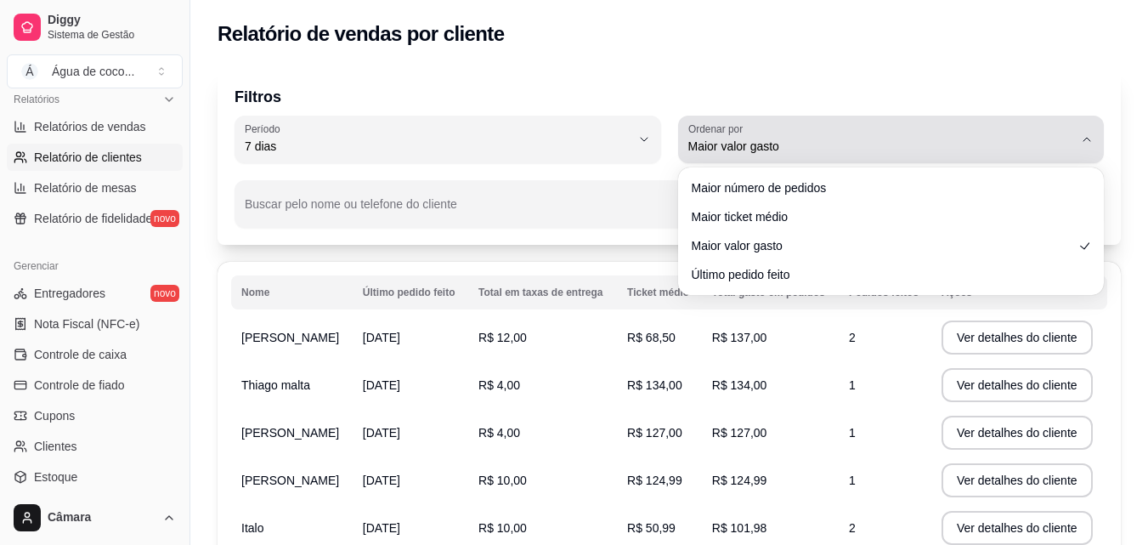
click at [727, 142] on span "Maior valor gasto" at bounding box center [881, 146] width 386 height 17
click at [778, 150] on span "Maior valor gasto" at bounding box center [881, 146] width 386 height 17
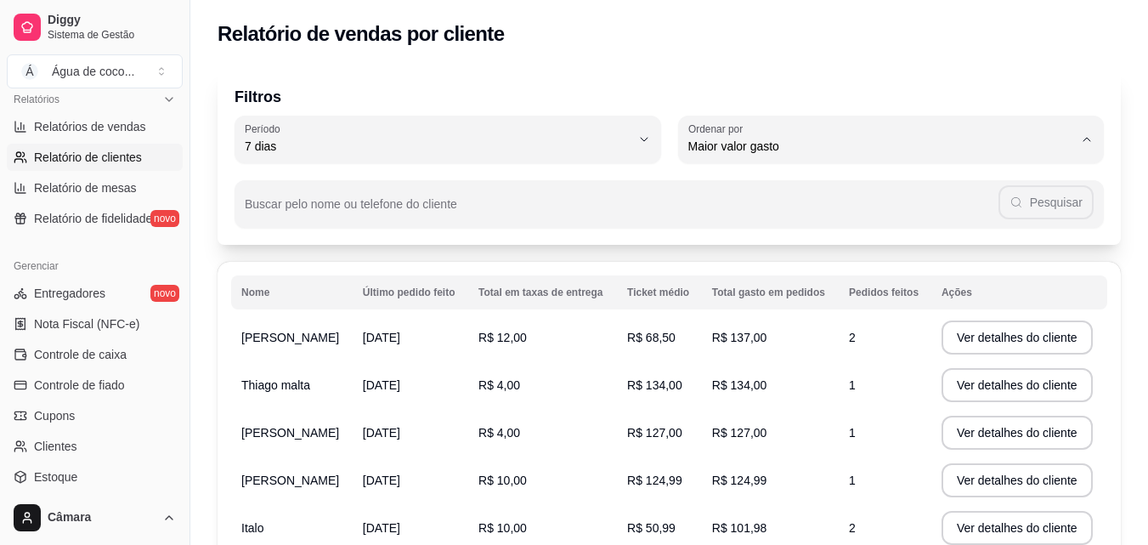
click at [811, 54] on div "Relatório de vendas por cliente" at bounding box center [669, 29] width 958 height 58
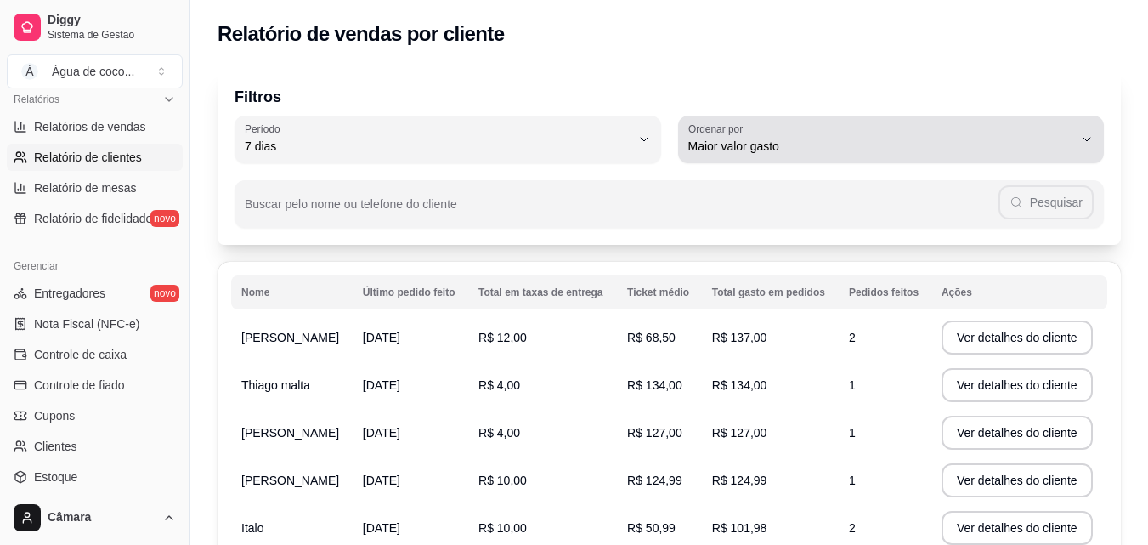
click at [755, 154] on span "Maior valor gasto" at bounding box center [881, 146] width 386 height 17
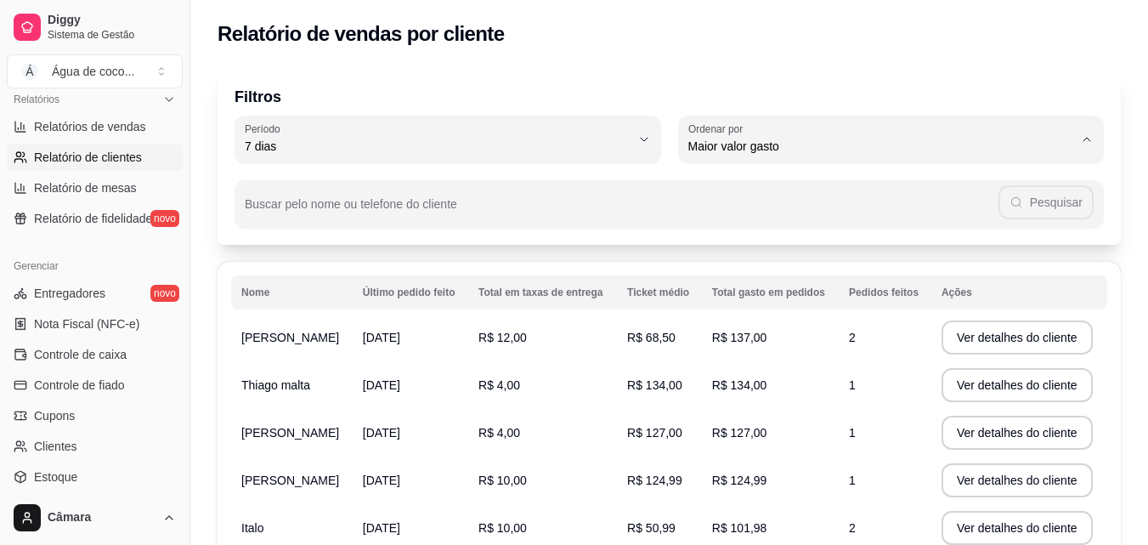
click at [760, 189] on span "Maior número de pedidos" at bounding box center [882, 186] width 367 height 16
type input "HIGHEST_ORDER_COUNT"
select select "HIGHEST_ORDER_COUNT"
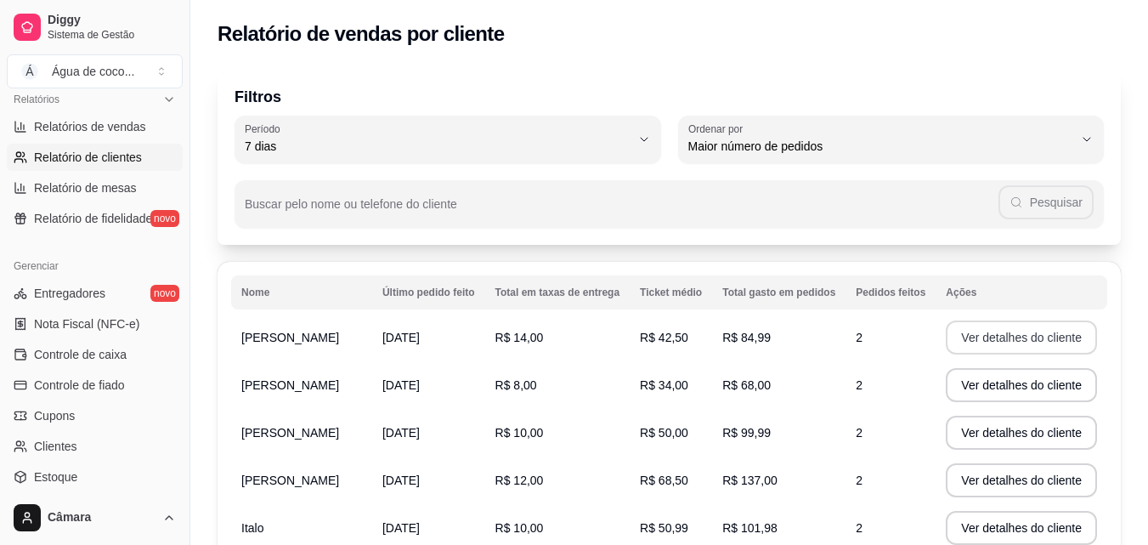
click at [990, 340] on button "Ver detalhes do cliente" at bounding box center [1021, 337] width 151 height 34
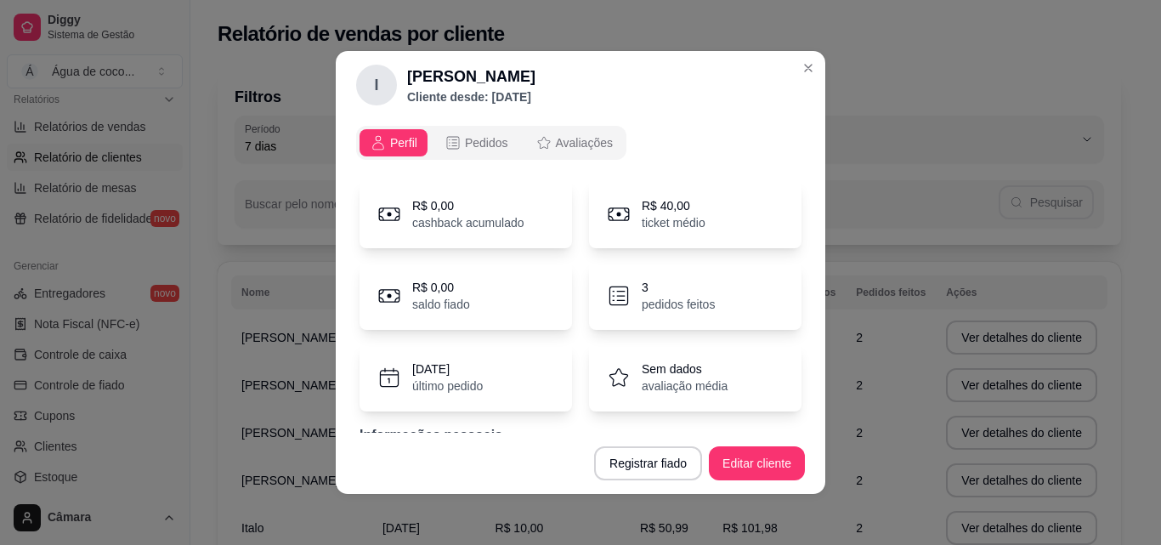
scroll to position [72, 0]
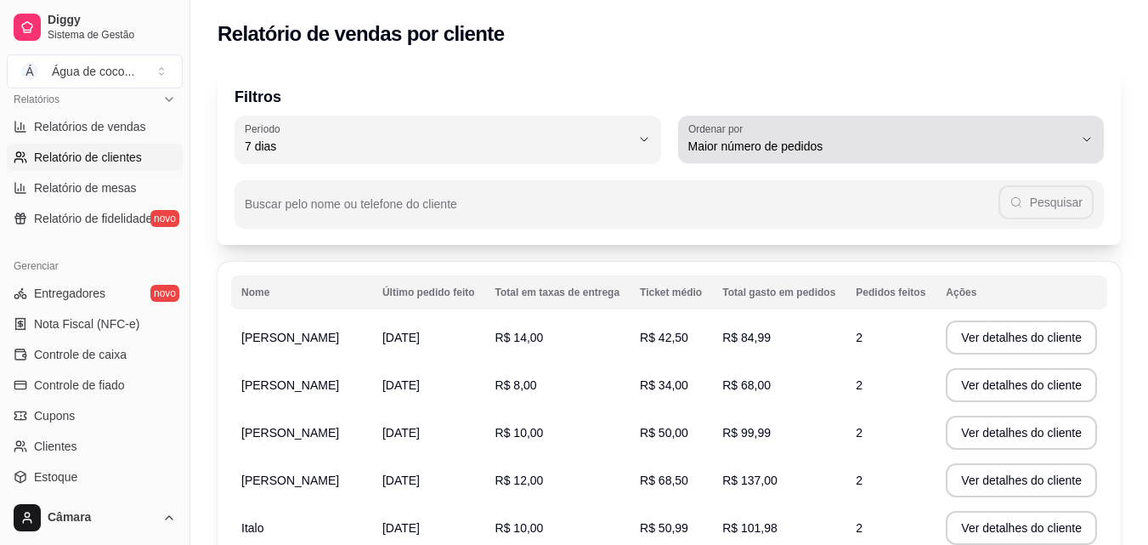
click at [716, 152] on span "Maior número de pedidos" at bounding box center [881, 146] width 386 height 17
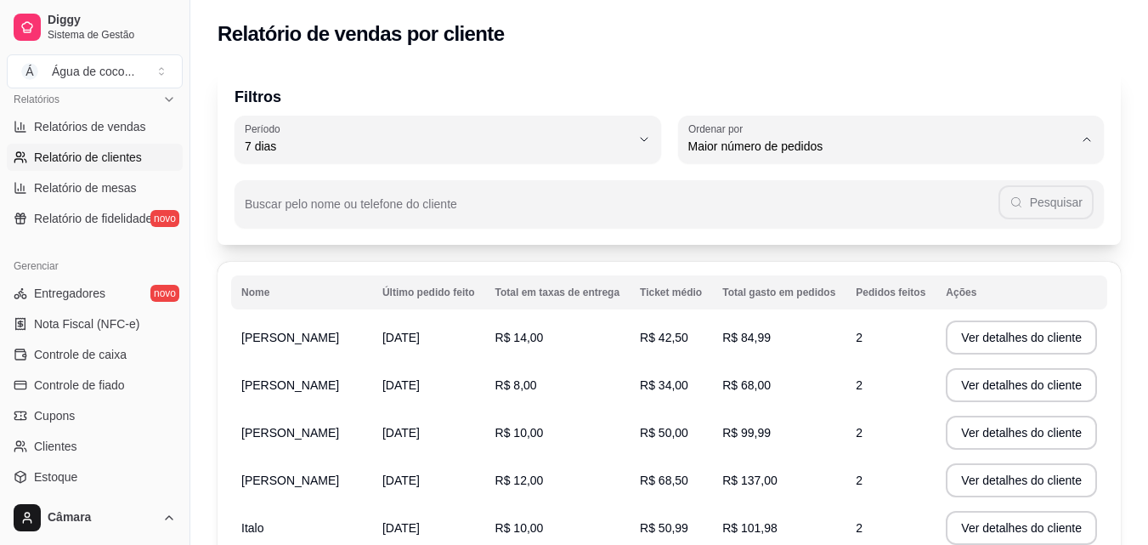
click at [766, 244] on span "Maior valor gasto" at bounding box center [882, 243] width 367 height 16
type input "HIGHEST_TOTAL_SPENT_WITH_ORDERS"
select select "HIGHEST_TOTAL_SPENT_WITH_ORDERS"
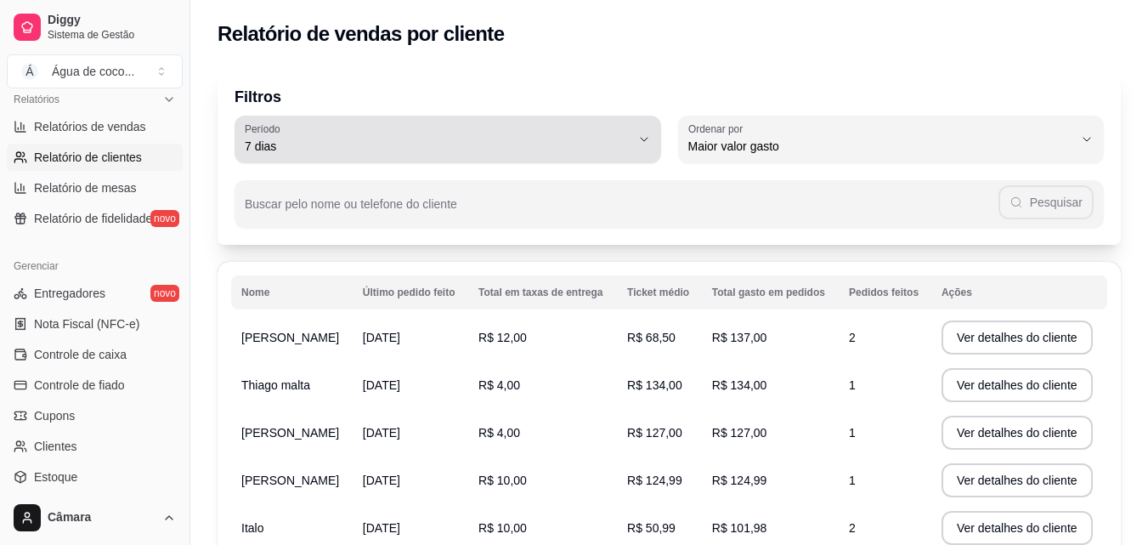
click at [314, 159] on button "Período 7 [PERSON_NAME]" at bounding box center [448, 140] width 427 height 48
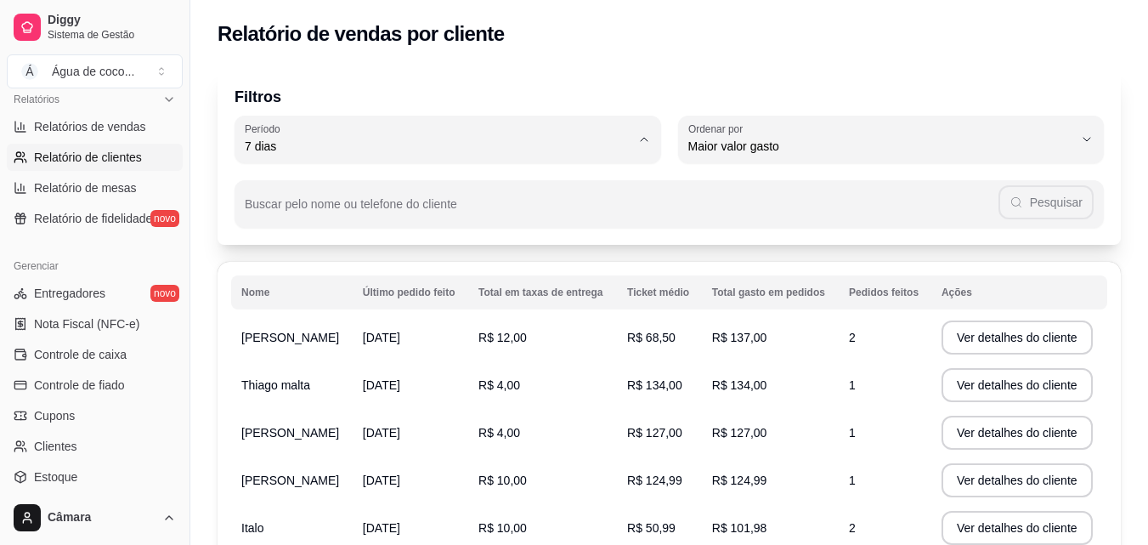
click at [280, 361] on span "60 dias" at bounding box center [439, 353] width 367 height 16
type input "60"
select select "60"
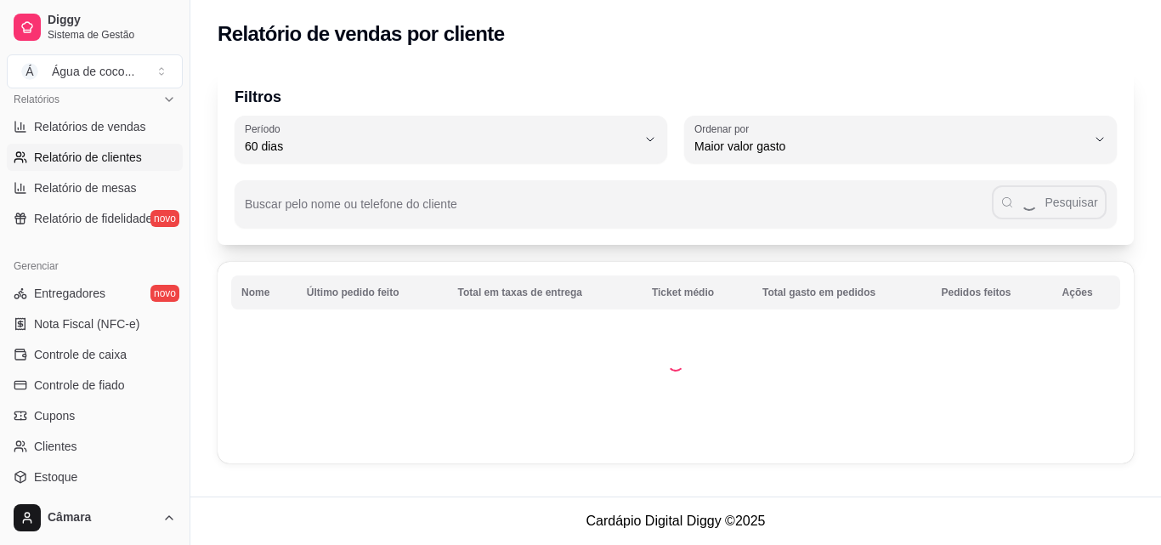
scroll to position [16, 0]
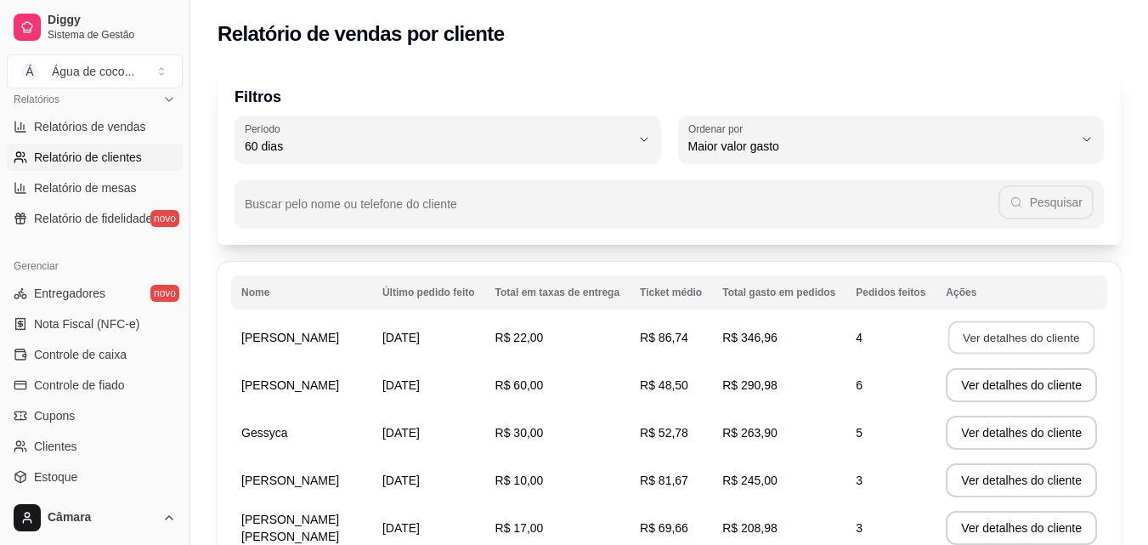
click at [986, 332] on button "Ver detalhes do cliente" at bounding box center [1021, 337] width 146 height 33
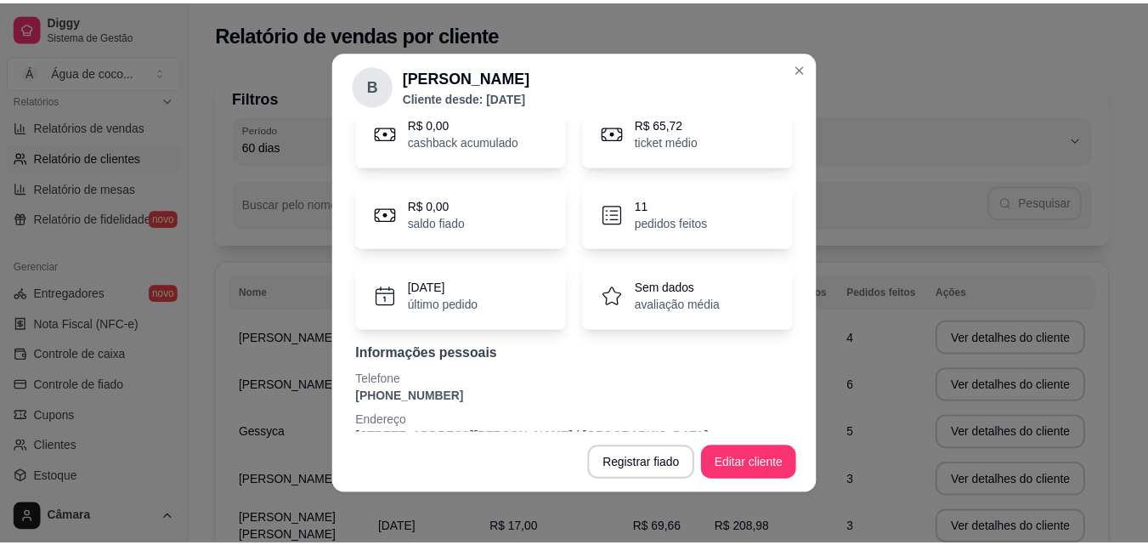
scroll to position [111, 0]
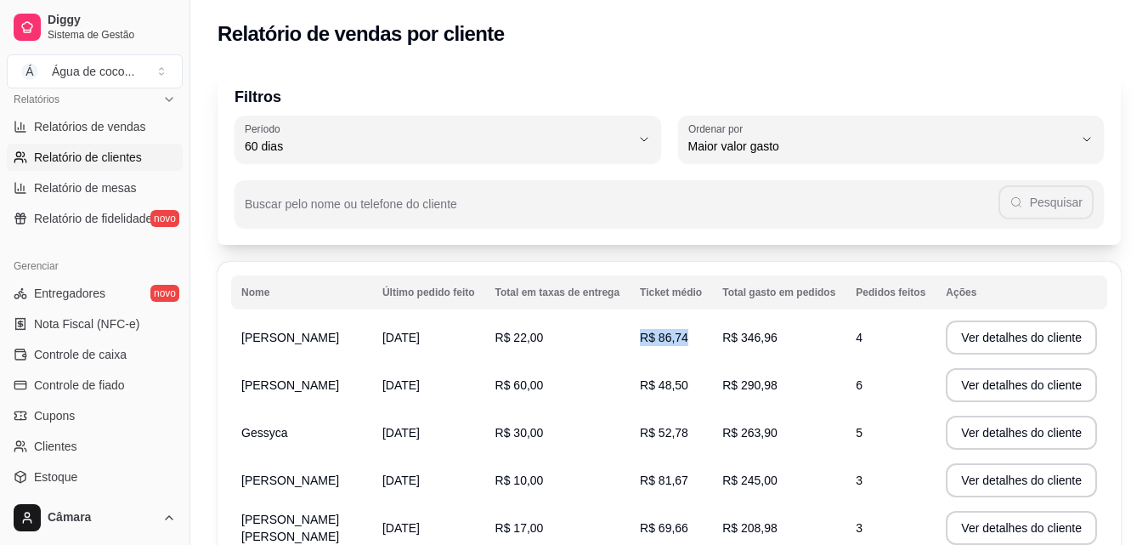
drag, startPoint x: 684, startPoint y: 337, endPoint x: 783, endPoint y: 348, distance: 99.1
click at [783, 348] on tr "[PERSON_NAME] [DATE] R$ 22,00 R$ 86,74 R$ 346,96 4 Ver detalhes do cliente" at bounding box center [669, 338] width 876 height 48
click at [805, 348] on td "R$ 346,96" at bounding box center [778, 338] width 133 height 48
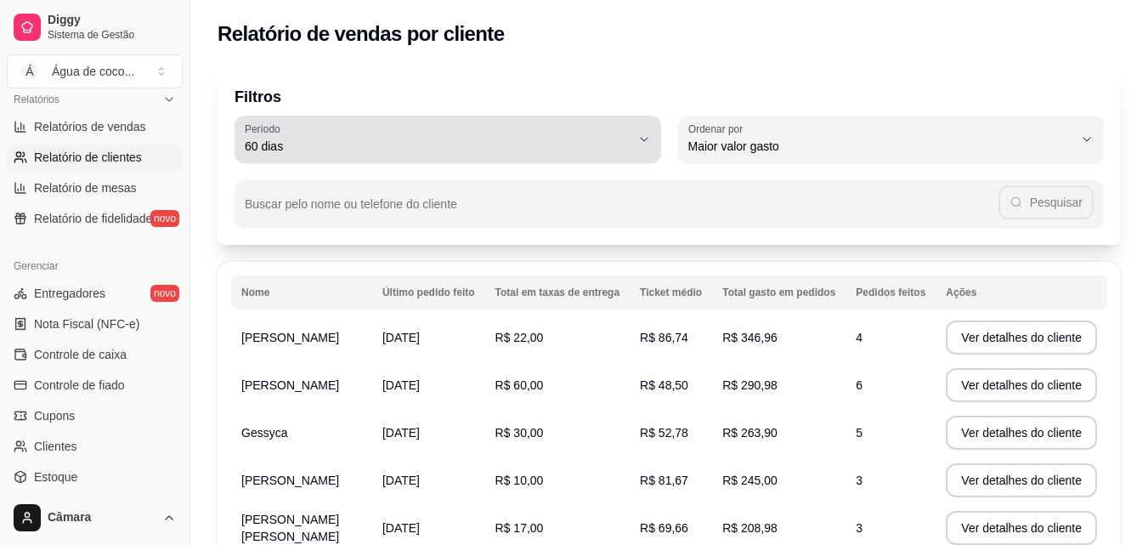
click at [460, 156] on div "60 dias" at bounding box center [438, 139] width 386 height 34
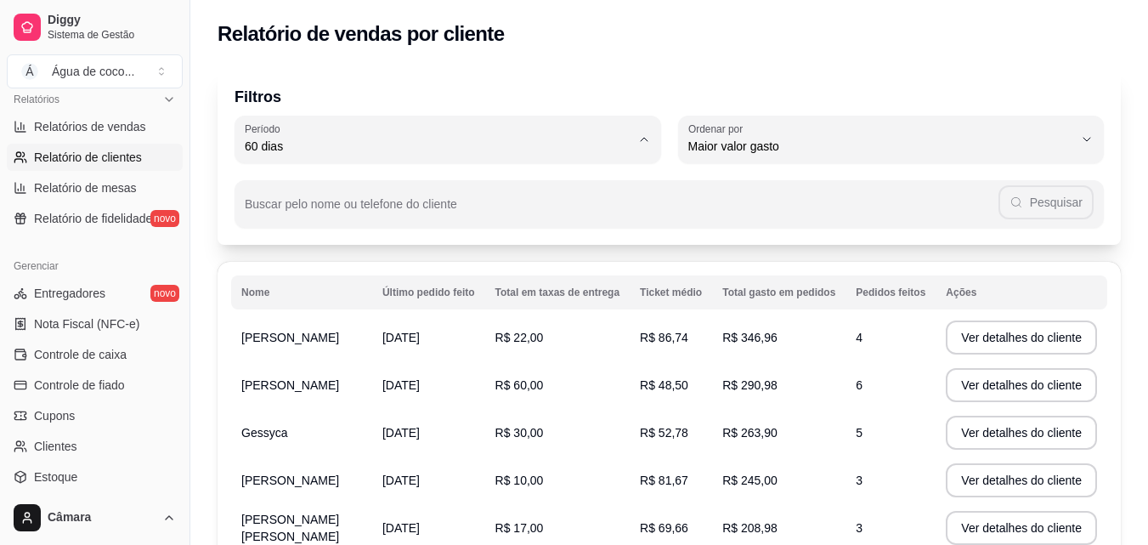
click at [286, 219] on span "Ontem" at bounding box center [439, 214] width 367 height 16
type input "1"
select select "1"
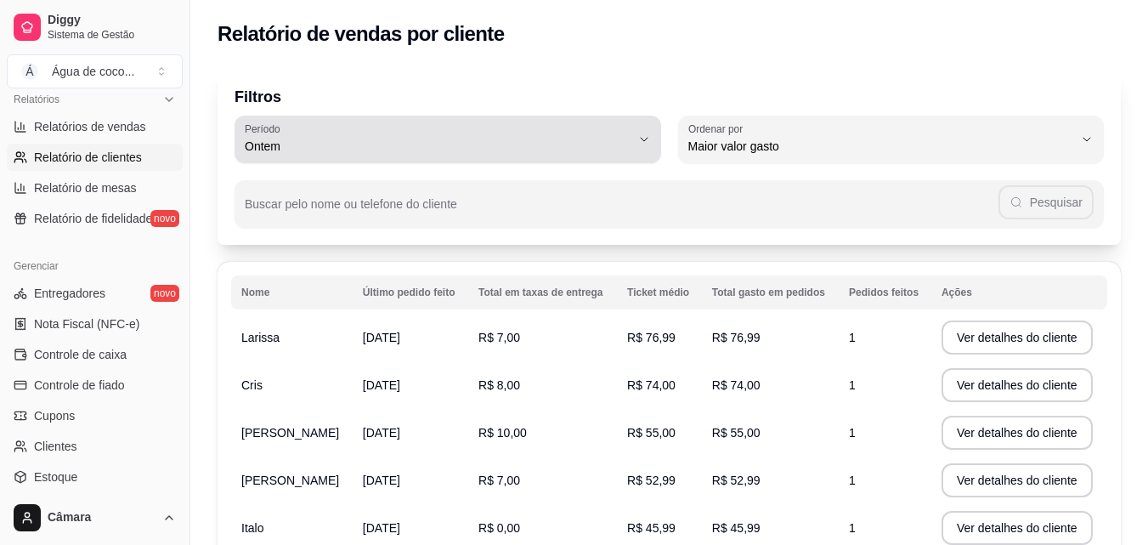
click at [404, 132] on div "Ontem" at bounding box center [438, 139] width 386 height 34
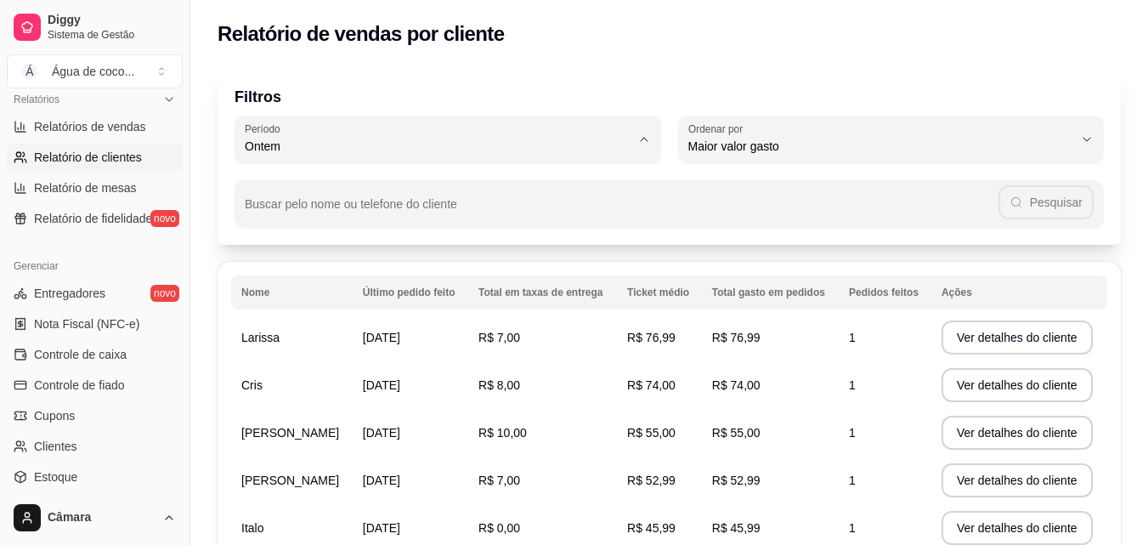
click at [325, 199] on li "Hoje" at bounding box center [448, 187] width 396 height 26
type input "0"
select select "0"
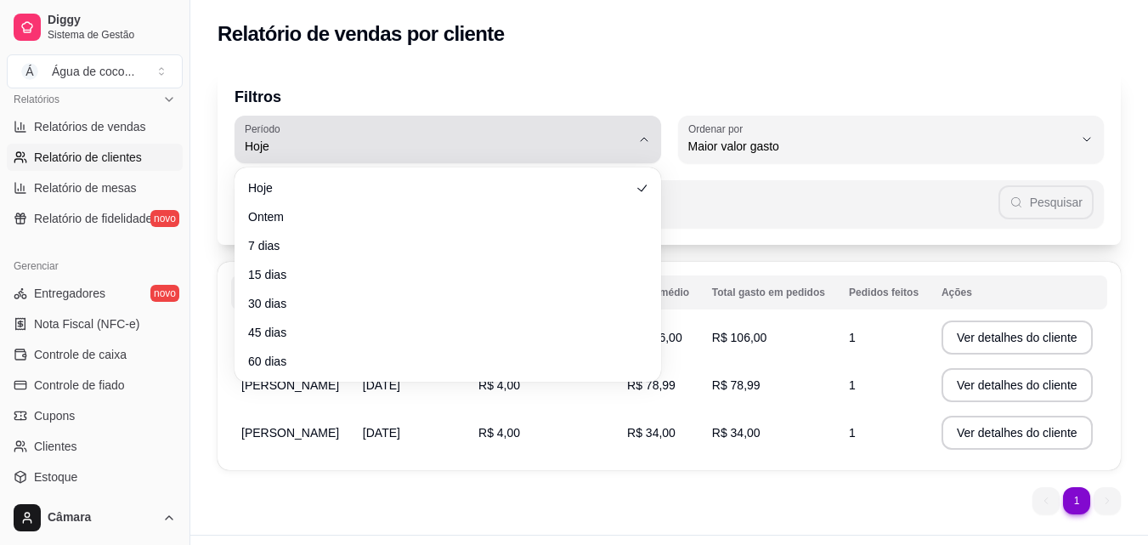
click at [506, 156] on button "[PERSON_NAME]" at bounding box center [448, 140] width 427 height 48
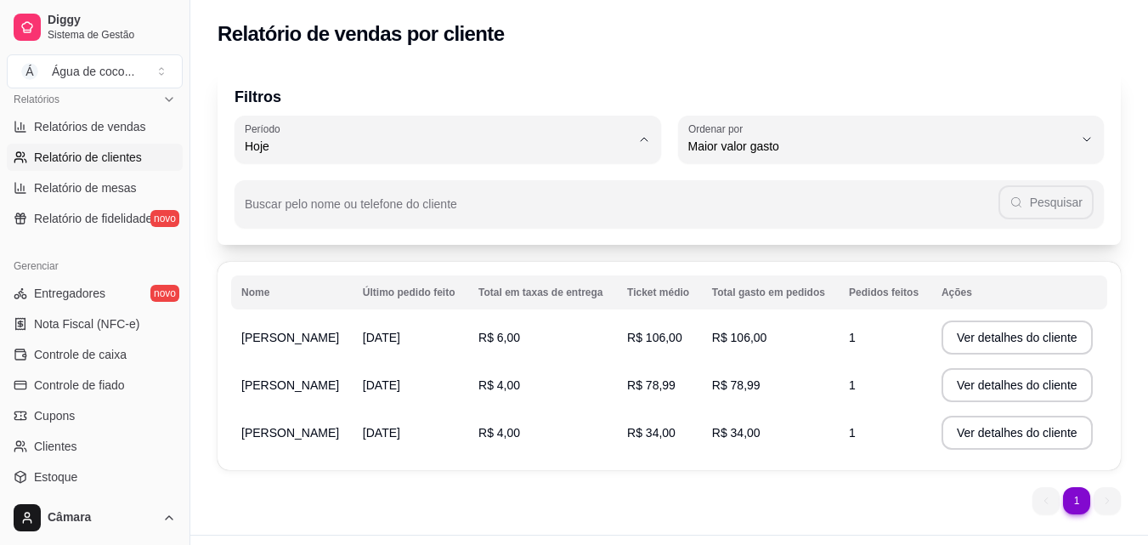
click at [404, 296] on span "30 dias" at bounding box center [439, 298] width 367 height 16
type input "30"
select select "30"
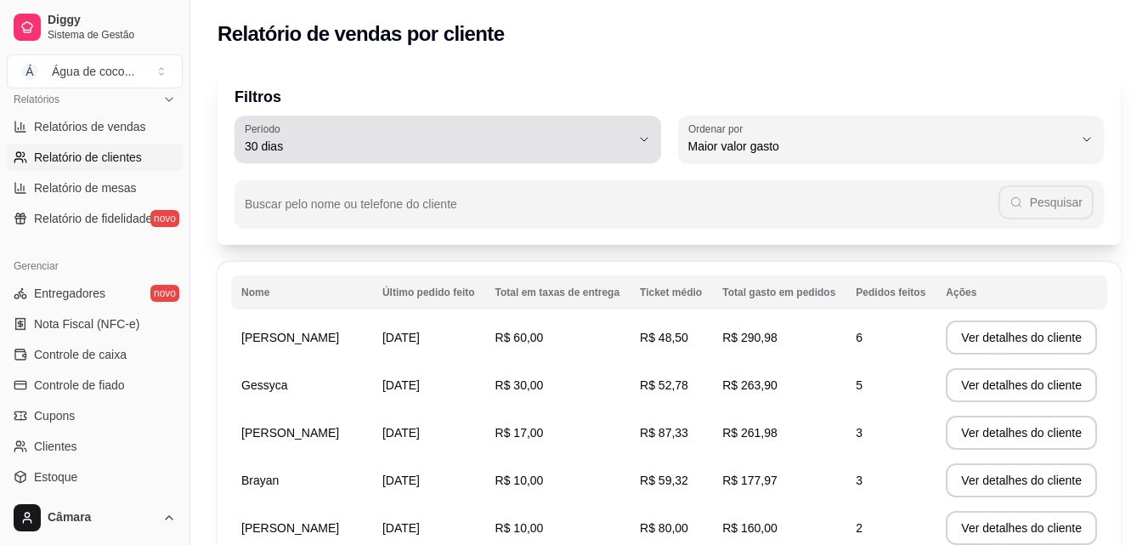
click at [622, 152] on span "30 dias" at bounding box center [438, 146] width 386 height 17
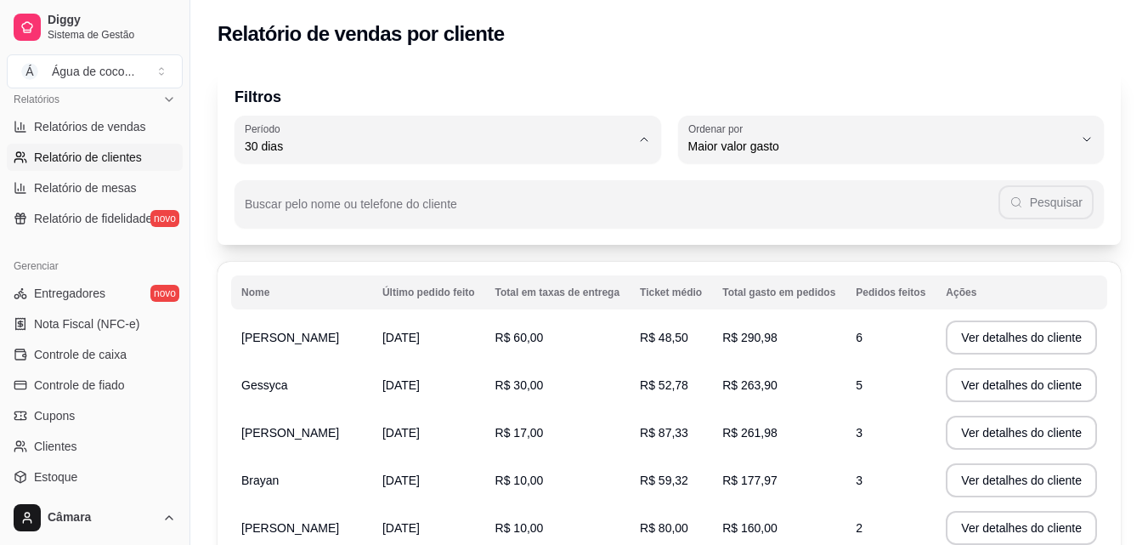
click at [332, 278] on span "15 dias" at bounding box center [439, 270] width 367 height 16
type input "15"
select select "15"
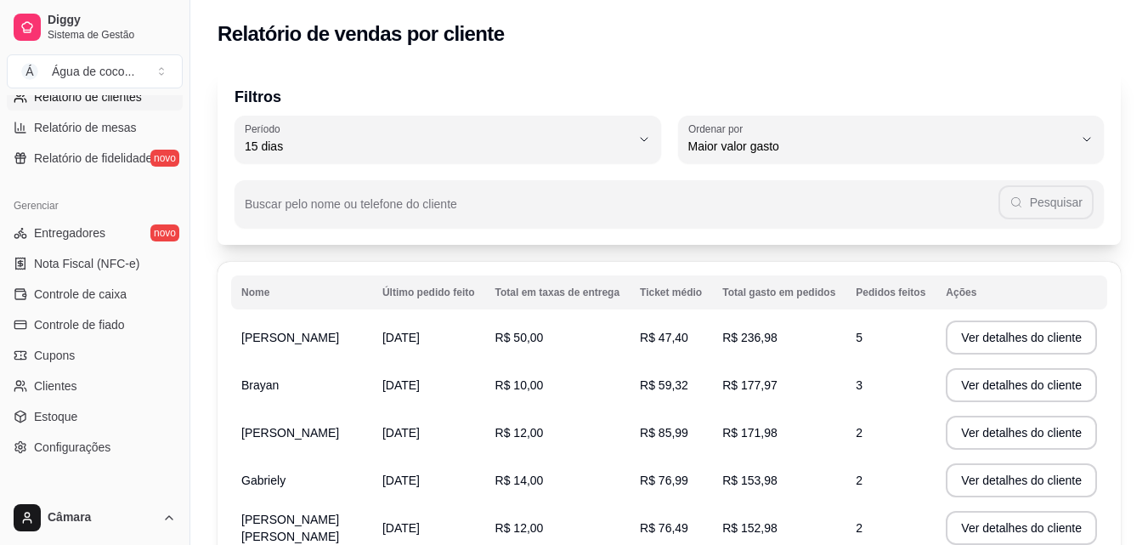
scroll to position [593, 0]
click at [75, 301] on span "Controle de caixa" at bounding box center [80, 296] width 93 height 17
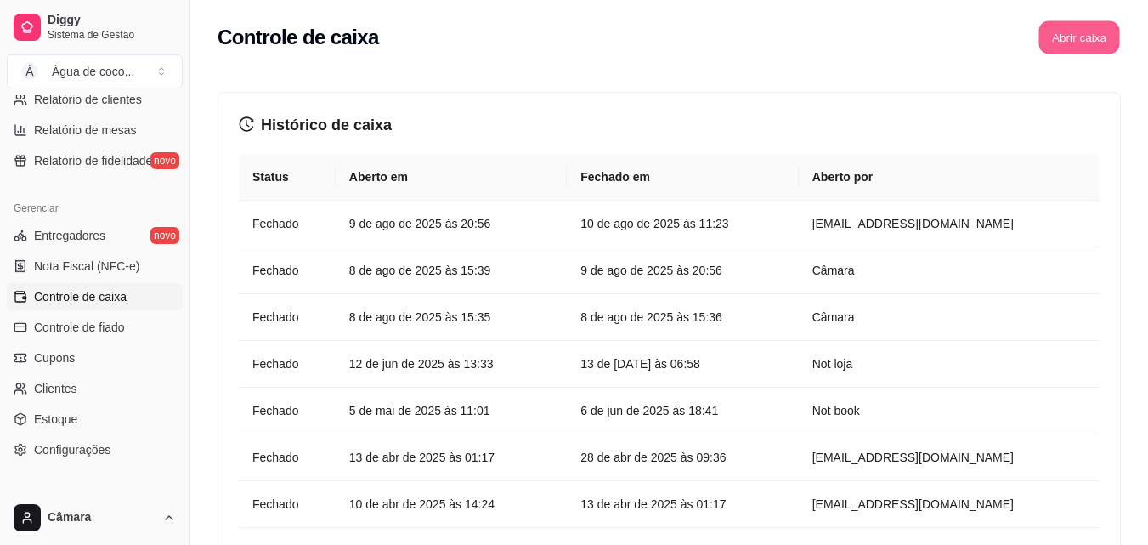
click at [1082, 32] on button "Abrir caixa" at bounding box center [1078, 37] width 81 height 33
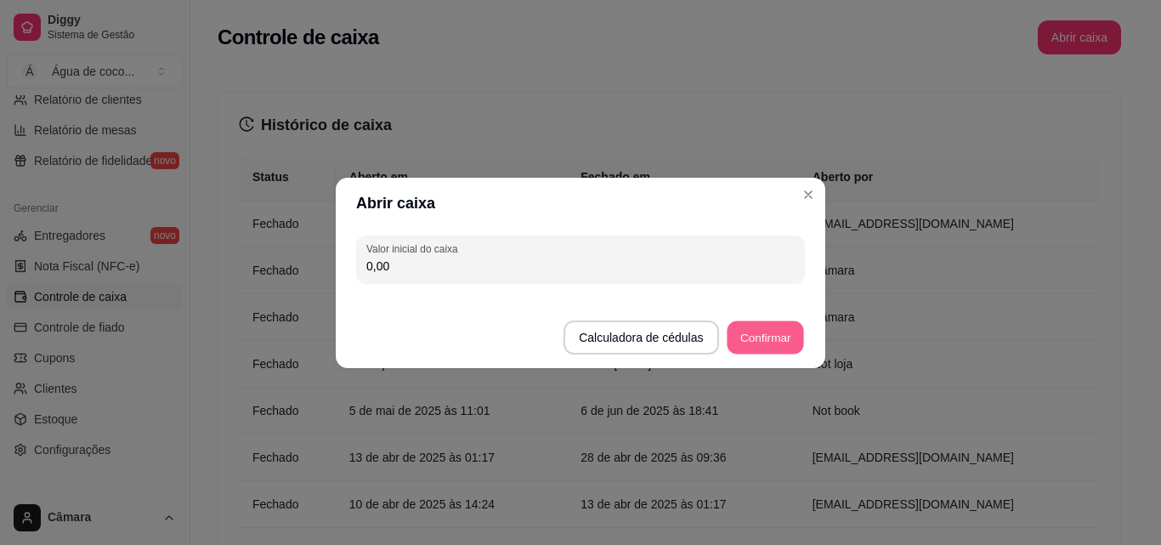
click at [773, 343] on button "Confirmar" at bounding box center [765, 336] width 77 height 33
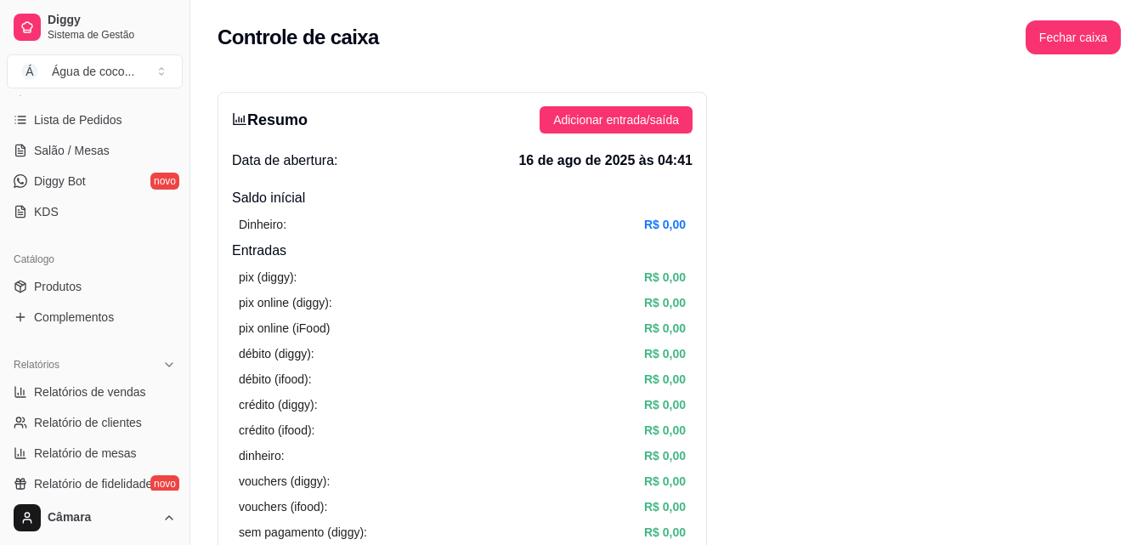
scroll to position [265, 0]
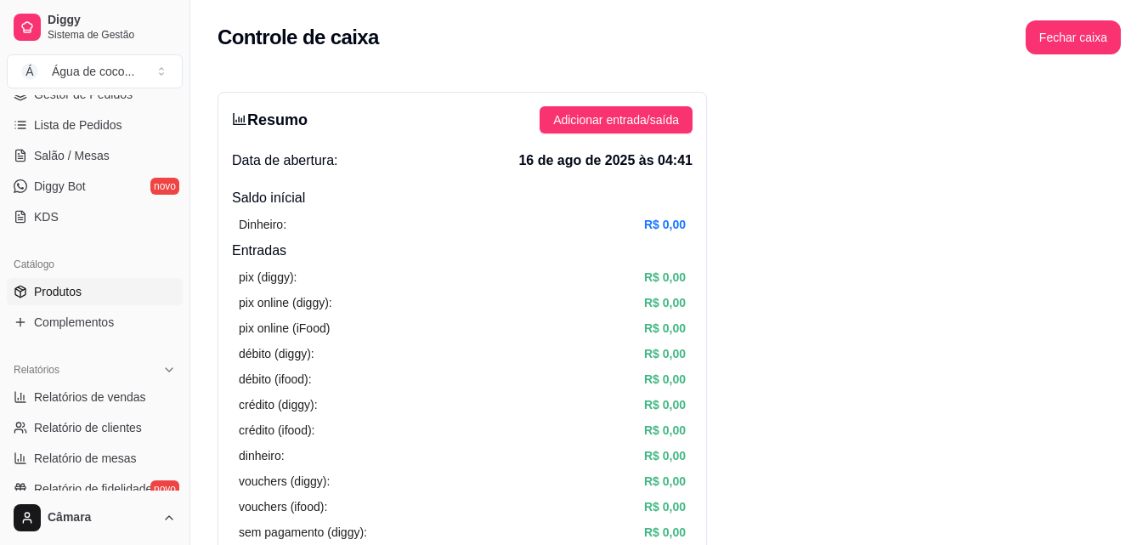
click at [104, 302] on link "Produtos" at bounding box center [95, 291] width 176 height 27
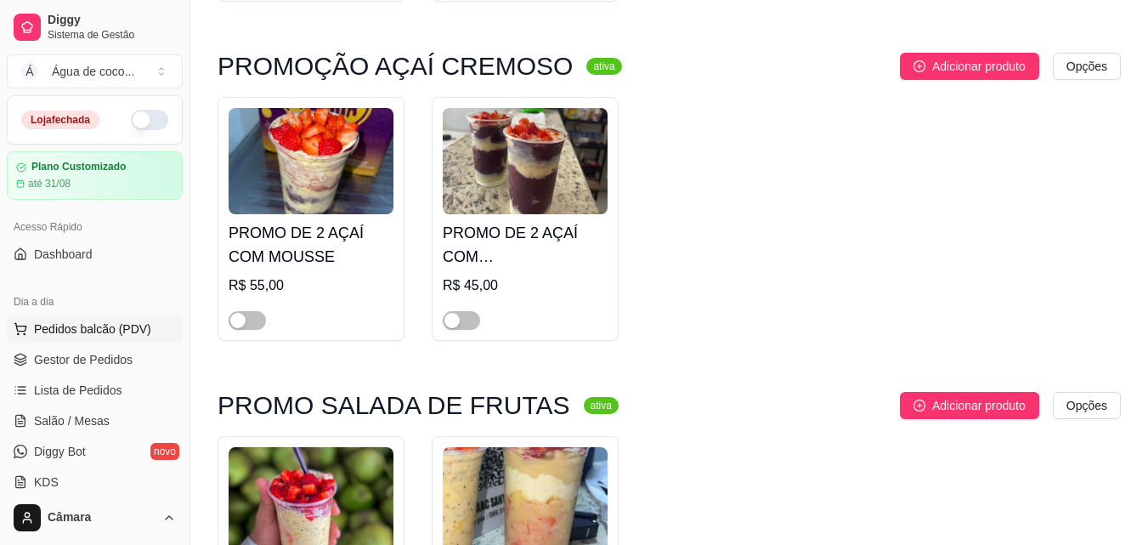
click at [122, 332] on span "Pedidos balcão (PDV)" at bounding box center [92, 328] width 117 height 17
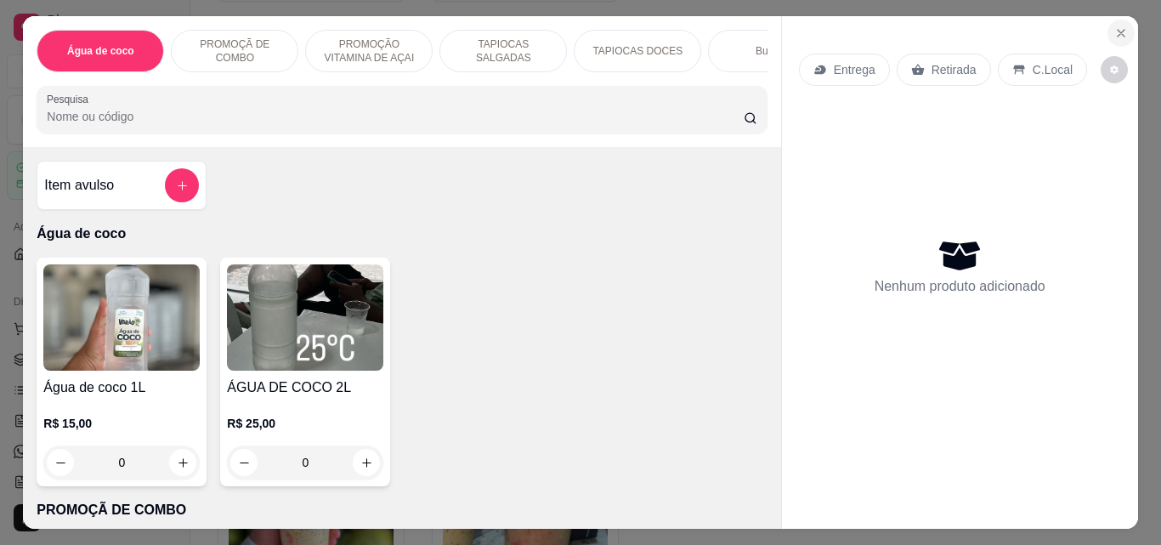
click at [1114, 26] on icon "Close" at bounding box center [1121, 33] width 14 height 14
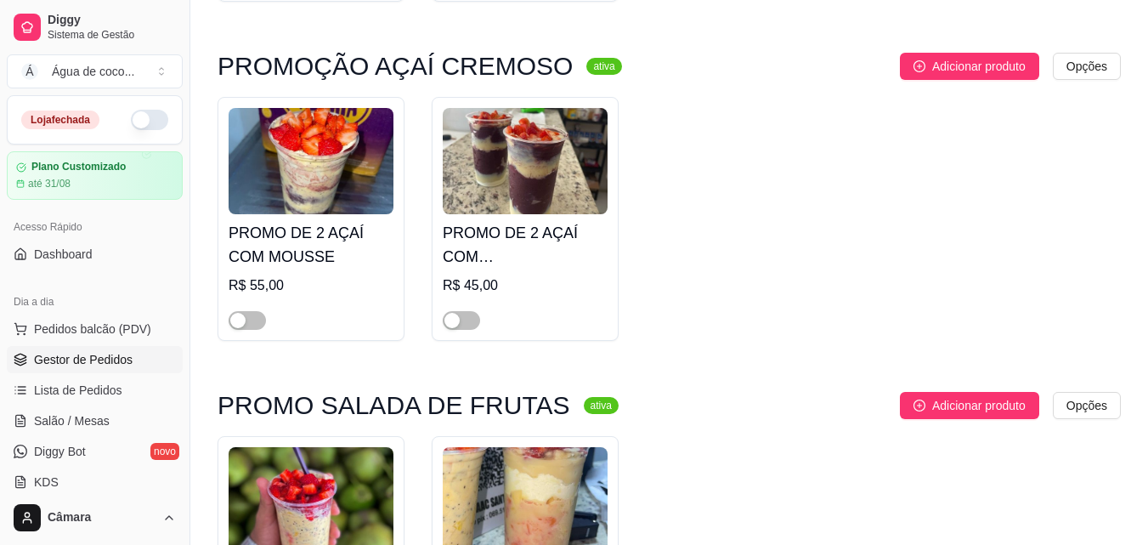
click at [110, 372] on link "Gestor de Pedidos" at bounding box center [95, 359] width 176 height 27
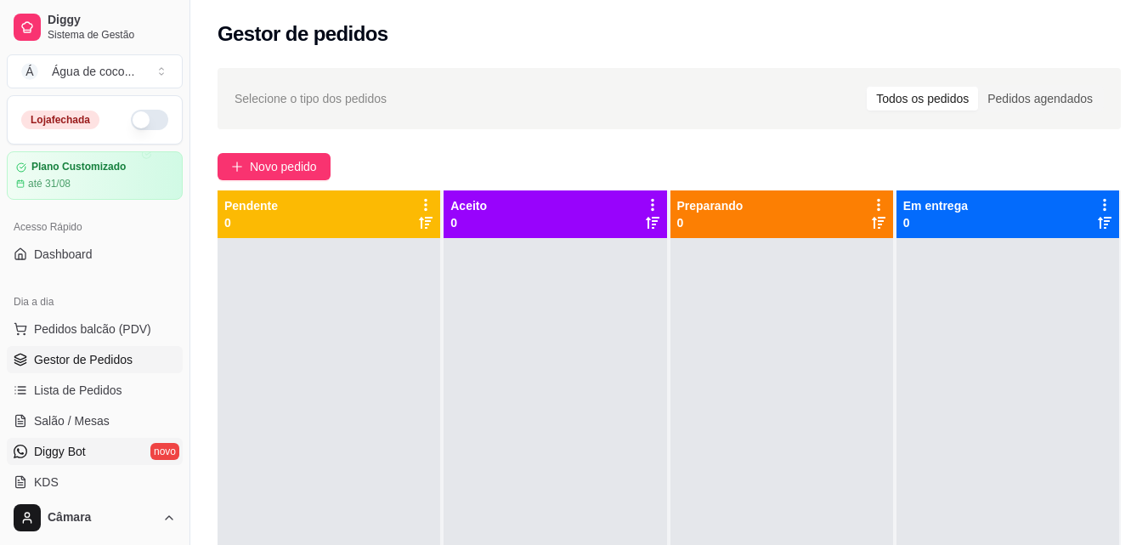
click at [113, 452] on link "Diggy Bot novo" at bounding box center [95, 451] width 176 height 27
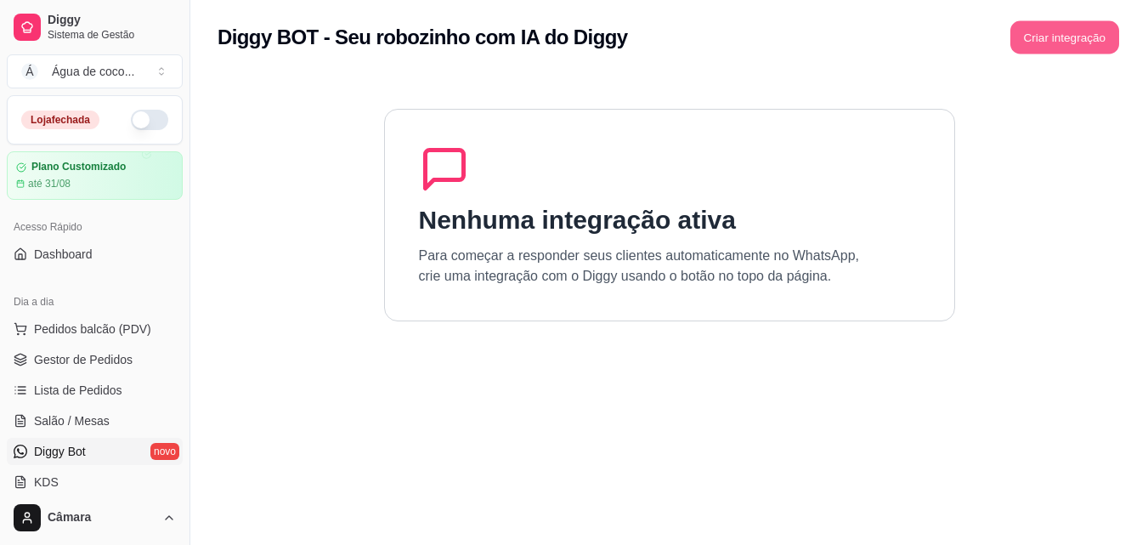
click at [1027, 44] on button "Criar integração" at bounding box center [1064, 37] width 109 height 33
